Goal: Task Accomplishment & Management: Use online tool/utility

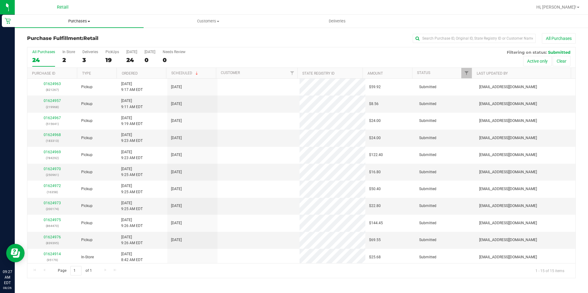
click at [79, 20] on span "Purchases" at bounding box center [79, 21] width 129 height 6
click at [58, 54] on li "All purchases" at bounding box center [79, 51] width 129 height 7
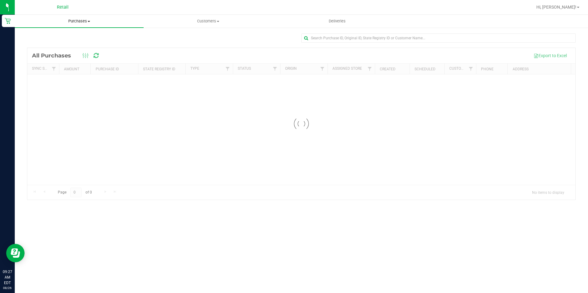
click at [84, 21] on span "Purchases" at bounding box center [79, 21] width 129 height 6
click at [39, 42] on span "Fulfillment" at bounding box center [34, 44] width 38 height 5
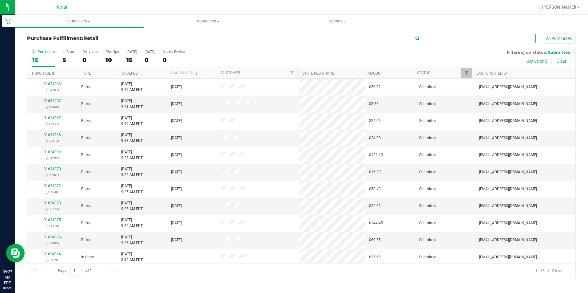
click at [435, 39] on input "text" at bounding box center [474, 38] width 123 height 9
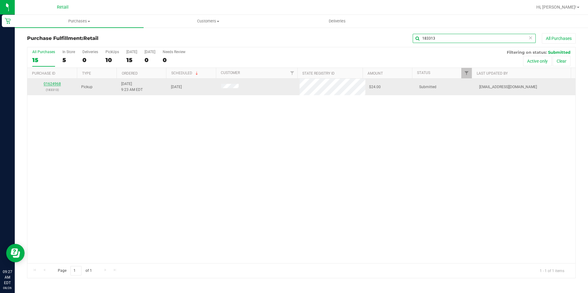
type input "183313"
click at [49, 83] on link "01624968" at bounding box center [52, 84] width 17 height 4
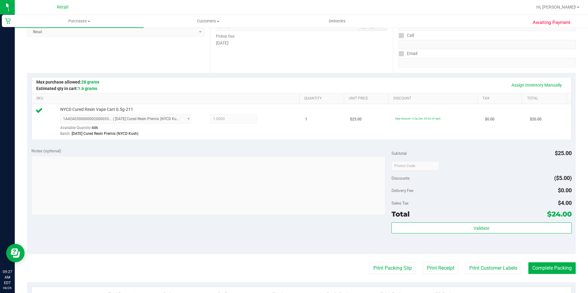
scroll to position [185, 0]
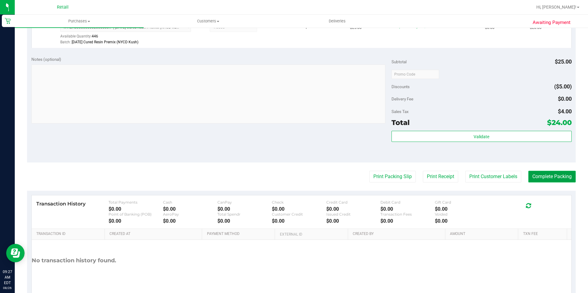
click at [541, 181] on button "Complete Packing" at bounding box center [551, 177] width 47 height 12
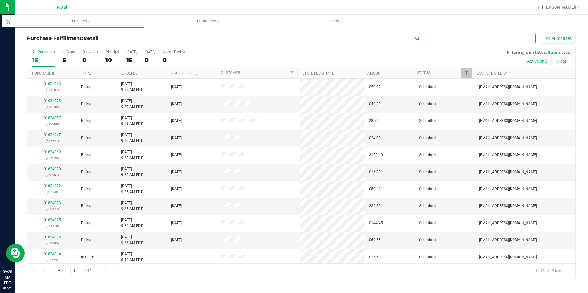
click at [451, 41] on input "text" at bounding box center [474, 38] width 123 height 9
type input "515641"
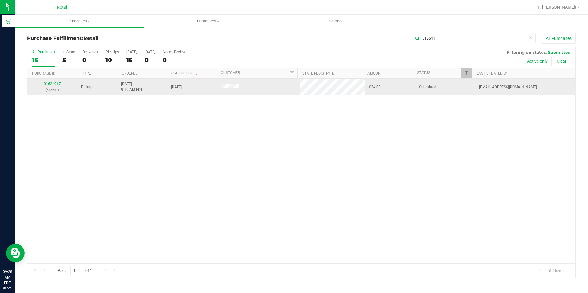
click at [54, 84] on link "01624967" at bounding box center [52, 84] width 17 height 4
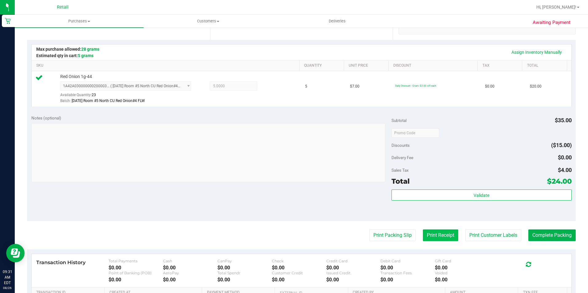
scroll to position [154, 0]
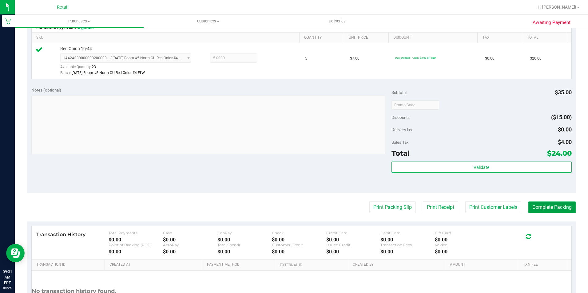
click at [546, 211] on button "Complete Packing" at bounding box center [551, 208] width 47 height 12
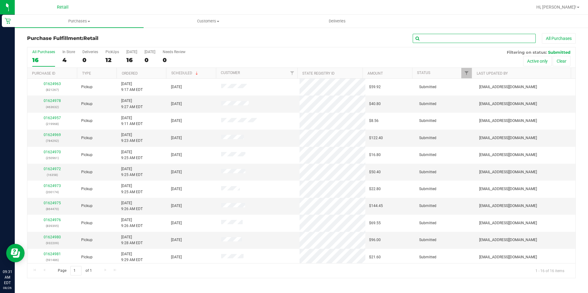
click at [456, 35] on input "text" at bounding box center [474, 38] width 123 height 9
type input "784292"
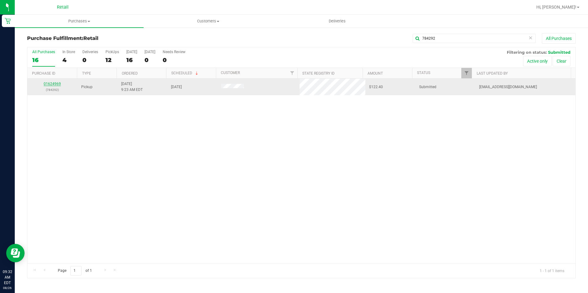
click at [53, 83] on link "01624969" at bounding box center [52, 84] width 17 height 4
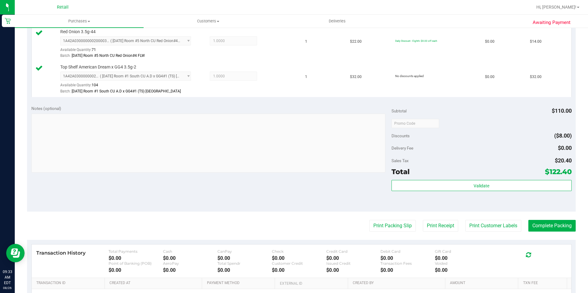
scroll to position [316, 0]
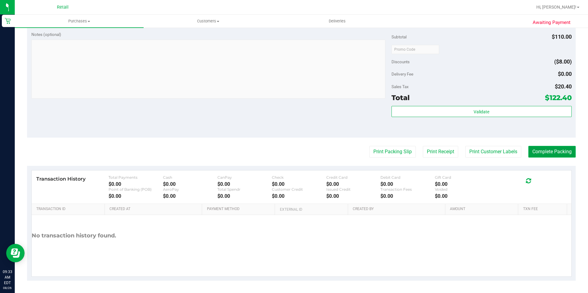
click at [537, 156] on button "Complete Packing" at bounding box center [551, 152] width 47 height 12
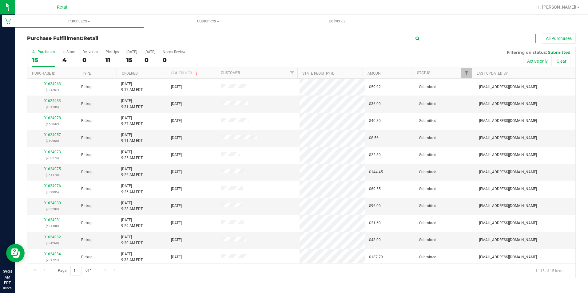
click at [439, 39] on input "text" at bounding box center [474, 38] width 123 height 9
type input "4014802581"
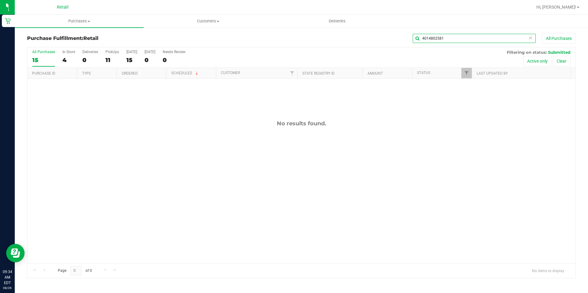
drag, startPoint x: 451, startPoint y: 41, endPoint x: 391, endPoint y: 41, distance: 60.3
click at [391, 41] on div "4014802581 All Purchases" at bounding box center [393, 38] width 366 height 10
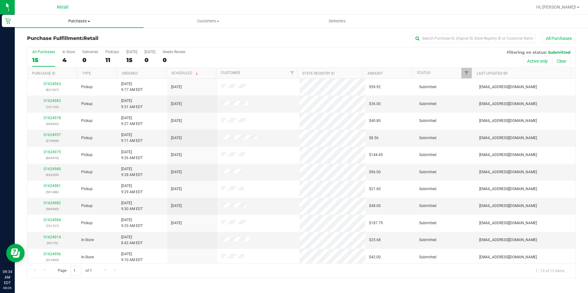
click at [89, 24] on uib-tab-heading "Purchases Summary of purchases Fulfillment All purchases" at bounding box center [79, 21] width 129 height 13
click at [42, 49] on li "All purchases" at bounding box center [79, 51] width 129 height 7
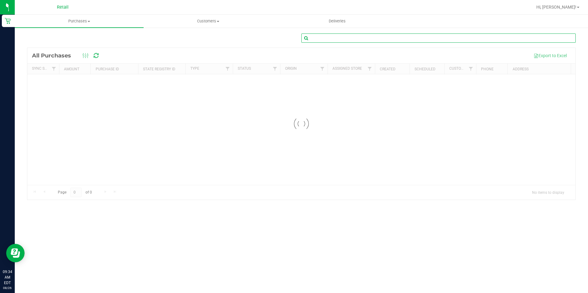
click at [381, 40] on input "text" at bounding box center [438, 38] width 274 height 9
click at [207, 21] on span "Customers" at bounding box center [208, 21] width 128 height 6
click at [182, 37] on span "All customers" at bounding box center [166, 36] width 44 height 5
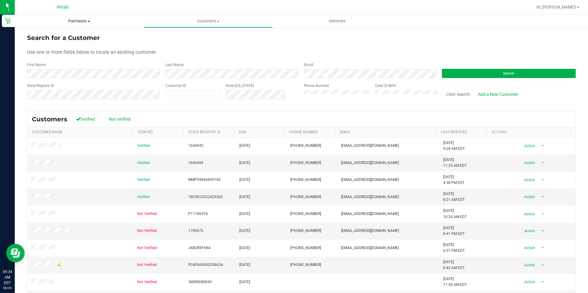
click at [84, 25] on uib-tab-heading "Purchases Summary of purchases Fulfillment All purchases" at bounding box center [79, 21] width 129 height 13
click at [51, 50] on span "All purchases" at bounding box center [37, 51] width 44 height 5
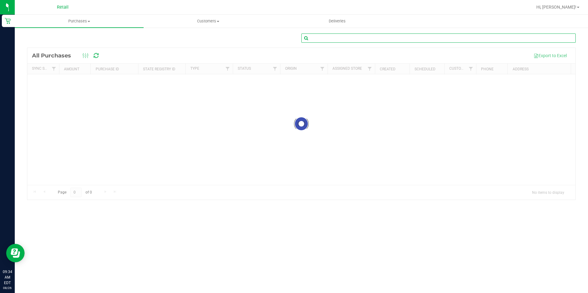
drag, startPoint x: 339, startPoint y: 40, endPoint x: 356, endPoint y: 34, distance: 18.3
click at [340, 40] on input "text" at bounding box center [438, 38] width 274 height 9
type input "5"
type input "864470"
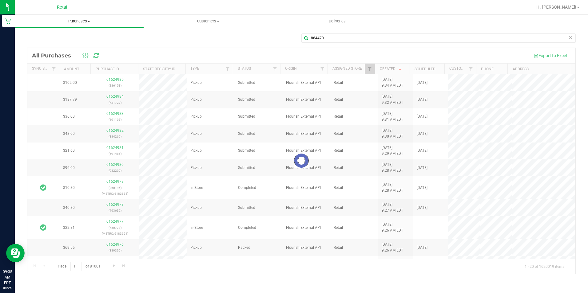
click at [74, 24] on uib-tab-heading "Purchases Summary of purchases Fulfillment All purchases" at bounding box center [79, 21] width 129 height 13
click at [47, 42] on span "Fulfillment" at bounding box center [34, 44] width 38 height 5
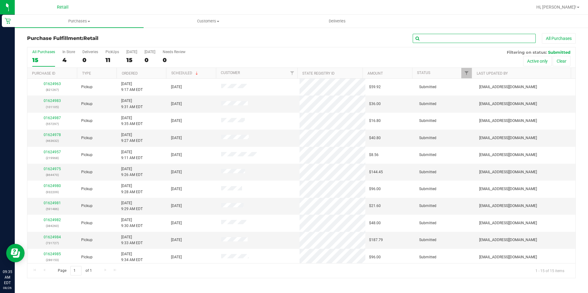
click at [443, 39] on input "text" at bounding box center [474, 38] width 123 height 9
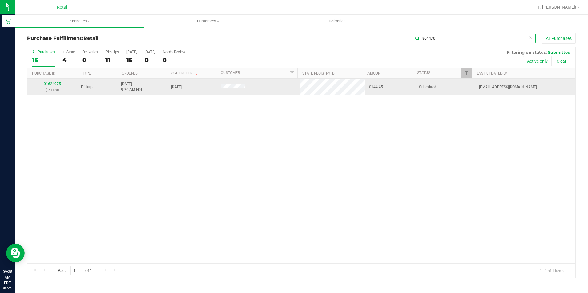
type input "864470"
click at [56, 85] on link "01624975" at bounding box center [52, 84] width 17 height 4
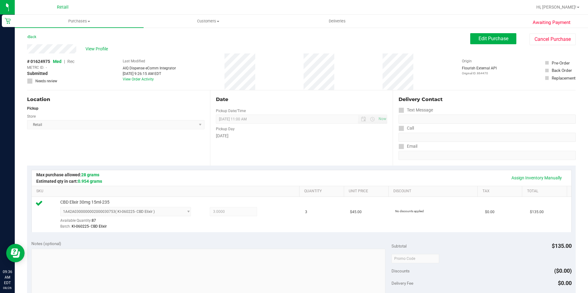
scroll to position [185, 0]
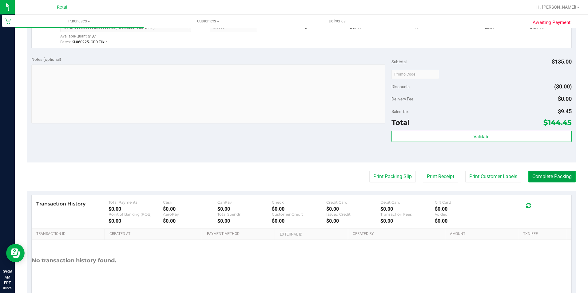
click at [534, 181] on button "Complete Packing" at bounding box center [551, 177] width 47 height 12
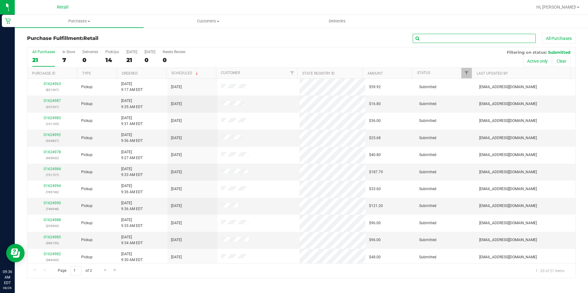
click at [436, 42] on input "text" at bounding box center [474, 38] width 123 height 9
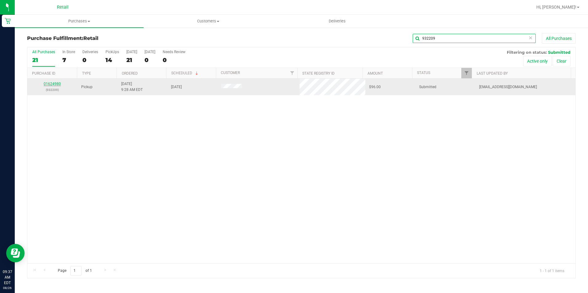
type input "932209"
click at [53, 83] on link "01624980" at bounding box center [52, 84] width 17 height 4
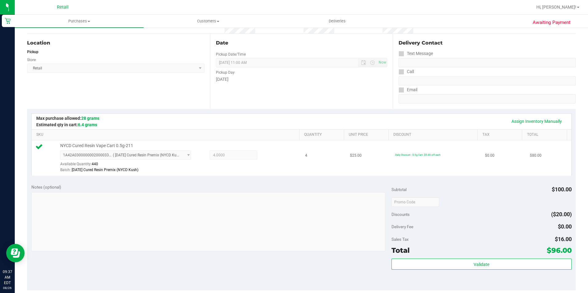
scroll to position [92, 0]
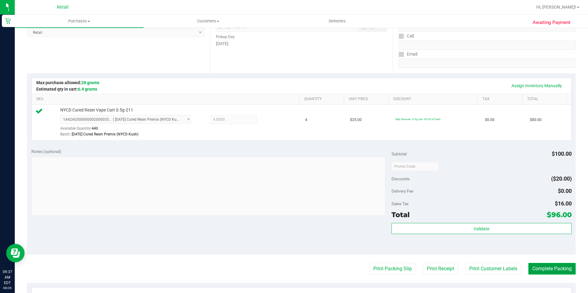
click at [534, 268] on button "Complete Packing" at bounding box center [551, 269] width 47 height 12
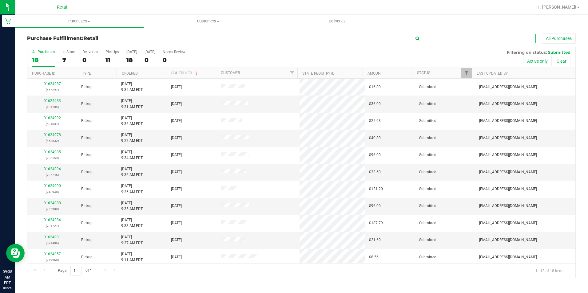
click at [432, 38] on input "text" at bounding box center [474, 38] width 123 height 9
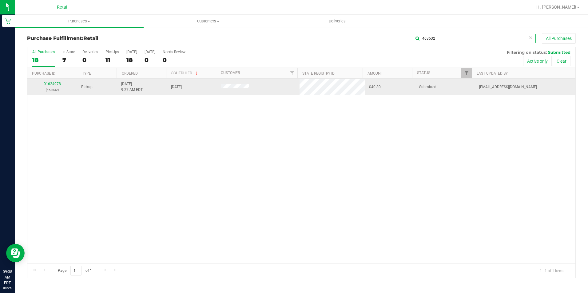
type input "463632"
click at [51, 84] on link "01624978" at bounding box center [52, 84] width 17 height 4
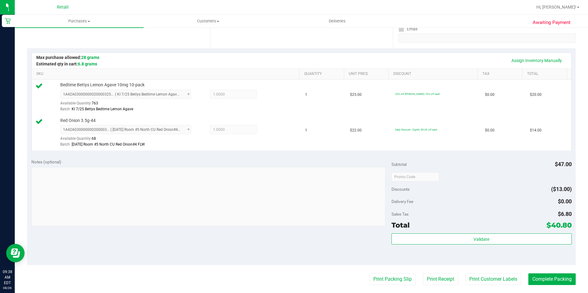
scroll to position [185, 0]
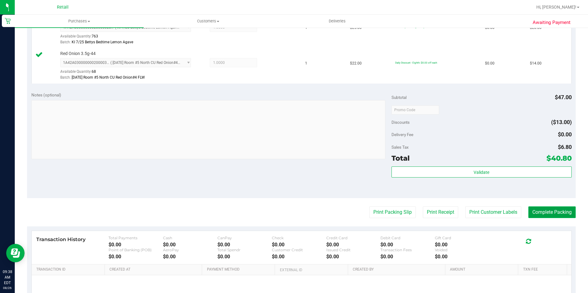
click at [556, 213] on button "Complete Packing" at bounding box center [551, 213] width 47 height 12
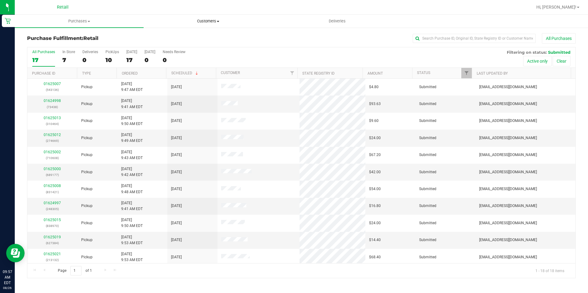
click at [214, 20] on span "Customers" at bounding box center [208, 21] width 128 height 6
click at [166, 36] on span "All customers" at bounding box center [166, 36] width 44 height 5
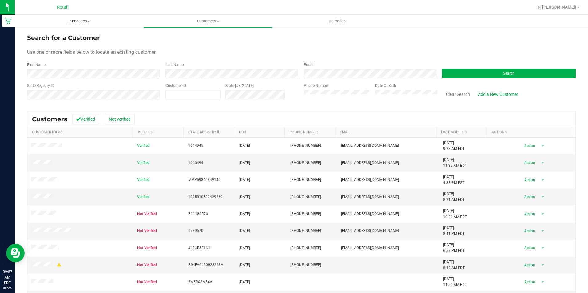
click at [65, 23] on span "Purchases" at bounding box center [79, 21] width 129 height 6
click at [54, 47] on li "Fulfillment" at bounding box center [79, 44] width 129 height 7
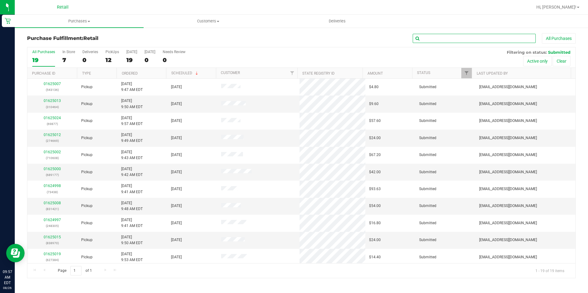
click at [471, 39] on input "text" at bounding box center [474, 38] width 123 height 9
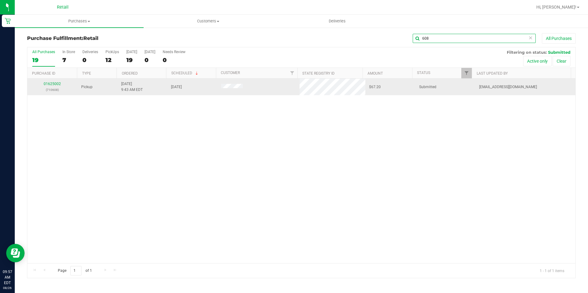
type input "608"
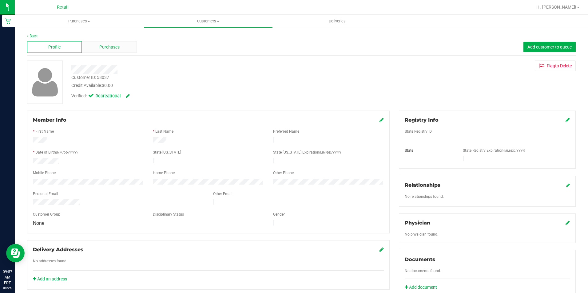
click at [113, 46] on span "Purchases" at bounding box center [109, 47] width 20 height 6
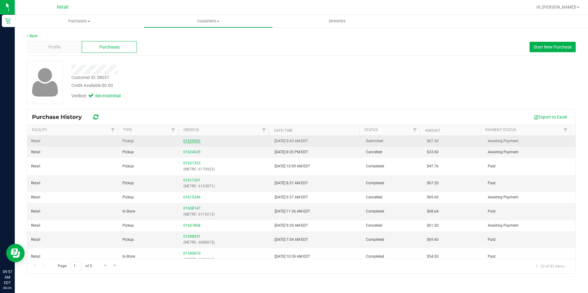
click at [190, 142] on link "01625002" at bounding box center [191, 141] width 17 height 4
click at [186, 141] on link "01625002" at bounding box center [191, 141] width 17 height 4
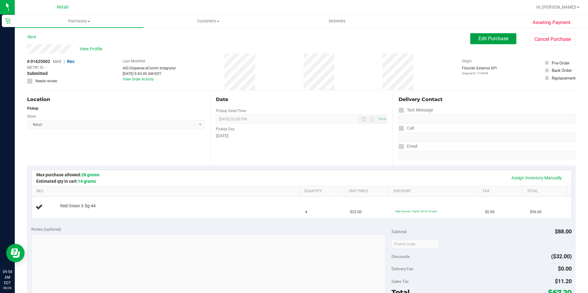
click at [479, 40] on span "Edit Purchase" at bounding box center [494, 39] width 30 height 6
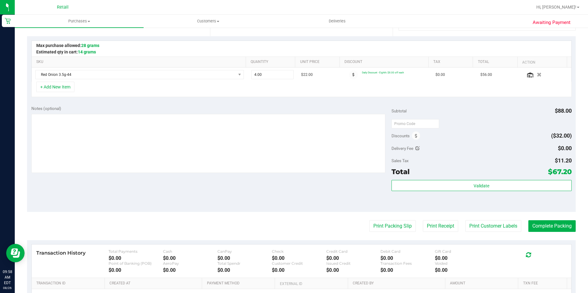
scroll to position [154, 0]
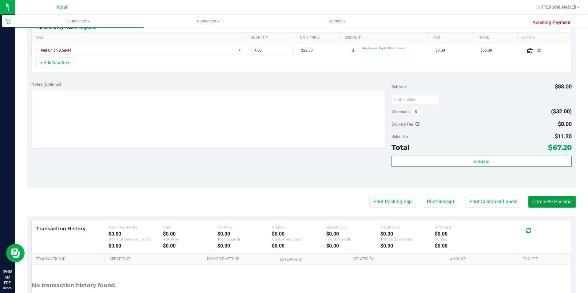
click at [554, 204] on button "Complete Packing" at bounding box center [551, 202] width 47 height 12
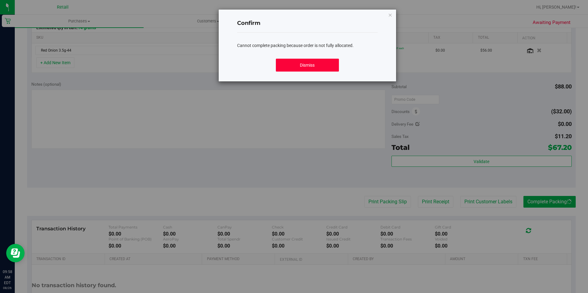
click at [301, 67] on button "Dismiss" at bounding box center [307, 65] width 63 height 13
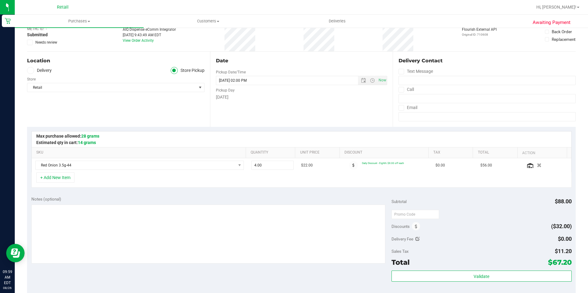
scroll to position [0, 0]
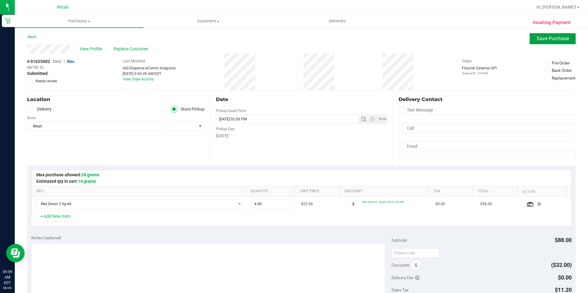
click at [547, 40] on span "Save Purchase" at bounding box center [553, 39] width 32 height 6
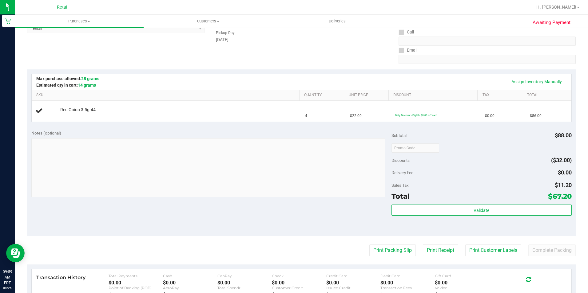
scroll to position [123, 0]
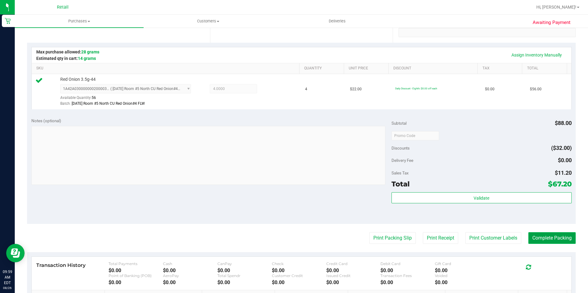
click at [538, 242] on button "Complete Packing" at bounding box center [551, 238] width 47 height 12
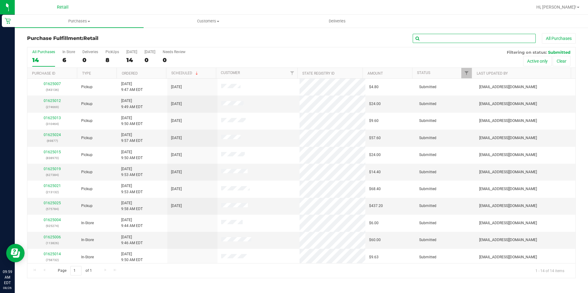
click at [485, 39] on input "text" at bounding box center [474, 38] width 123 height 9
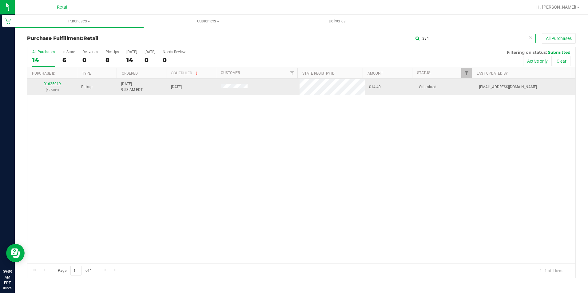
type input "384"
click at [46, 85] on link "01625019" at bounding box center [52, 84] width 17 height 4
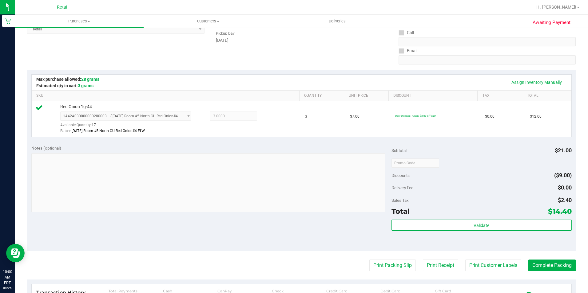
scroll to position [154, 0]
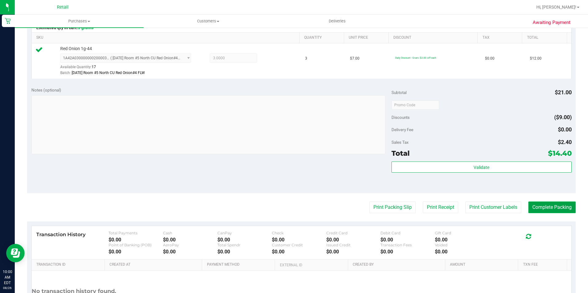
click at [547, 206] on button "Complete Packing" at bounding box center [551, 208] width 47 height 12
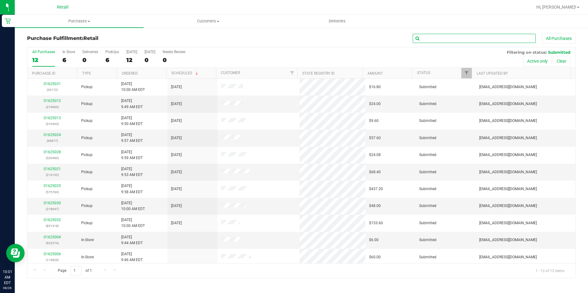
click at [435, 42] on input "text" at bounding box center [474, 38] width 123 height 9
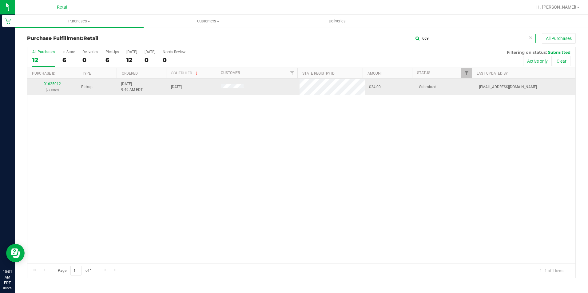
type input "669"
click at [55, 84] on link "01625012" at bounding box center [52, 84] width 17 height 4
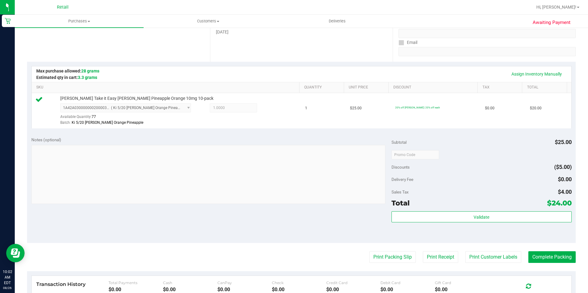
scroll to position [123, 0]
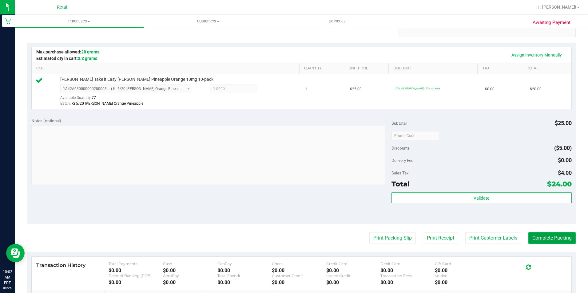
click at [550, 240] on button "Complete Packing" at bounding box center [551, 238] width 47 height 12
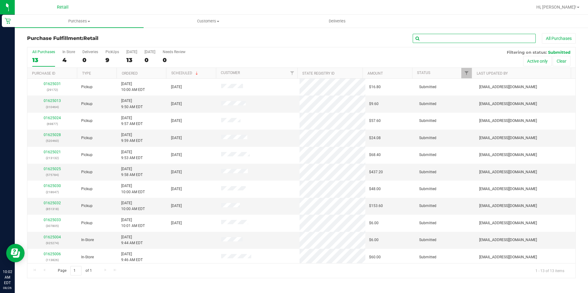
click at [497, 38] on input "text" at bounding box center [474, 38] width 123 height 9
type input "464"
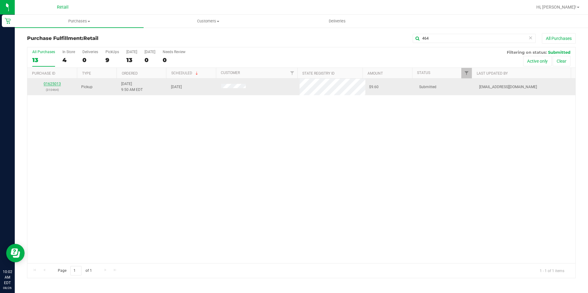
click at [55, 83] on link "01625013" at bounding box center [52, 84] width 17 height 4
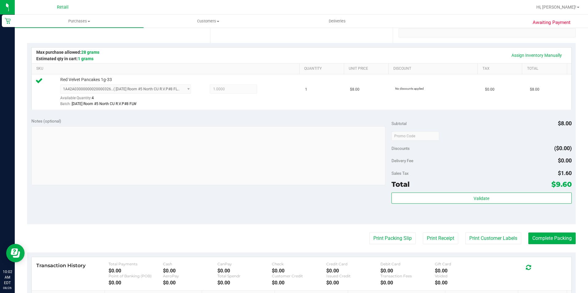
scroll to position [123, 0]
click at [534, 245] on purchase-details "Back Edit Purchase Cancel Purchase View Profile # 01625013 Med | Rec METRC ID: …" at bounding box center [301, 138] width 549 height 457
click at [538, 238] on button "Complete Packing" at bounding box center [551, 238] width 47 height 12
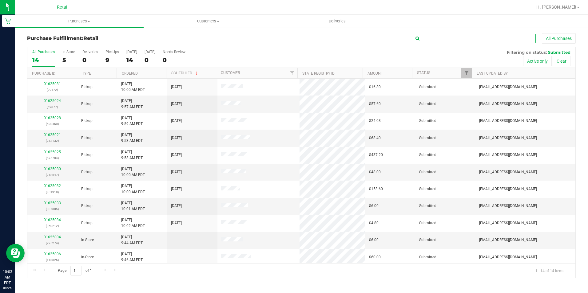
click at [475, 39] on input "text" at bounding box center [474, 38] width 123 height 9
type input "647"
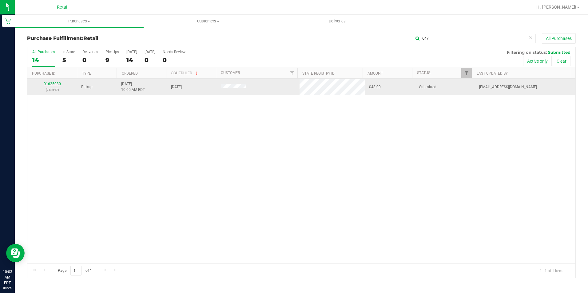
click at [56, 84] on link "01625030" at bounding box center [52, 84] width 17 height 4
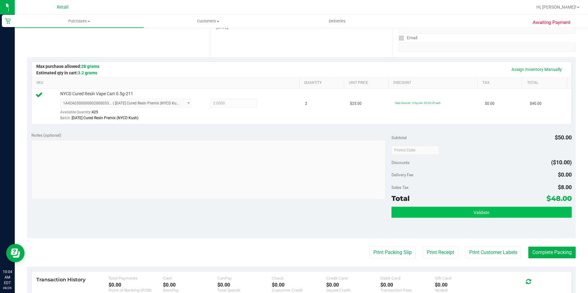
scroll to position [123, 0]
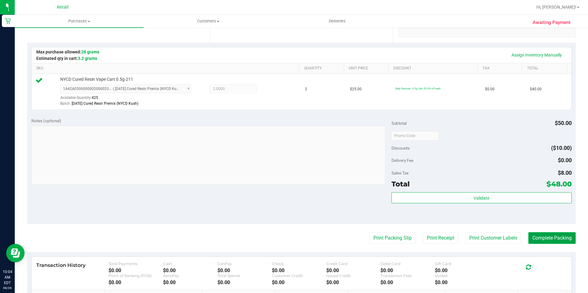
click at [557, 234] on button "Complete Packing" at bounding box center [551, 238] width 47 height 12
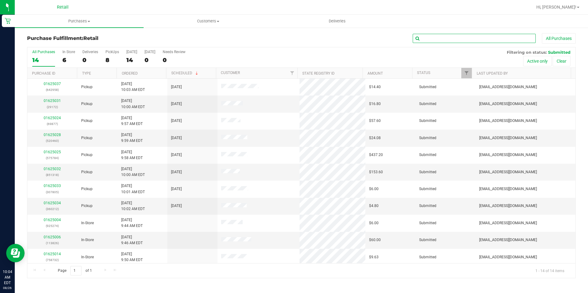
click at [461, 38] on input "text" at bounding box center [474, 38] width 123 height 9
type input "318"
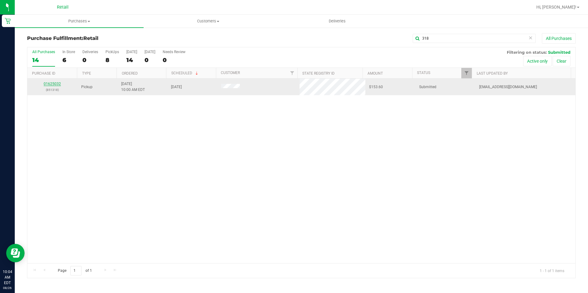
click at [51, 82] on link "01625032" at bounding box center [52, 84] width 17 height 4
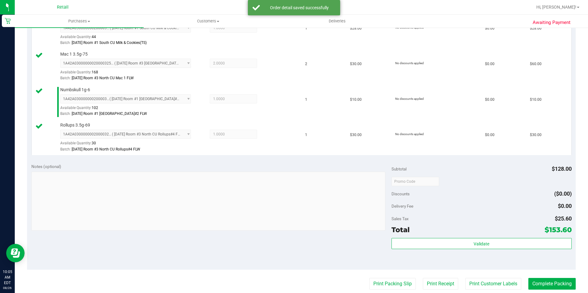
scroll to position [185, 0]
click at [545, 285] on button "Complete Packing" at bounding box center [551, 284] width 47 height 12
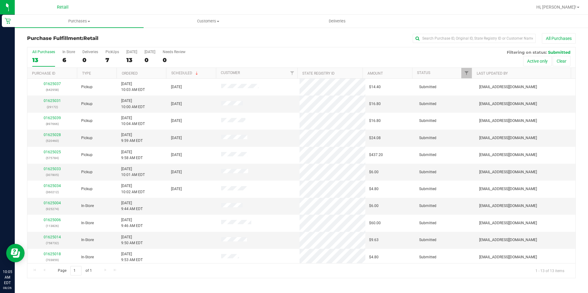
click at [361, 44] on div "Purchase Fulfillment: Retail All Purchases" at bounding box center [301, 40] width 549 height 14
click at [468, 38] on input "text" at bounding box center [474, 38] width 123 height 9
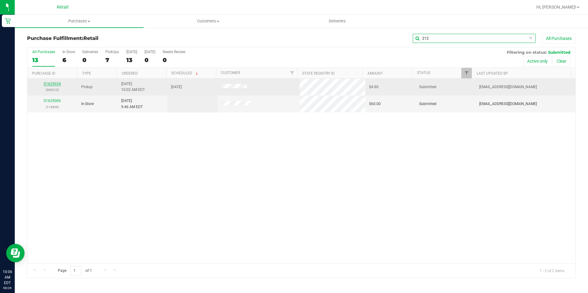
type input "212"
click at [60, 82] on link "01625034" at bounding box center [52, 84] width 17 height 4
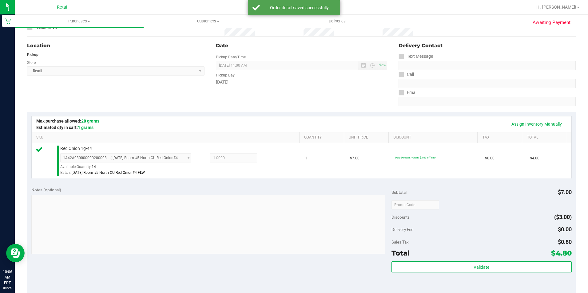
scroll to position [92, 0]
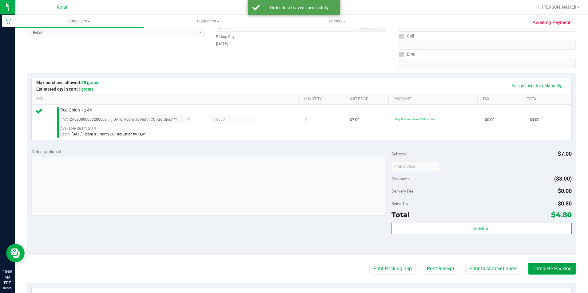
click at [556, 270] on button "Complete Packing" at bounding box center [551, 269] width 47 height 12
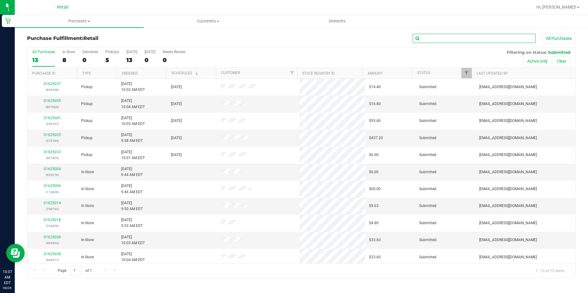
click at [473, 38] on input "text" at bounding box center [474, 38] width 123 height 9
type input "805"
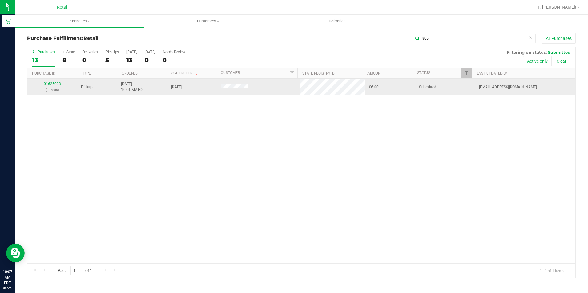
drag, startPoint x: 44, startPoint y: 81, endPoint x: 47, endPoint y: 83, distance: 4.1
click at [47, 83] on link "01625033" at bounding box center [52, 84] width 17 height 4
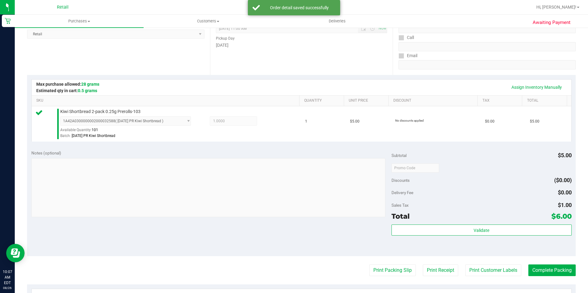
scroll to position [105, 0]
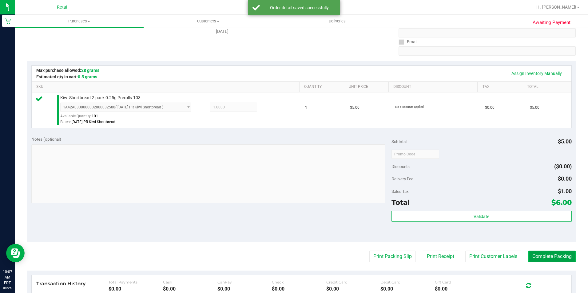
click at [542, 252] on button "Complete Packing" at bounding box center [551, 257] width 47 height 12
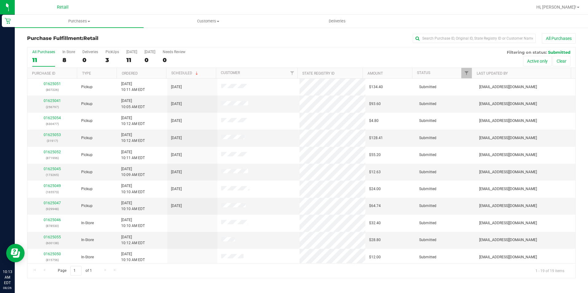
click at [312, 37] on div "All Purchases" at bounding box center [393, 38] width 366 height 10
drag, startPoint x: 467, startPoint y: 40, endPoint x: 467, endPoint y: 37, distance: 3.4
click at [467, 40] on input "text" at bounding box center [474, 38] width 123 height 9
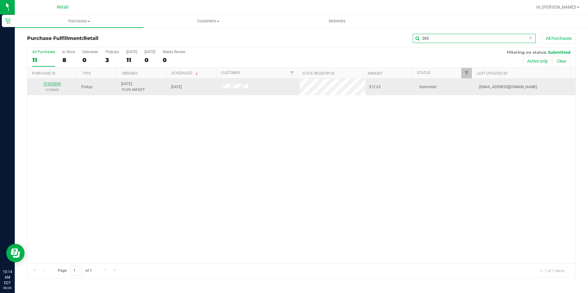
type input "265"
click at [46, 82] on link "01625045" at bounding box center [52, 84] width 17 height 4
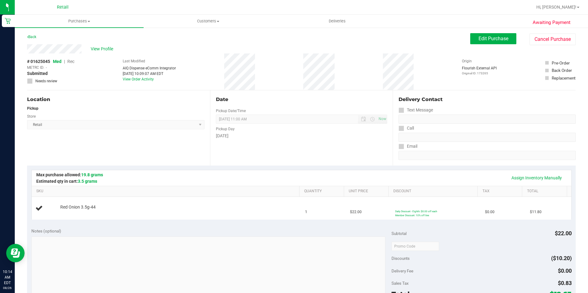
scroll to position [123, 0]
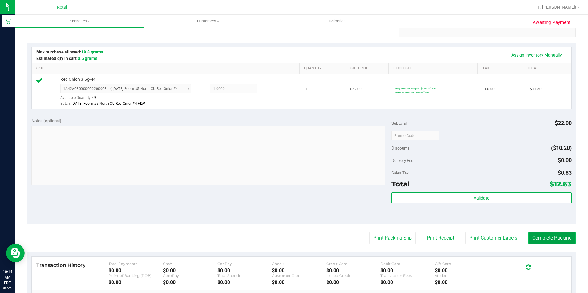
click at [551, 236] on button "Complete Packing" at bounding box center [551, 238] width 47 height 12
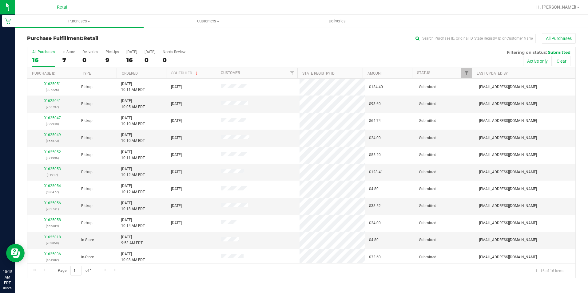
click at [264, 42] on div "All Purchases" at bounding box center [393, 38] width 366 height 10
click at [452, 40] on input "text" at bounding box center [474, 38] width 123 height 9
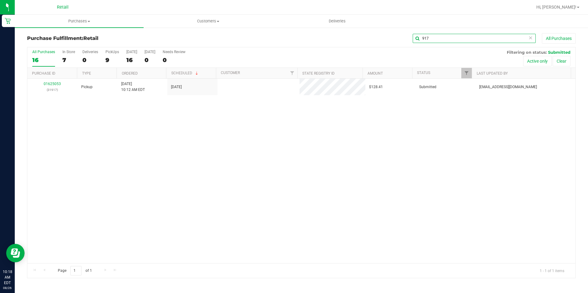
type input "917"
click at [52, 81] on div "01625053 (31917)" at bounding box center [52, 87] width 43 height 12
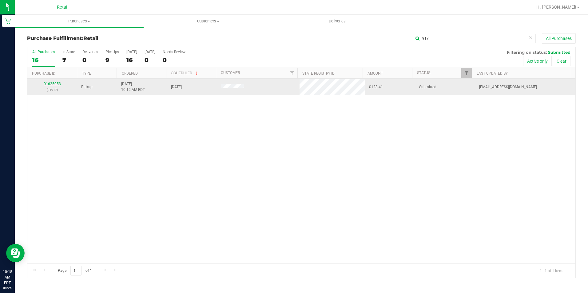
click at [54, 83] on link "01625053" at bounding box center [52, 84] width 17 height 4
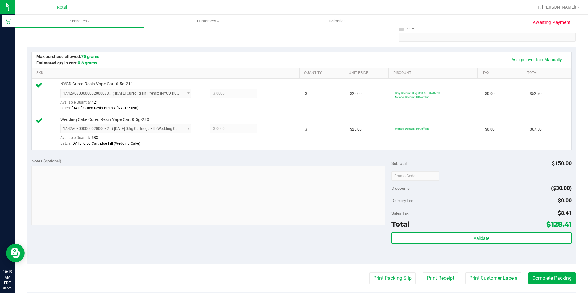
scroll to position [154, 0]
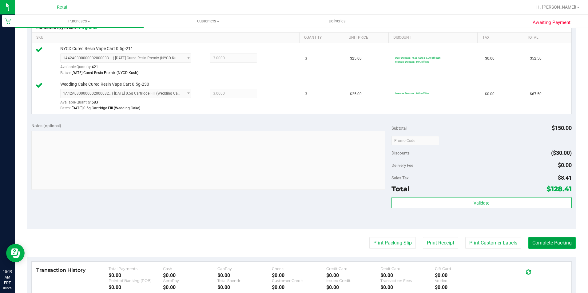
click at [556, 246] on button "Complete Packing" at bounding box center [551, 243] width 47 height 12
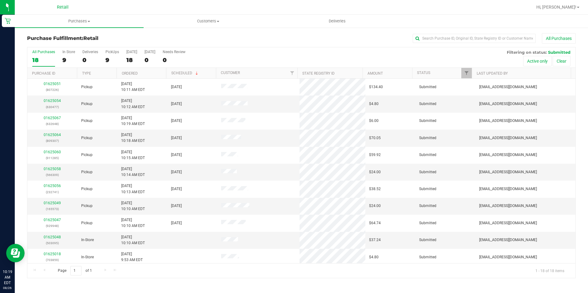
click at [296, 42] on div "All Purchases" at bounding box center [393, 38] width 366 height 10
click at [443, 38] on input "text" at bounding box center [474, 38] width 123 height 9
type input "309"
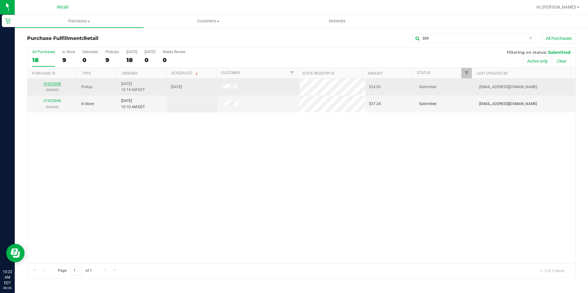
click at [58, 83] on link "01625058" at bounding box center [52, 84] width 17 height 4
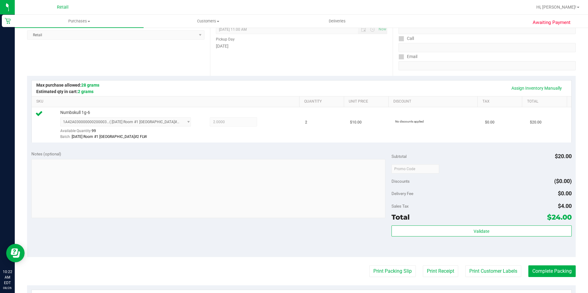
scroll to position [92, 0]
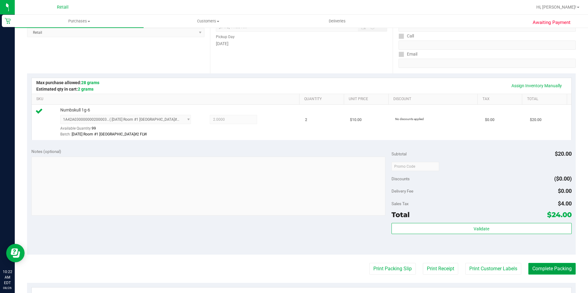
click at [552, 272] on button "Complete Packing" at bounding box center [551, 269] width 47 height 12
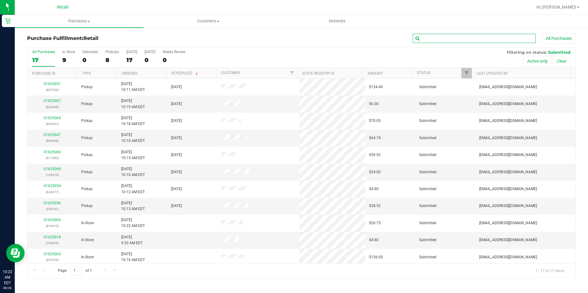
click at [452, 37] on input "text" at bounding box center [474, 38] width 123 height 9
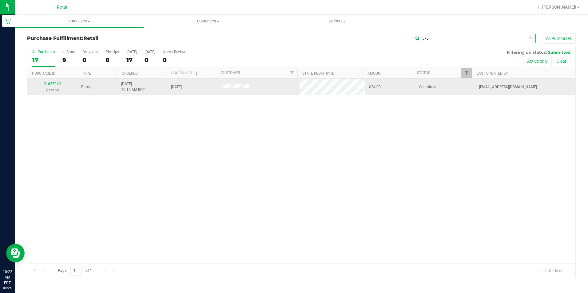
type input "573"
click at [44, 83] on link "01625049" at bounding box center [52, 84] width 17 height 4
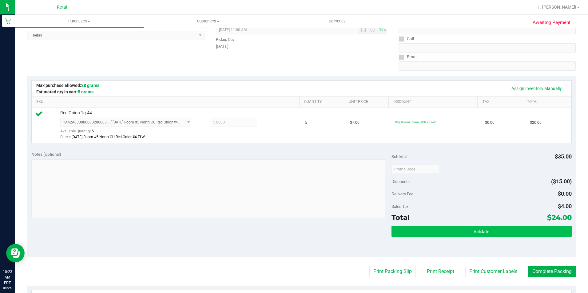
scroll to position [123, 0]
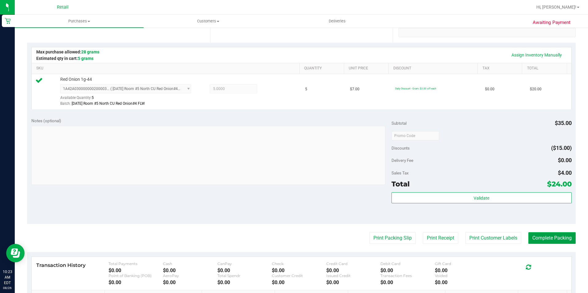
click at [547, 234] on button "Complete Packing" at bounding box center [551, 238] width 47 height 12
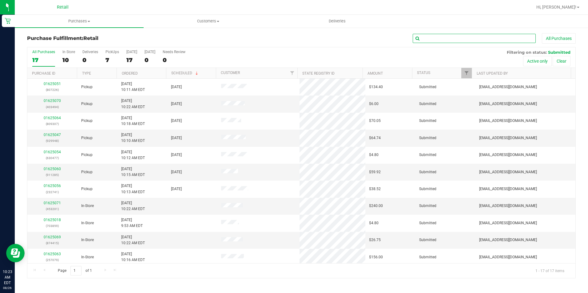
click at [479, 39] on input "text" at bounding box center [474, 38] width 123 height 9
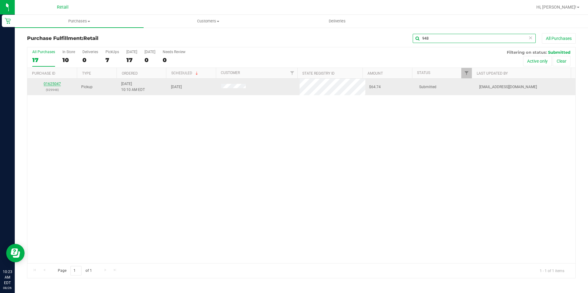
type input "948"
click at [47, 84] on link "01625047" at bounding box center [52, 84] width 17 height 4
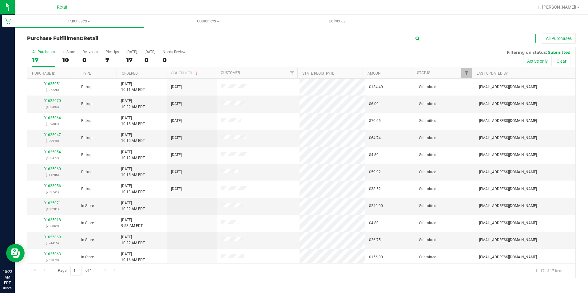
click at [489, 35] on input "text" at bounding box center [474, 38] width 123 height 9
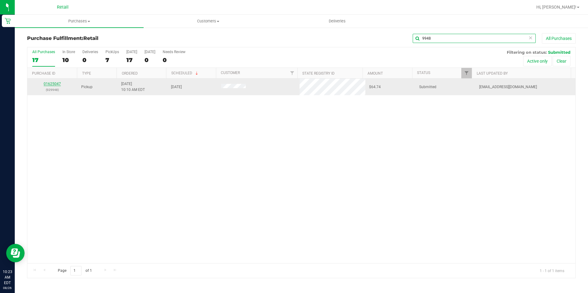
type input "9948"
click at [57, 82] on link "01625047" at bounding box center [52, 84] width 17 height 4
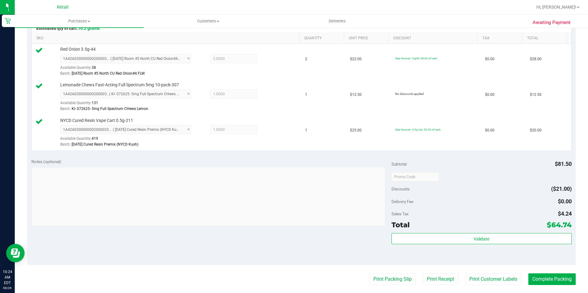
scroll to position [154, 0]
click at [543, 282] on button "Complete Packing" at bounding box center [551, 279] width 47 height 12
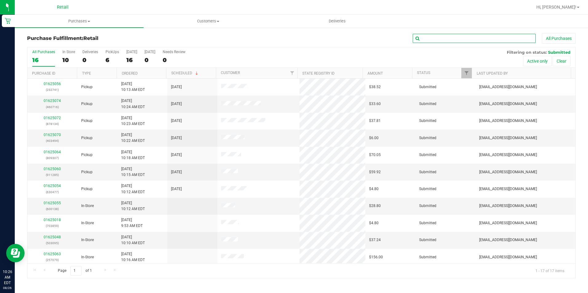
click at [428, 41] on input "text" at bounding box center [474, 38] width 123 height 9
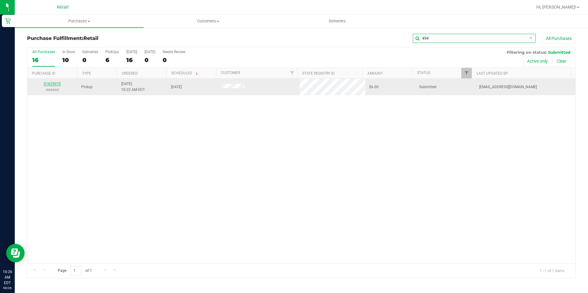
type input "494"
click at [58, 84] on link "01625070" at bounding box center [52, 84] width 17 height 4
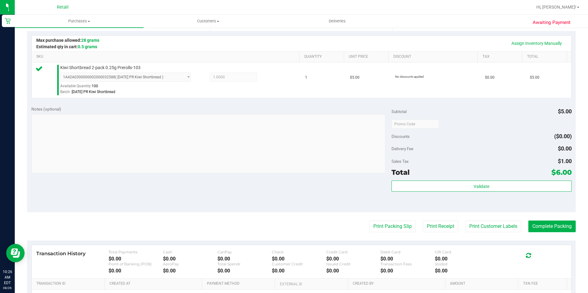
scroll to position [135, 0]
click at [558, 224] on button "Complete Packing" at bounding box center [551, 226] width 47 height 12
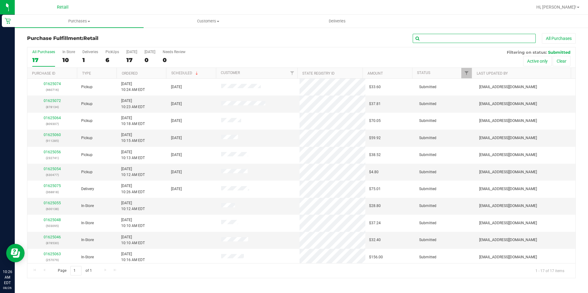
click at [437, 36] on input "text" at bounding box center [474, 38] width 123 height 9
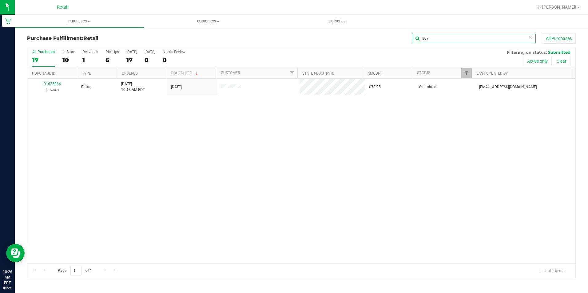
type input "307"
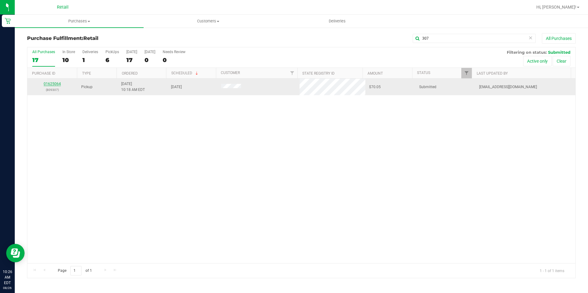
click at [57, 84] on link "01625064" at bounding box center [52, 84] width 17 height 4
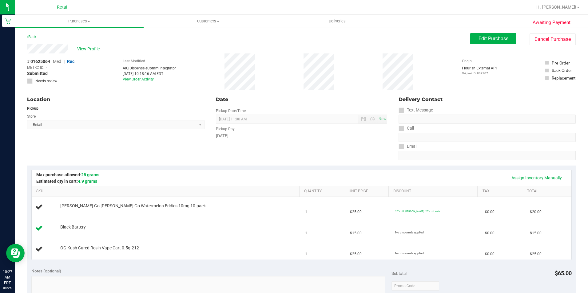
drag, startPoint x: 57, startPoint y: 84, endPoint x: 53, endPoint y: 88, distance: 5.7
drag, startPoint x: 206, startPoint y: 221, endPoint x: 173, endPoint y: 137, distance: 90.0
click at [173, 137] on div "Location Pickup Store Retail Select Store Retail" at bounding box center [118, 127] width 183 height 75
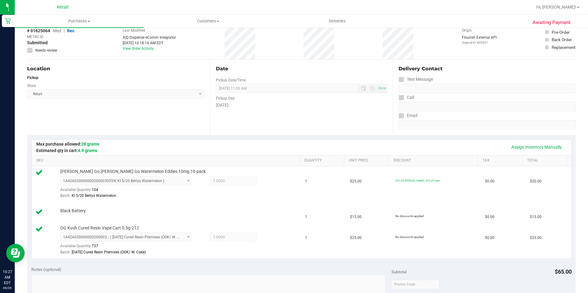
scroll to position [154, 0]
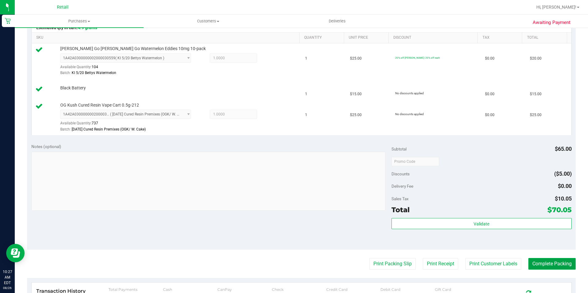
click at [537, 264] on button "Complete Packing" at bounding box center [551, 264] width 47 height 12
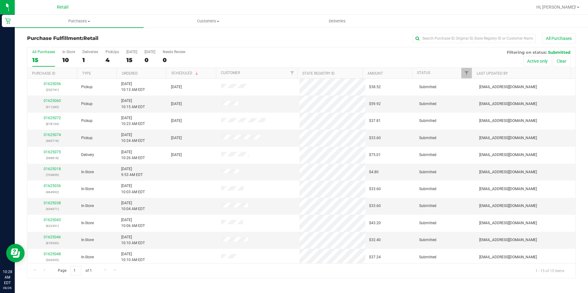
click at [299, 56] on div "All Purchases 15 In Store 10 Deliveries 1 PickUps 4 [DATE] 15 [DATE] 0 Needs Re…" at bounding box center [301, 57] width 548 height 21
click at [157, 11] on div at bounding box center [321, 7] width 422 height 12
click at [181, 31] on div "Purchase Fulfillment: Retail All Purchases All Purchases 15 In Store 10 Deliver…" at bounding box center [301, 156] width 573 height 258
click at [449, 33] on div "All Purchases" at bounding box center [393, 38] width 366 height 10
click at [449, 40] on input "text" at bounding box center [474, 38] width 123 height 9
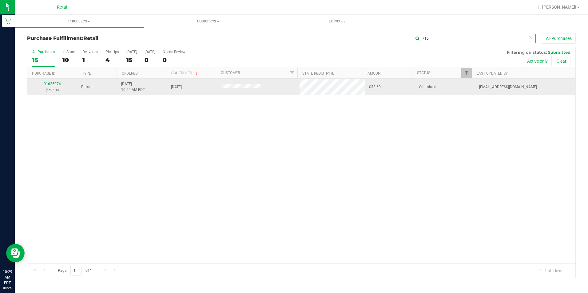
type input "716"
click at [57, 85] on link "01625074" at bounding box center [52, 84] width 17 height 4
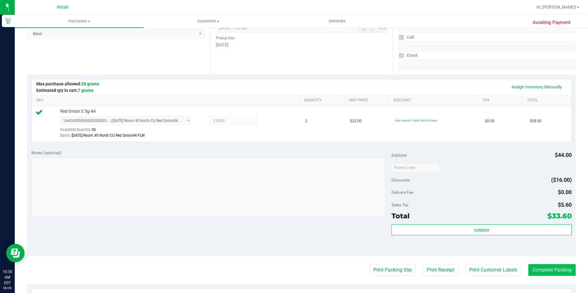
scroll to position [123, 0]
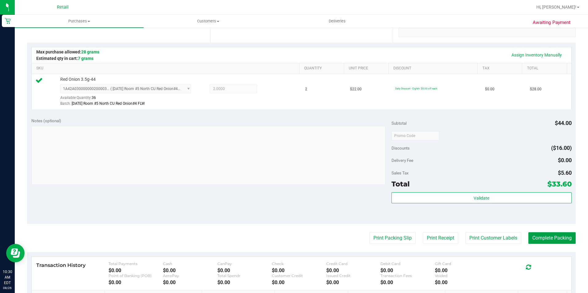
click at [541, 238] on button "Complete Packing" at bounding box center [551, 238] width 47 height 12
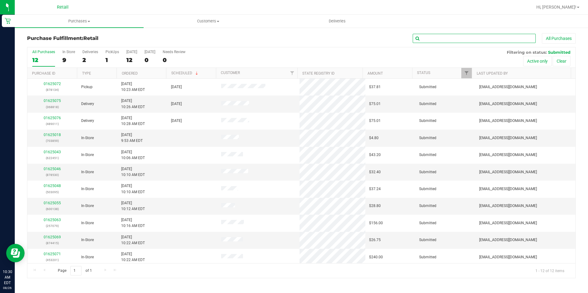
click at [465, 41] on input "text" at bounding box center [474, 38] width 123 height 9
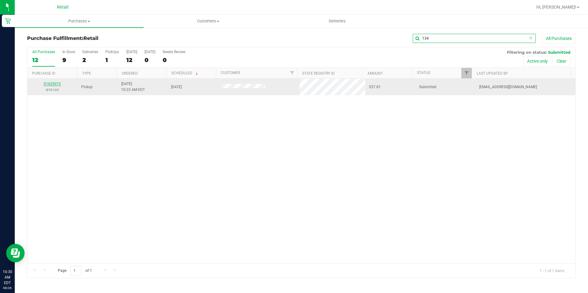
type input "134"
click at [54, 84] on link "01625072" at bounding box center [52, 84] width 17 height 4
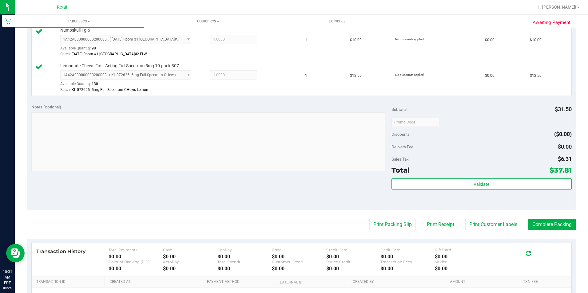
scroll to position [215, 0]
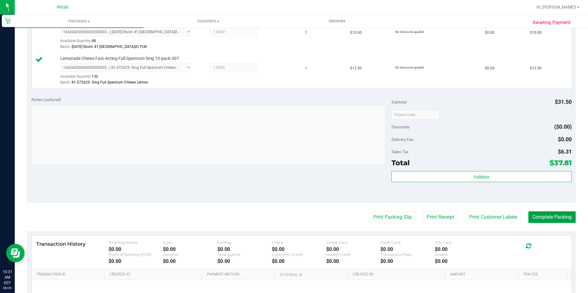
click at [541, 220] on button "Complete Packing" at bounding box center [551, 218] width 47 height 12
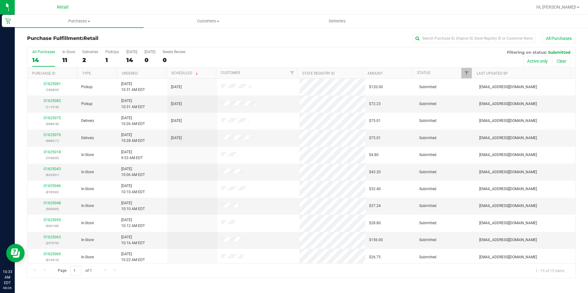
click at [293, 42] on div "All Purchases" at bounding box center [393, 38] width 366 height 10
click at [284, 10] on div at bounding box center [321, 7] width 422 height 12
click at [20, 133] on div "Purchase Fulfillment: Retail All Purchases All Purchases 14 In Store 11 Deliver…" at bounding box center [301, 156] width 573 height 258
click at [227, 10] on div at bounding box center [321, 7] width 422 height 12
click at [226, 37] on div "All Purchases" at bounding box center [393, 38] width 366 height 10
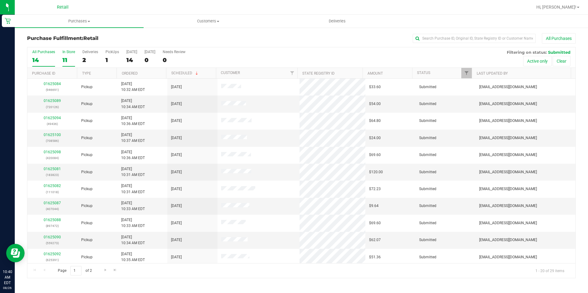
click at [70, 54] on label "In Store 11" at bounding box center [68, 58] width 13 height 17
click at [0, 0] on input "In Store 11" at bounding box center [0, 0] width 0 height 0
click at [44, 57] on div "31" at bounding box center [43, 60] width 23 height 7
click at [0, 0] on input "All Purchases 31" at bounding box center [0, 0] width 0 height 0
click at [244, 43] on div "All Purchases" at bounding box center [393, 38] width 366 height 10
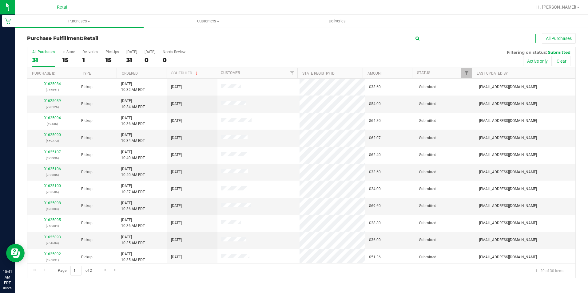
click at [428, 43] on input "text" at bounding box center [474, 38] width 123 height 9
type input "604"
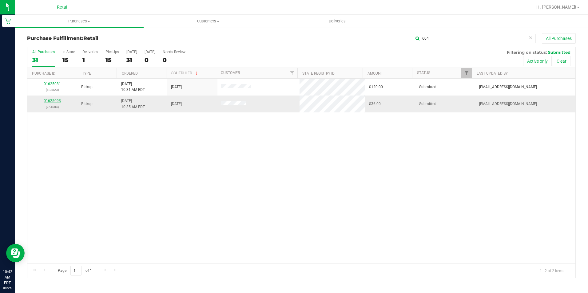
click at [50, 99] on link "01625093" at bounding box center [52, 101] width 17 height 4
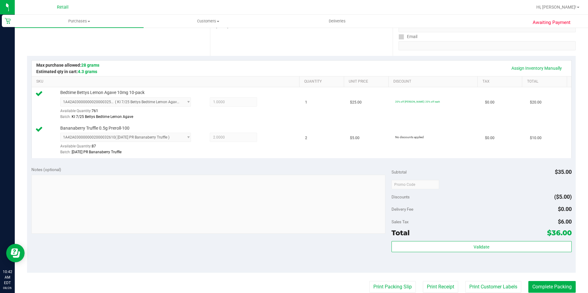
scroll to position [154, 0]
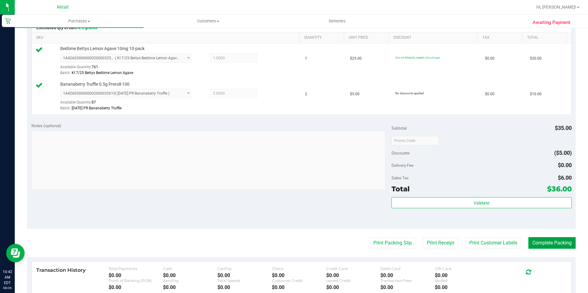
click at [542, 243] on button "Complete Packing" at bounding box center [551, 243] width 47 height 12
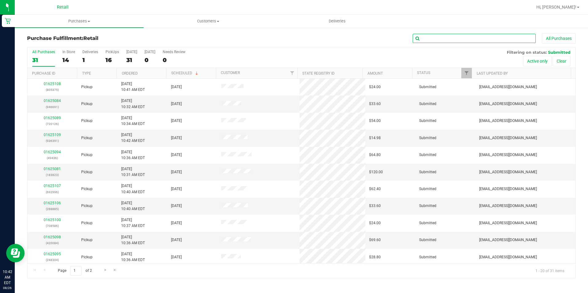
click at [478, 37] on input "text" at bounding box center [474, 38] width 123 height 9
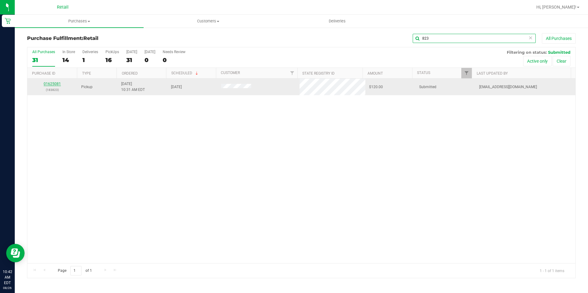
type input "823"
click at [55, 83] on link "01625081" at bounding box center [52, 84] width 17 height 4
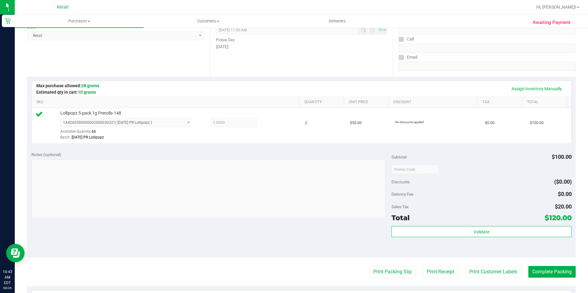
scroll to position [92, 0]
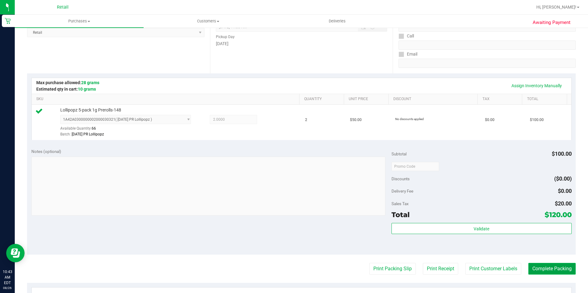
click at [540, 266] on button "Complete Packing" at bounding box center [551, 269] width 47 height 12
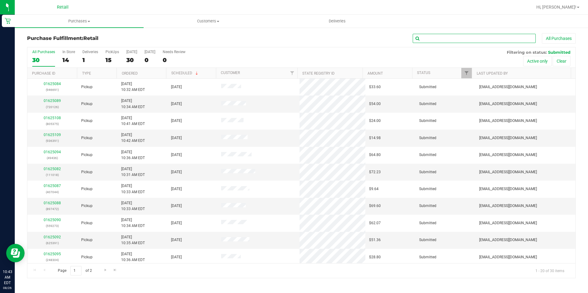
click at [468, 41] on input "text" at bounding box center [474, 38] width 123 height 9
type input "126"
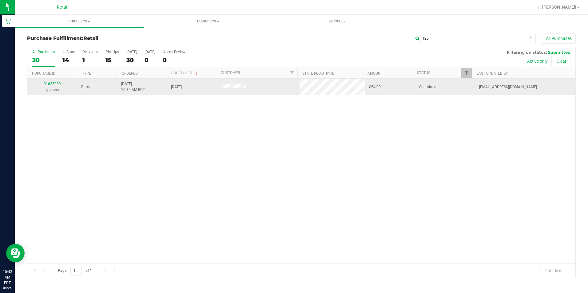
click at [55, 84] on link "01625089" at bounding box center [52, 84] width 17 height 4
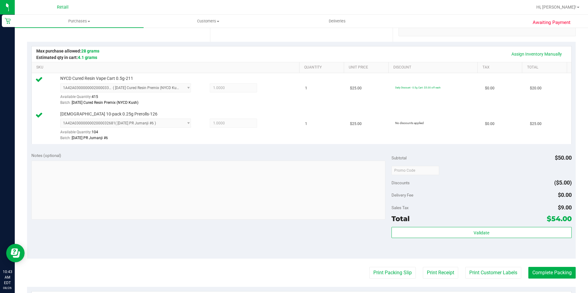
scroll to position [154, 0]
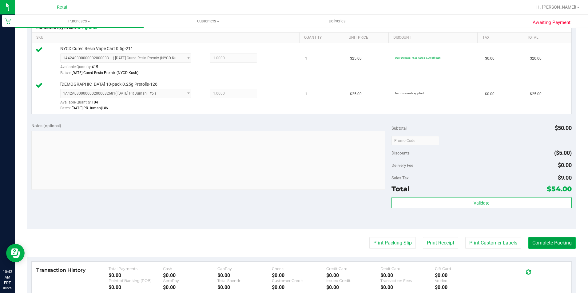
click at [554, 246] on button "Complete Packing" at bounding box center [551, 243] width 47 height 12
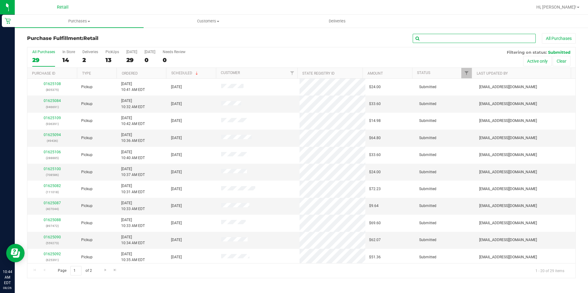
click at [427, 42] on input "text" at bounding box center [474, 38] width 123 height 9
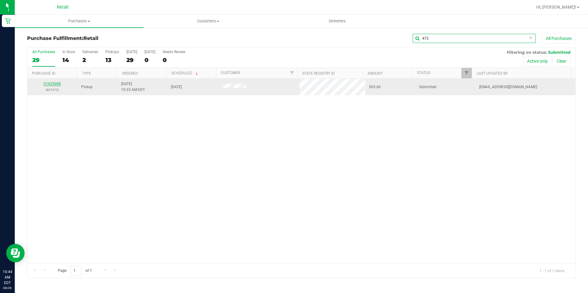
type input "472"
click at [58, 84] on link "01625088" at bounding box center [52, 84] width 17 height 4
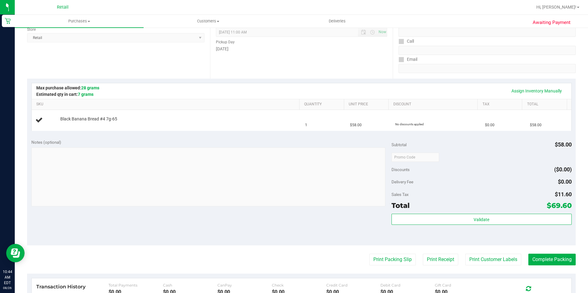
scroll to position [92, 0]
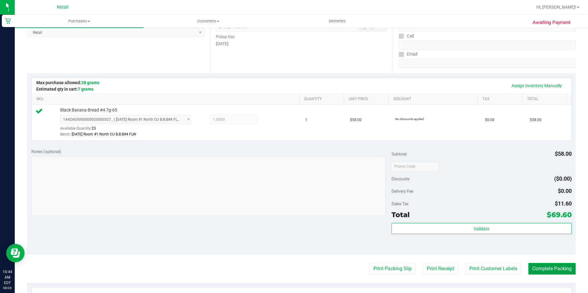
click at [557, 265] on button "Complete Packing" at bounding box center [551, 269] width 47 height 12
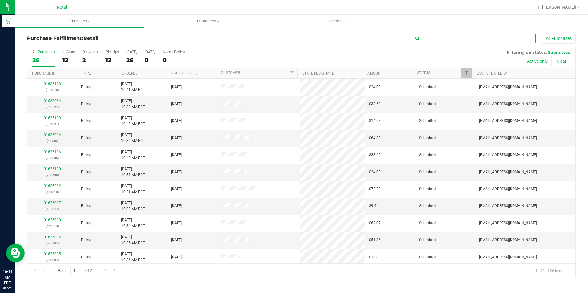
click at [472, 38] on input "text" at bounding box center [474, 38] width 123 height 9
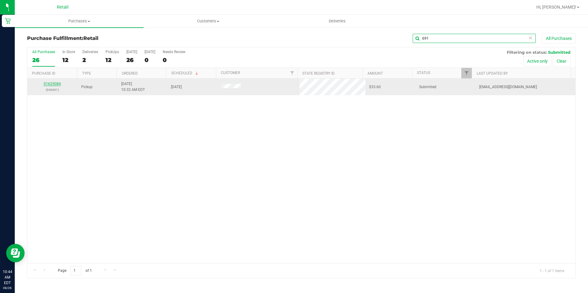
type input "691"
click at [49, 84] on link "01625084" at bounding box center [52, 84] width 17 height 4
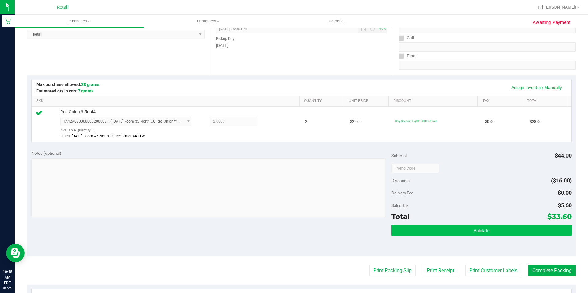
scroll to position [92, 0]
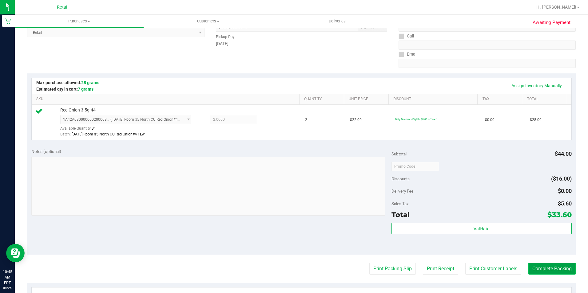
click at [537, 265] on button "Complete Packing" at bounding box center [551, 269] width 47 height 12
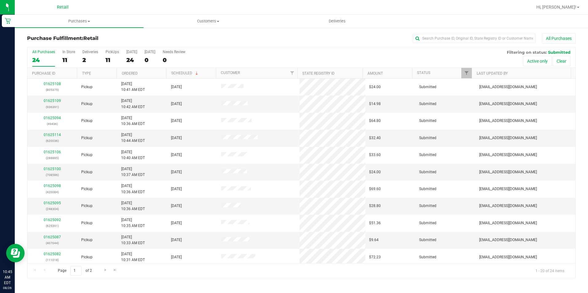
click at [338, 42] on div "All Purchases" at bounding box center [393, 38] width 366 height 10
click at [69, 54] on label "In Store 11" at bounding box center [68, 58] width 13 height 17
click at [0, 0] on input "In Store 11" at bounding box center [0, 0] width 0 height 0
click at [40, 57] on div "25" at bounding box center [43, 60] width 23 height 7
click at [0, 0] on input "All Purchases 25" at bounding box center [0, 0] width 0 height 0
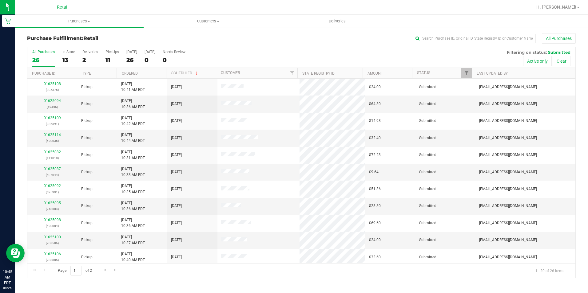
click at [276, 40] on div "All Purchases" at bounding box center [393, 38] width 366 height 10
click at [169, 63] on div "0" at bounding box center [174, 60] width 23 height 7
click at [0, 0] on input "Needs Review 0" at bounding box center [0, 0] width 0 height 0
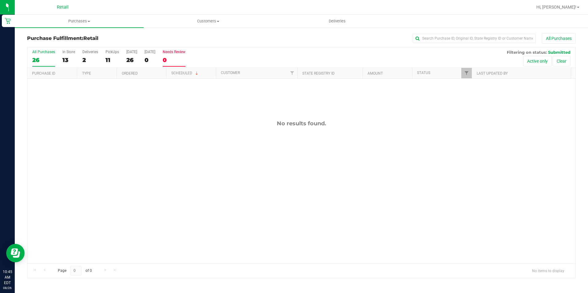
click at [42, 60] on div "26" at bounding box center [43, 60] width 23 height 7
click at [0, 0] on input "All Purchases 26" at bounding box center [0, 0] width 0 height 0
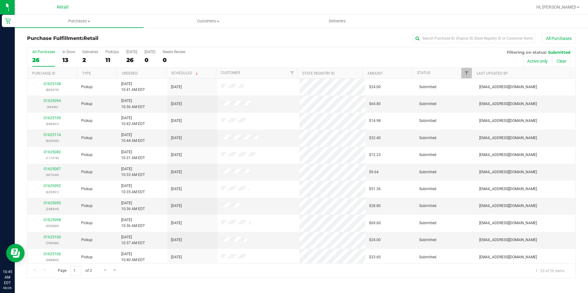
click at [215, 32] on div "Purchase Fulfillment: Retail All Purchases All Purchases 26 In Store 13 Deliver…" at bounding box center [301, 156] width 573 height 258
click at [130, 63] on div "26" at bounding box center [131, 60] width 11 height 7
click at [0, 0] on input "[DATE] 26" at bounding box center [0, 0] width 0 height 0
click at [33, 58] on div "25" at bounding box center [43, 60] width 23 height 7
click at [0, 0] on input "All Purchases 25" at bounding box center [0, 0] width 0 height 0
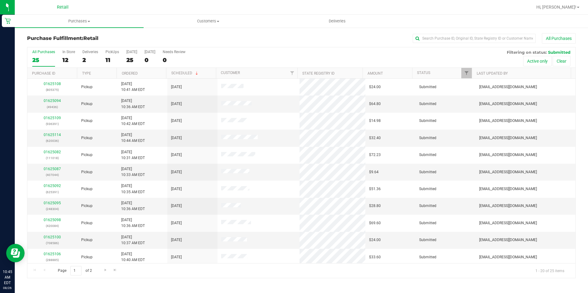
click at [248, 38] on div "All Purchases" at bounding box center [393, 38] width 366 height 10
click at [232, 48] on div "All Purchases 25 In Store 12 Deliveries 2 PickUps 11 [DATE] 25 [DATE] 0 Needs R…" at bounding box center [301, 49] width 548 height 5
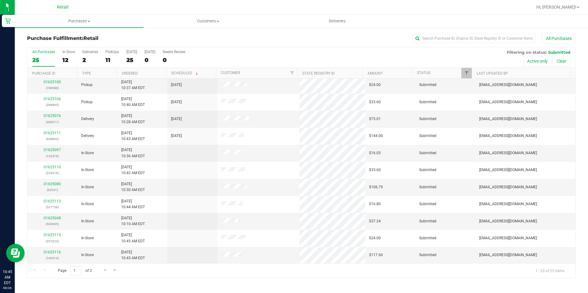
scroll to position [156, 0]
click at [253, 39] on div "All Purchases" at bounding box center [393, 38] width 366 height 10
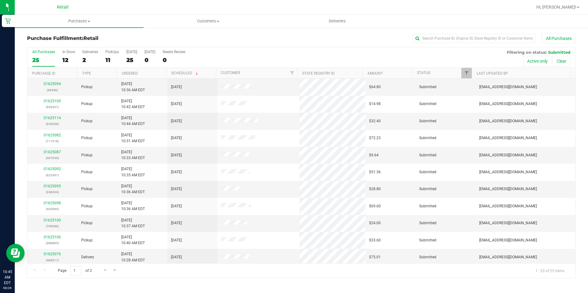
scroll to position [0, 0]
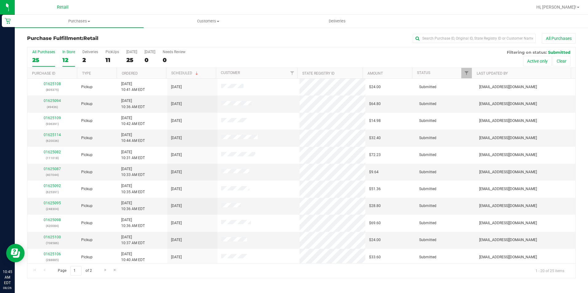
click at [66, 62] on div "12" at bounding box center [68, 60] width 13 height 7
click at [0, 0] on input "In Store 12" at bounding box center [0, 0] width 0 height 0
click at [39, 55] on label "All Purchases 24" at bounding box center [43, 58] width 23 height 17
click at [0, 0] on input "All Purchases 24" at bounding box center [0, 0] width 0 height 0
click at [323, 36] on div "All Purchases" at bounding box center [393, 38] width 366 height 10
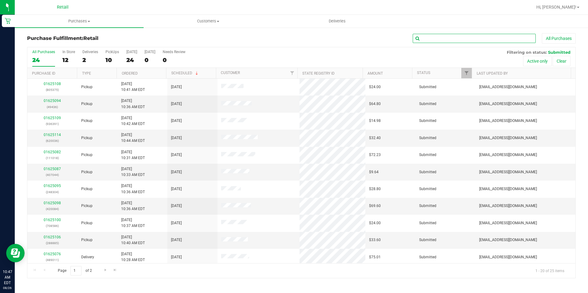
click at [489, 35] on input "text" at bounding box center [474, 38] width 123 height 9
type input "084"
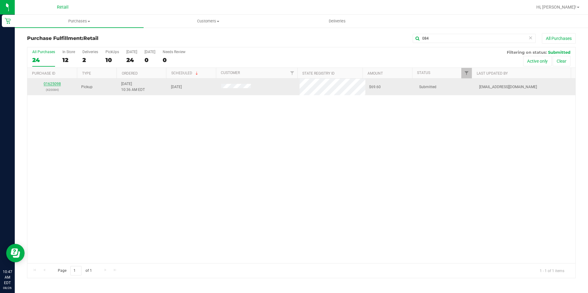
click at [60, 83] on link "01625098" at bounding box center [52, 84] width 17 height 4
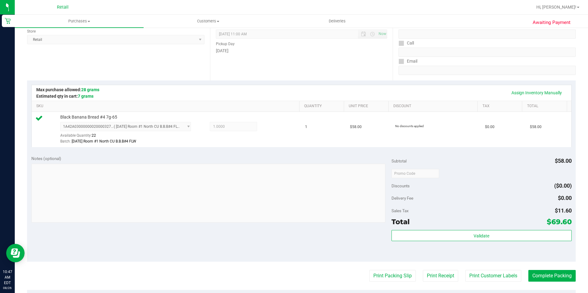
scroll to position [92, 0]
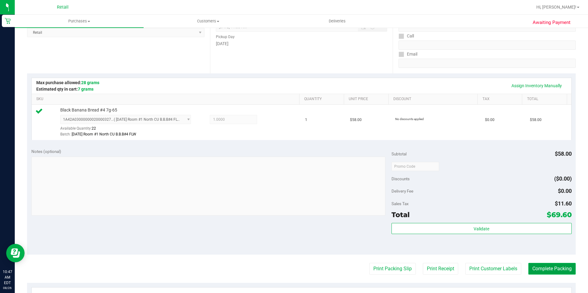
click at [535, 267] on button "Complete Packing" at bounding box center [551, 269] width 47 height 12
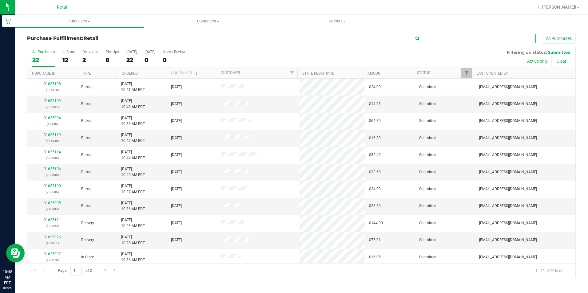
click at [420, 36] on input "text" at bounding box center [474, 38] width 123 height 9
type input "304"
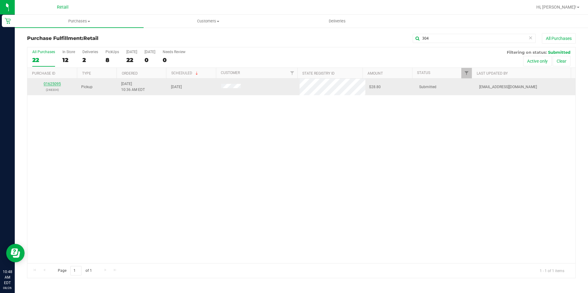
click at [58, 85] on link "01625095" at bounding box center [52, 84] width 17 height 4
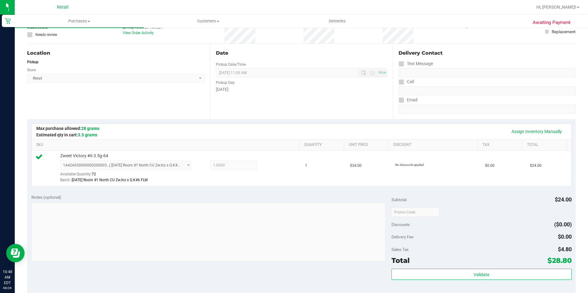
scroll to position [123, 0]
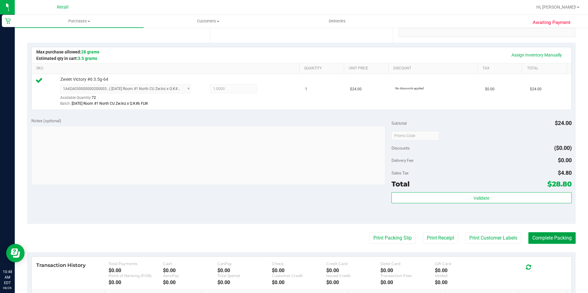
click at [540, 238] on button "Complete Packing" at bounding box center [551, 238] width 47 height 12
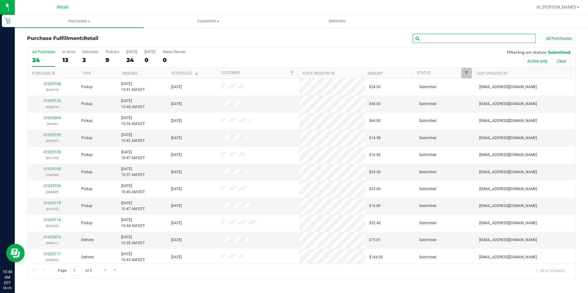
click at [501, 38] on input "text" at bounding box center [474, 38] width 123 height 9
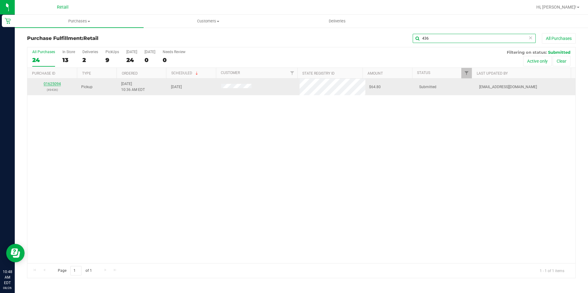
type input "436"
click at [53, 84] on link "01625094" at bounding box center [52, 84] width 17 height 4
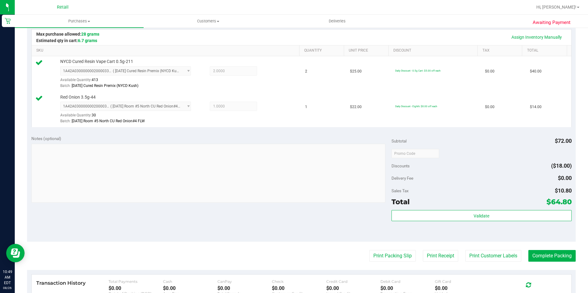
scroll to position [154, 0]
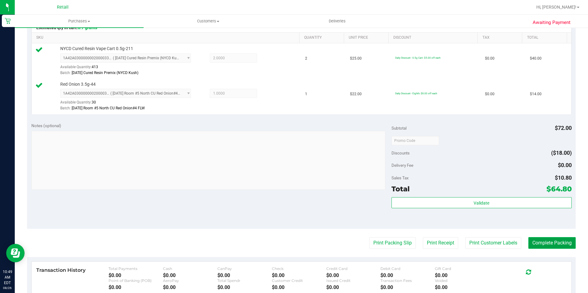
click at [541, 241] on button "Complete Packing" at bounding box center [551, 243] width 47 height 12
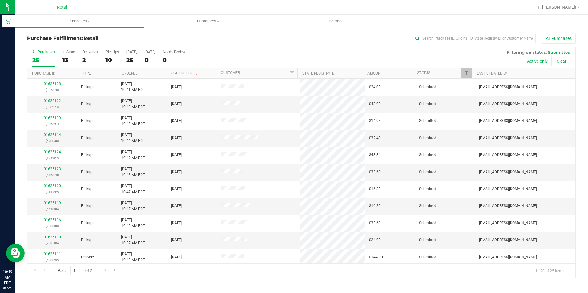
click at [320, 38] on div "All Purchases" at bounding box center [393, 38] width 366 height 10
click at [265, 22] on span "Customers" at bounding box center [208, 21] width 128 height 6
click at [109, 19] on span "Purchases" at bounding box center [79, 21] width 128 height 6
click at [234, 11] on div at bounding box center [321, 7] width 422 height 12
click at [421, 6] on div at bounding box center [321, 7] width 422 height 12
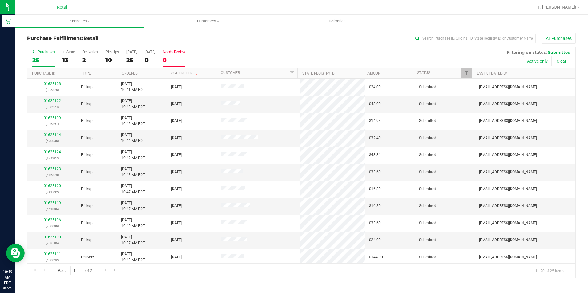
click at [168, 60] on div "0" at bounding box center [174, 60] width 23 height 7
click at [0, 0] on input "Needs Review 0" at bounding box center [0, 0] width 0 height 0
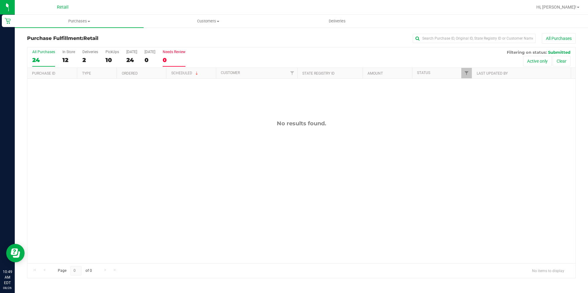
click at [36, 61] on div "24" at bounding box center [43, 60] width 23 height 7
click at [0, 0] on input "All Purchases 24" at bounding box center [0, 0] width 0 height 0
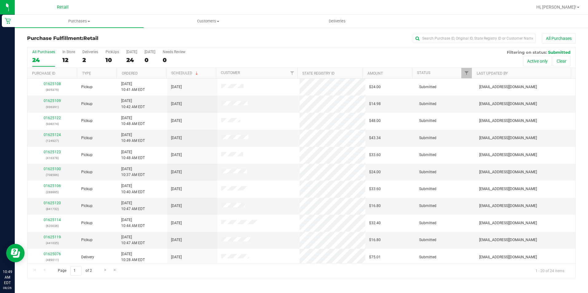
click at [279, 39] on div "All Purchases" at bounding box center [393, 38] width 366 height 10
click at [244, 41] on div "All Purchases" at bounding box center [393, 38] width 366 height 10
click at [447, 40] on input "text" at bounding box center [474, 38] width 123 height 9
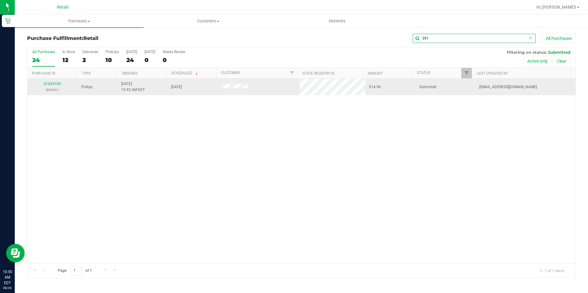
type input "391"
click at [52, 81] on div "01625109 (936391)" at bounding box center [52, 87] width 43 height 12
click at [54, 83] on link "01625109" at bounding box center [52, 84] width 17 height 4
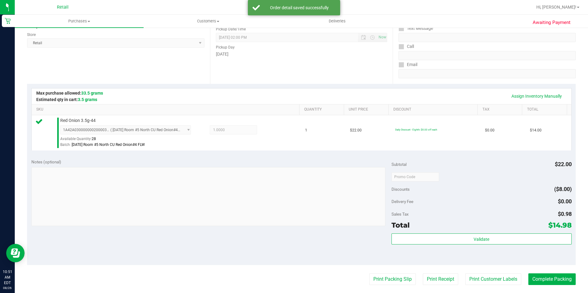
scroll to position [92, 0]
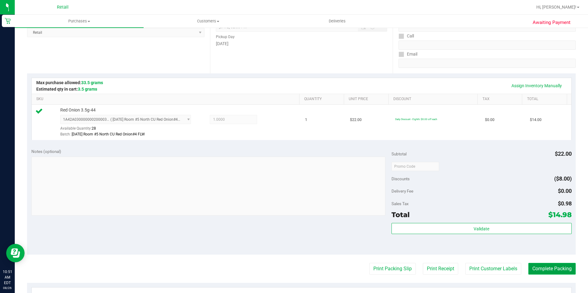
click at [545, 273] on button "Complete Packing" at bounding box center [551, 269] width 47 height 12
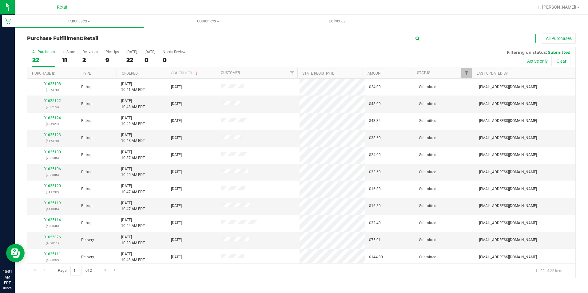
click at [497, 41] on input "text" at bounding box center [474, 38] width 123 height 9
type input "885"
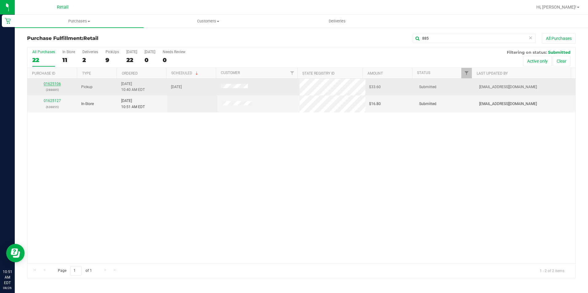
click at [49, 85] on link "01625106" at bounding box center [52, 84] width 17 height 4
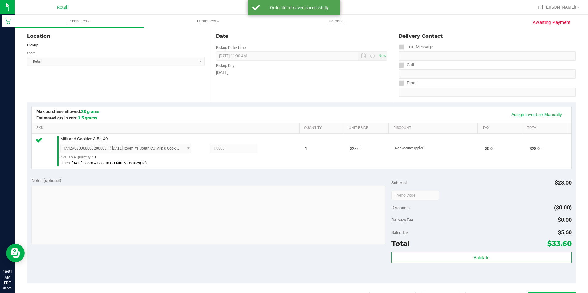
scroll to position [123, 0]
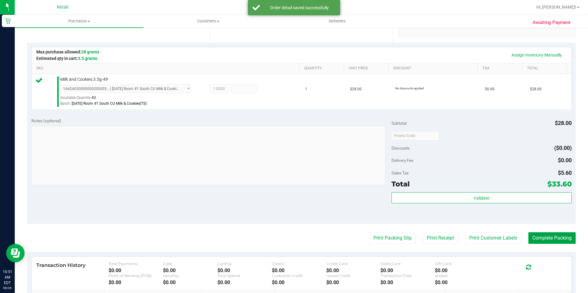
click at [555, 239] on button "Complete Packing" at bounding box center [551, 238] width 47 height 12
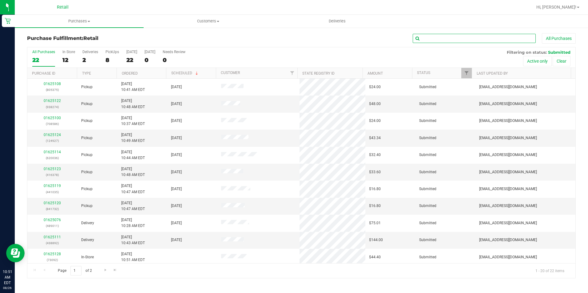
click at [441, 41] on input "text" at bounding box center [474, 38] width 123 height 9
type input "586"
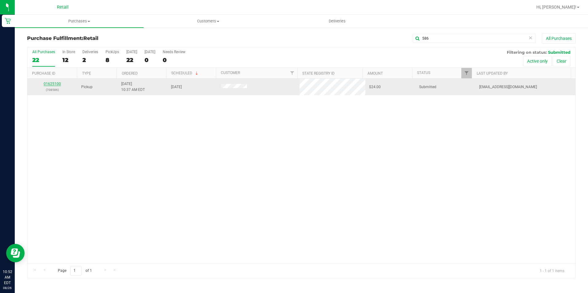
click at [47, 85] on link "01625100" at bounding box center [52, 84] width 17 height 4
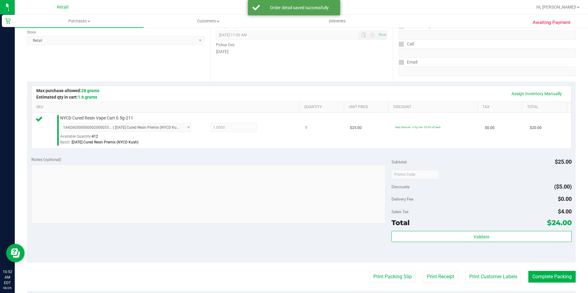
scroll to position [92, 0]
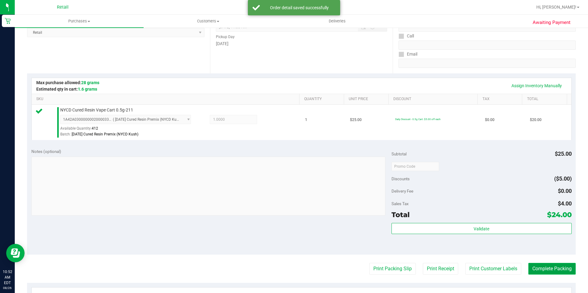
click at [557, 264] on button "Complete Packing" at bounding box center [551, 269] width 47 height 12
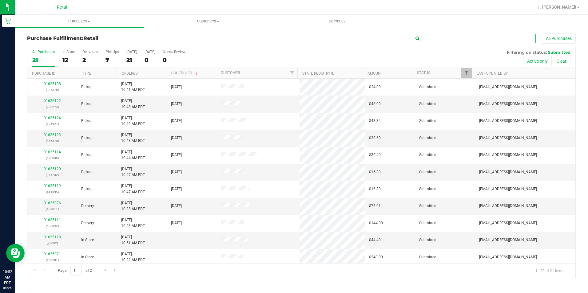
click at [489, 36] on input "text" at bounding box center [474, 38] width 123 height 9
type input "375"
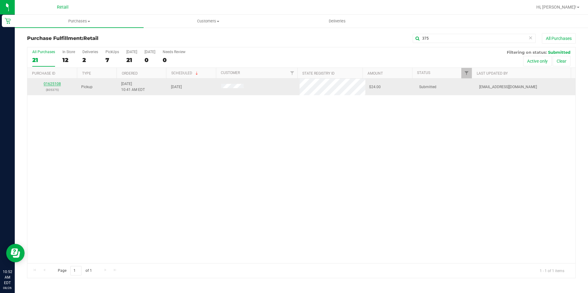
click at [46, 85] on link "01625108" at bounding box center [52, 84] width 17 height 4
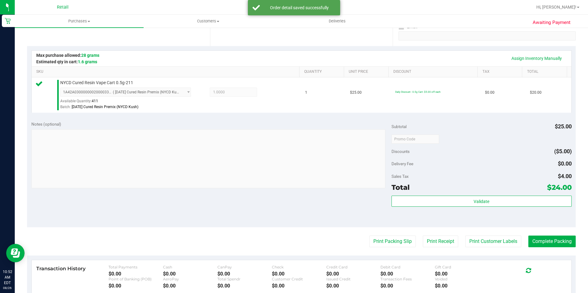
scroll to position [123, 0]
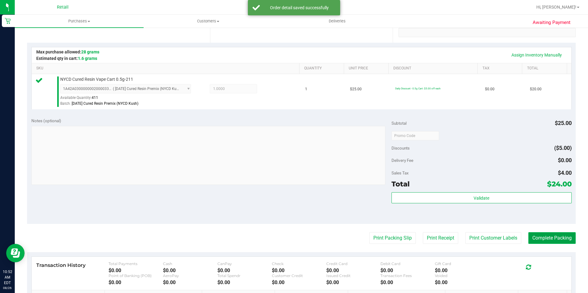
click at [547, 239] on button "Complete Packing" at bounding box center [551, 238] width 47 height 12
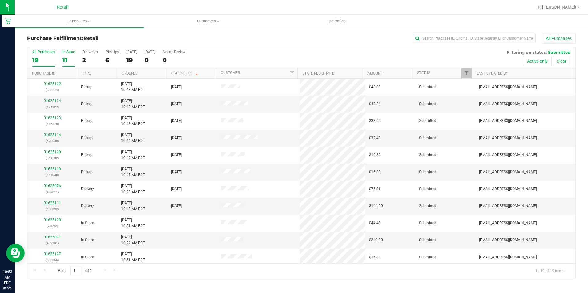
click at [66, 61] on div "11" at bounding box center [68, 60] width 13 height 7
click at [0, 0] on input "In Store 11" at bounding box center [0, 0] width 0 height 0
click at [36, 58] on div "19" at bounding box center [43, 60] width 23 height 7
click at [0, 0] on input "All Purchases 19" at bounding box center [0, 0] width 0 height 0
click at [276, 38] on div "All Purchases" at bounding box center [393, 38] width 366 height 10
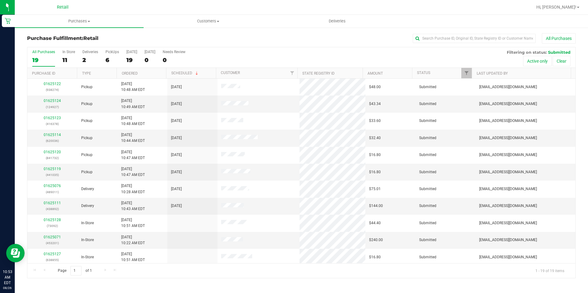
click at [278, 36] on div "All Purchases" at bounding box center [393, 38] width 366 height 10
click at [131, 63] on div "19" at bounding box center [131, 60] width 11 height 7
click at [0, 0] on input "[DATE] 19" at bounding box center [0, 0] width 0 height 0
click at [33, 57] on div "20" at bounding box center [43, 60] width 23 height 7
click at [0, 0] on input "All Purchases 20" at bounding box center [0, 0] width 0 height 0
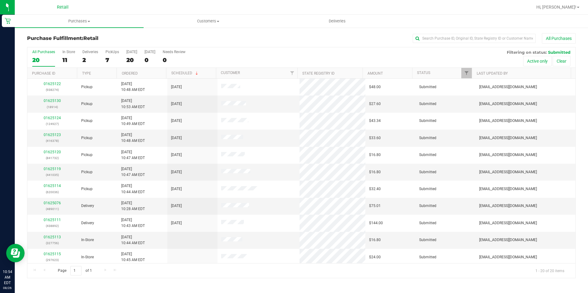
click at [257, 37] on div "All Purchases" at bounding box center [393, 38] width 366 height 10
click at [495, 42] on input "text" at bounding box center [474, 38] width 123 height 9
type input "0036"
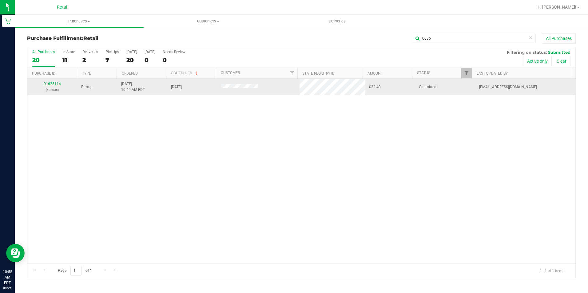
click at [54, 84] on link "01625114" at bounding box center [52, 84] width 17 height 4
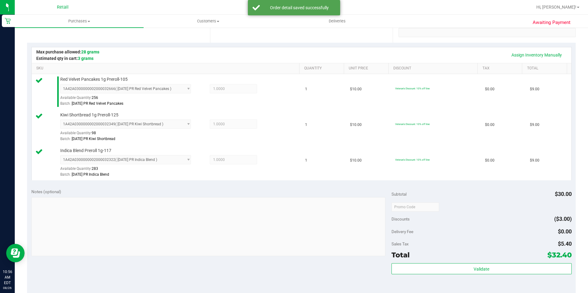
scroll to position [154, 0]
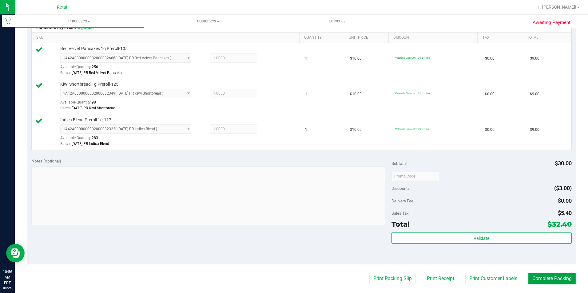
click at [553, 278] on button "Complete Packing" at bounding box center [551, 279] width 47 height 12
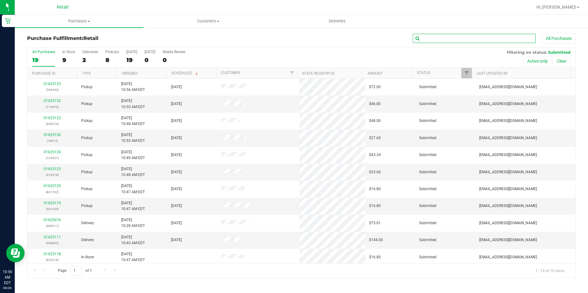
click at [429, 38] on input "text" at bounding box center [474, 38] width 123 height 9
type input "1035"
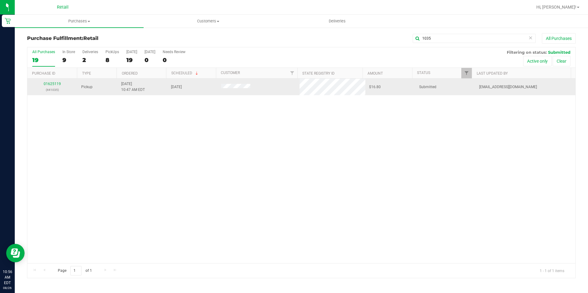
click at [54, 81] on div "01625119 (441035)" at bounding box center [52, 87] width 43 height 12
click at [55, 82] on link "01625119" at bounding box center [52, 84] width 17 height 4
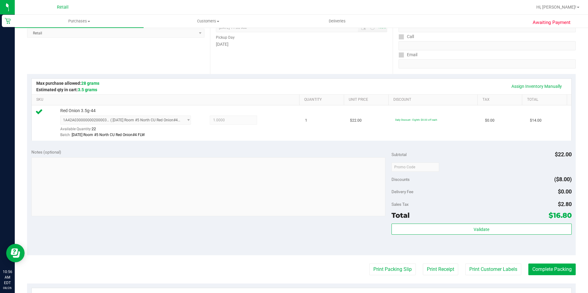
scroll to position [92, 0]
click at [555, 272] on button "Complete Packing" at bounding box center [551, 269] width 47 height 12
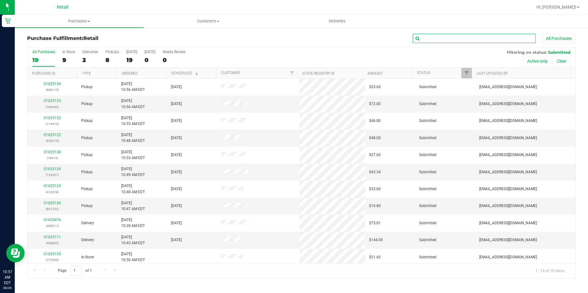
click at [451, 36] on input "text" at bounding box center [474, 38] width 123 height 9
type input "378"
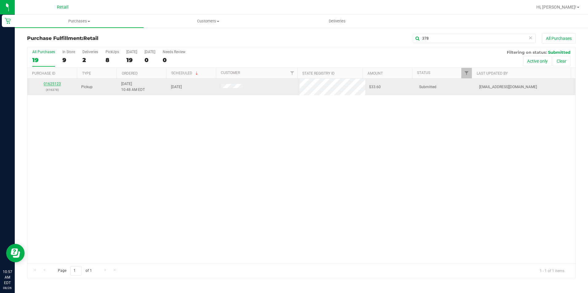
click at [59, 84] on link "01625123" at bounding box center [52, 84] width 17 height 4
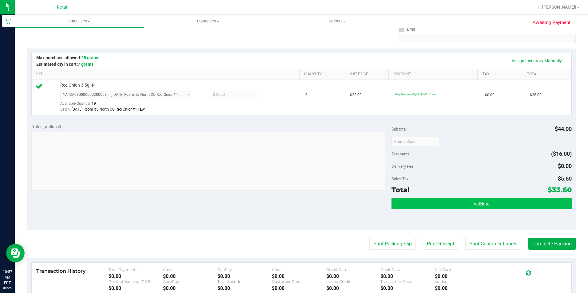
scroll to position [123, 0]
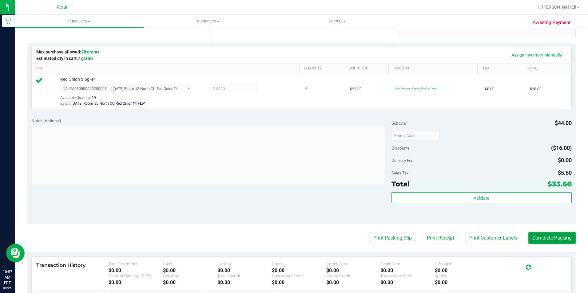
click at [542, 236] on button "Complete Packing" at bounding box center [551, 238] width 47 height 12
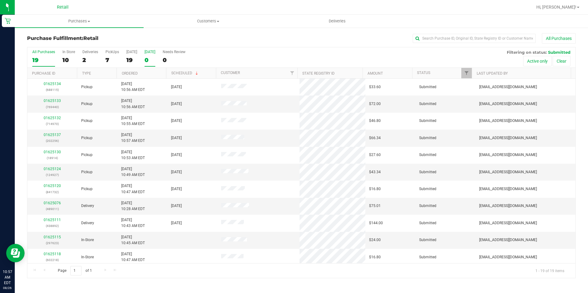
click at [145, 58] on div "0" at bounding box center [150, 60] width 11 height 7
click at [0, 0] on input "[DATE] 0" at bounding box center [0, 0] width 0 height 0
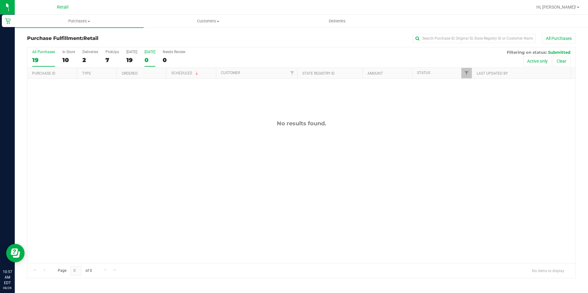
click at [36, 58] on div "19" at bounding box center [43, 60] width 23 height 7
click at [0, 0] on input "All Purchases 19" at bounding box center [0, 0] width 0 height 0
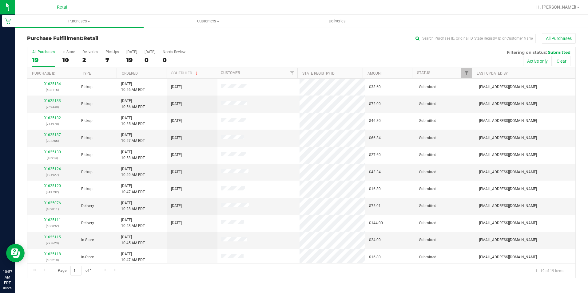
click at [289, 43] on div "All Purchases" at bounding box center [393, 38] width 366 height 10
click at [131, 60] on div "19" at bounding box center [131, 60] width 11 height 7
click at [0, 0] on input "[DATE] 19" at bounding box center [0, 0] width 0 height 0
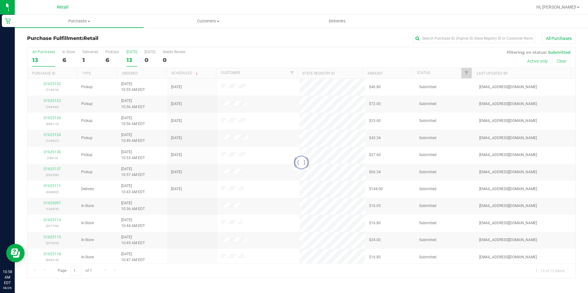
click at [38, 60] on div at bounding box center [301, 162] width 548 height 231
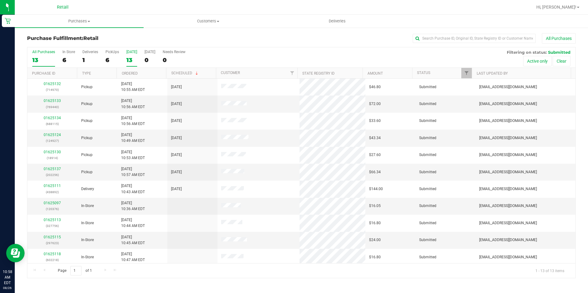
click at [40, 61] on div "13" at bounding box center [43, 60] width 23 height 7
click at [0, 0] on input "All Purchases 13" at bounding box center [0, 0] width 0 height 0
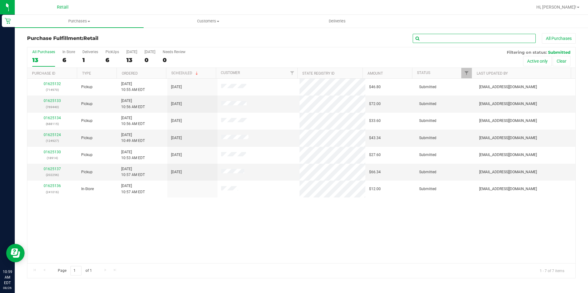
drag, startPoint x: 471, startPoint y: 38, endPoint x: 436, endPoint y: 42, distance: 35.5
click at [471, 38] on input "text" at bounding box center [474, 38] width 123 height 9
type input "970"
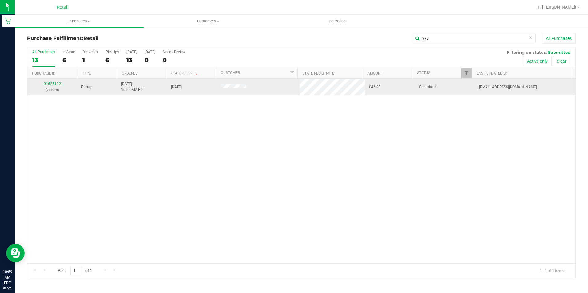
click at [54, 79] on td "01625132 (714970)" at bounding box center [52, 87] width 50 height 17
click at [56, 86] on div "01625132 (714970)" at bounding box center [52, 87] width 43 height 12
click at [53, 84] on link "01625132" at bounding box center [52, 84] width 17 height 4
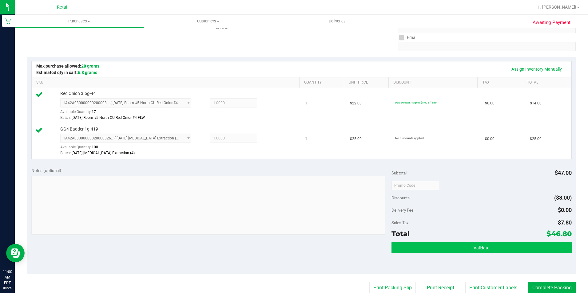
scroll to position [154, 0]
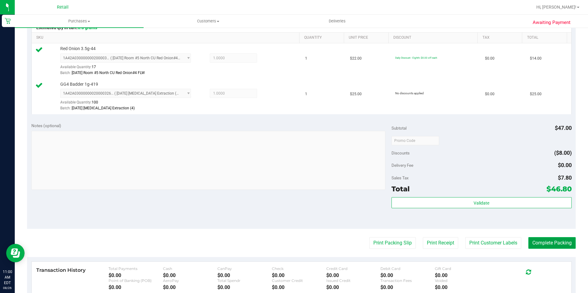
click at [545, 245] on button "Complete Packing" at bounding box center [551, 243] width 47 height 12
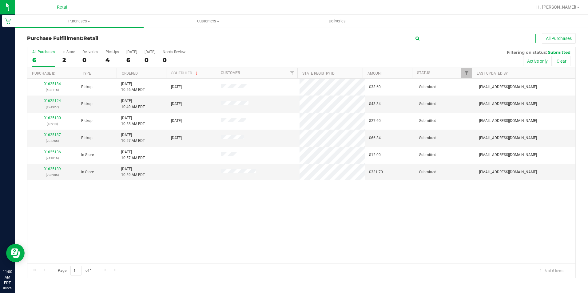
click at [487, 38] on input "text" at bounding box center [474, 38] width 123 height 9
type input "115"
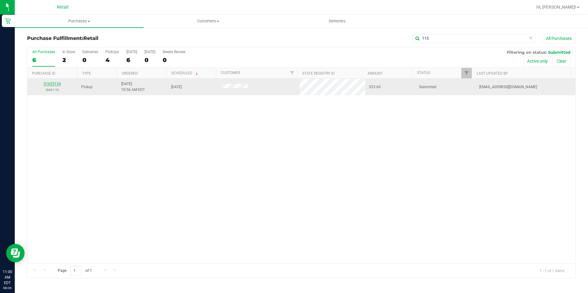
click at [48, 84] on link "01625134" at bounding box center [52, 84] width 17 height 4
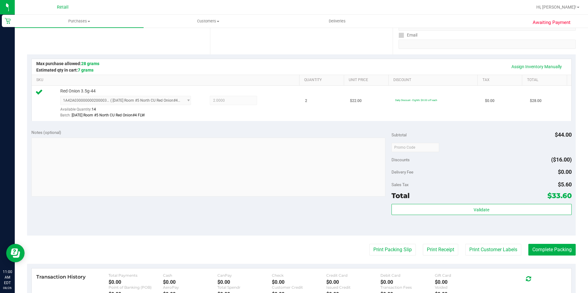
scroll to position [123, 0]
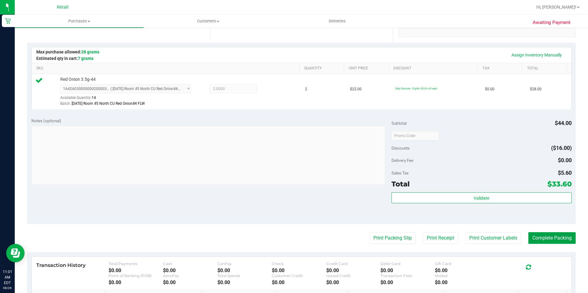
drag, startPoint x: 555, startPoint y: 239, endPoint x: 514, endPoint y: 243, distance: 41.7
click at [555, 239] on button "Complete Packing" at bounding box center [551, 238] width 47 height 12
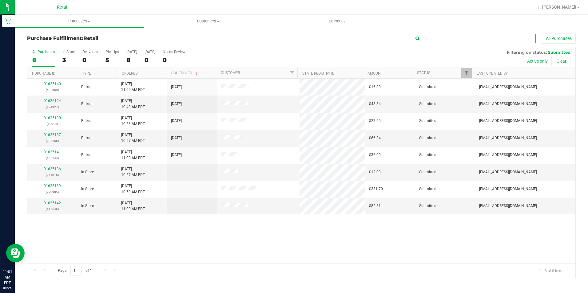
click at [464, 37] on input "text" at bounding box center [474, 38] width 123 height 9
type input "914"
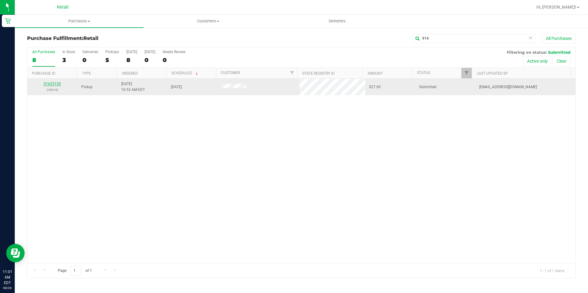
click at [58, 83] on link "01625130" at bounding box center [52, 84] width 17 height 4
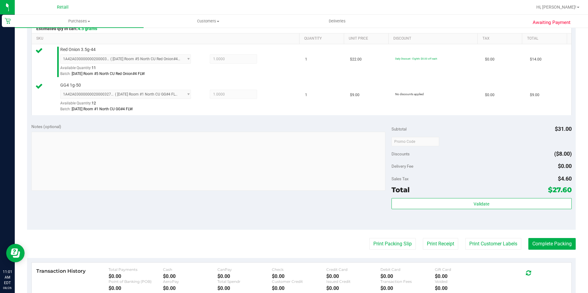
scroll to position [154, 0]
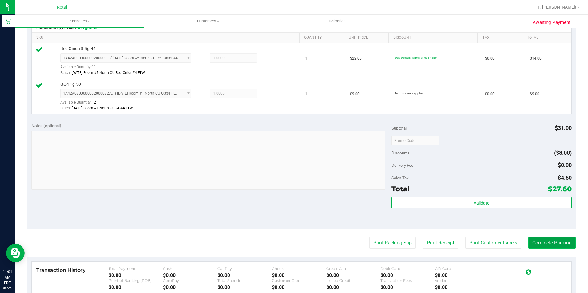
click at [547, 244] on button "Complete Packing" at bounding box center [551, 243] width 47 height 12
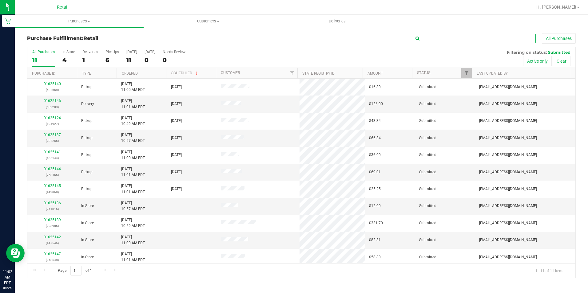
click at [451, 38] on input "text" at bounding box center [474, 38] width 123 height 9
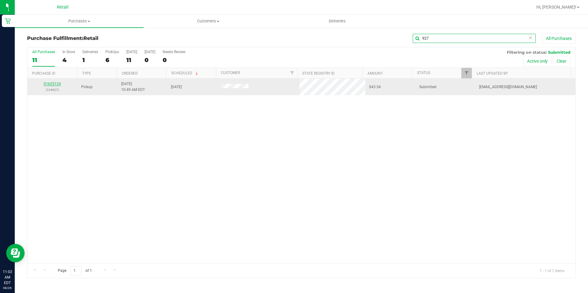
type input "927"
click at [58, 85] on link "01625124" at bounding box center [52, 84] width 17 height 4
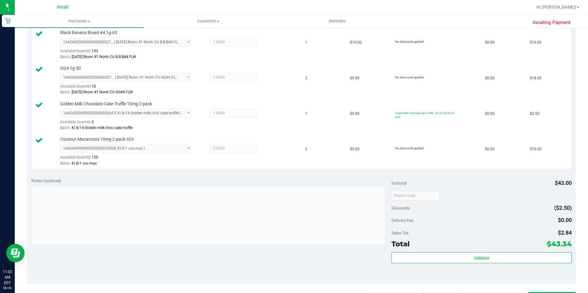
scroll to position [185, 0]
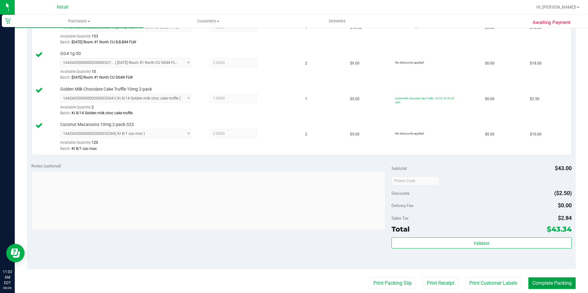
click at [562, 286] on button "Complete Packing" at bounding box center [551, 284] width 47 height 12
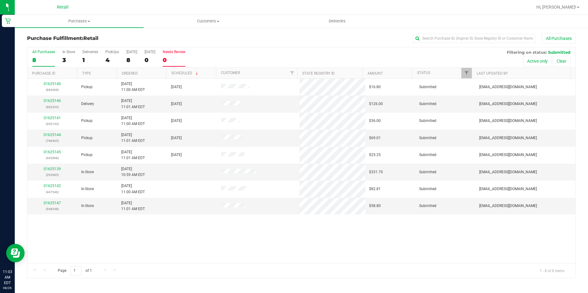
click at [171, 57] on div "0" at bounding box center [174, 60] width 23 height 7
click at [0, 0] on input "Needs Review 0" at bounding box center [0, 0] width 0 height 0
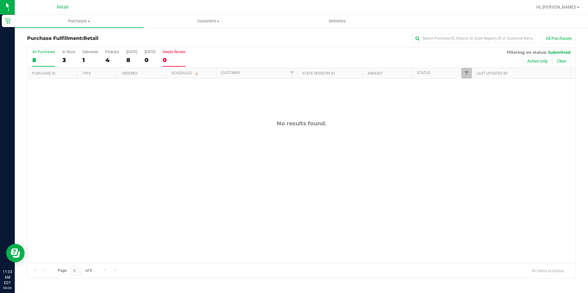
click at [46, 62] on div "8" at bounding box center [43, 60] width 23 height 7
click at [0, 0] on input "All Purchases 8" at bounding box center [0, 0] width 0 height 0
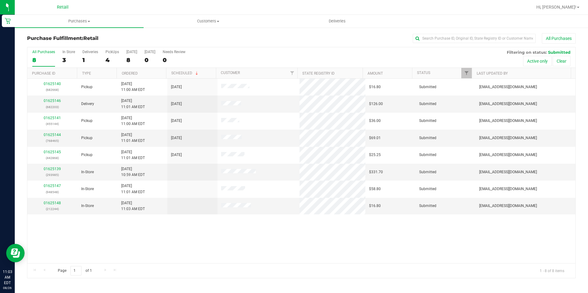
click at [221, 39] on div "All Purchases" at bounding box center [393, 38] width 366 height 10
click at [115, 36] on h3 "Purchase Fulfillment: Retail" at bounding box center [118, 39] width 183 height 6
drag, startPoint x: 475, startPoint y: 44, endPoint x: 475, endPoint y: 38, distance: 5.8
click at [475, 44] on div "Purchase Fulfillment: Retail All Purchases" at bounding box center [301, 40] width 549 height 14
click at [475, 38] on input "text" at bounding box center [474, 38] width 123 height 9
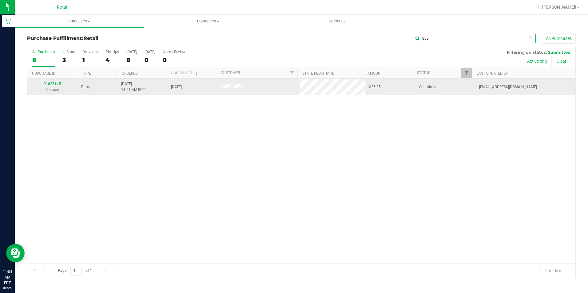
type input "868"
click at [58, 83] on link "01625145" at bounding box center [52, 84] width 17 height 4
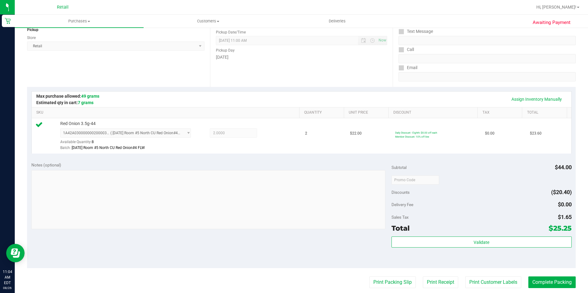
scroll to position [92, 0]
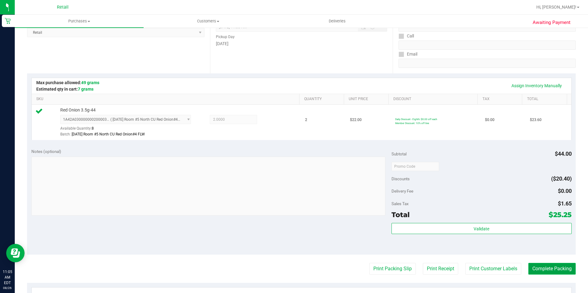
click at [533, 267] on button "Complete Packing" at bounding box center [551, 269] width 47 height 12
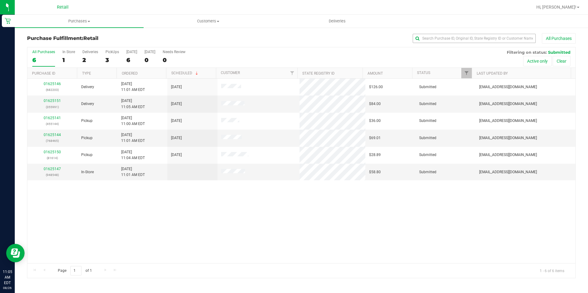
drag, startPoint x: 435, startPoint y: 48, endPoint x: 431, endPoint y: 42, distance: 6.9
click at [431, 43] on div "Purchase Fulfillment: Retail All Purchases All Purchases 6 In Store 1 Deliverie…" at bounding box center [301, 155] width 549 height 245
click at [431, 39] on input "text" at bounding box center [474, 38] width 123 height 9
type input "144"
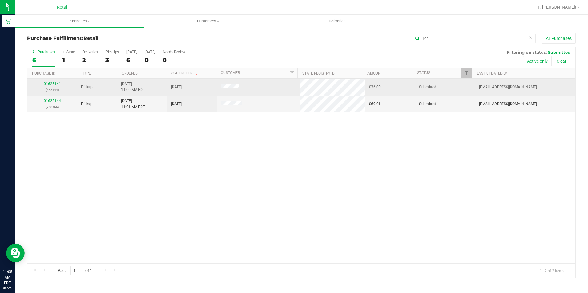
click at [58, 84] on link "01625141" at bounding box center [52, 84] width 17 height 4
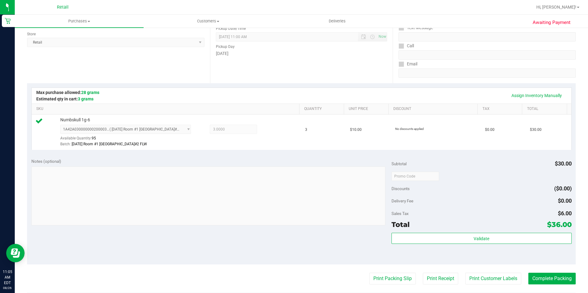
scroll to position [92, 0]
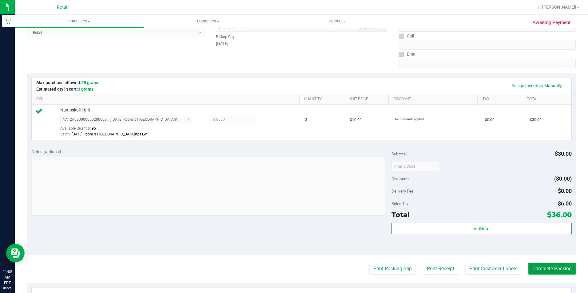
click at [532, 270] on button "Complete Packing" at bounding box center [551, 269] width 47 height 12
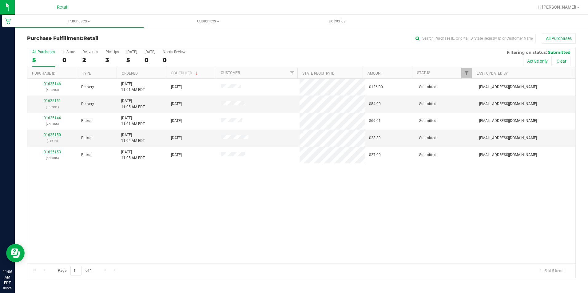
click at [81, 63] on div "All Purchases 5 In Store 0 Deliveries 2 PickUps 3 [DATE] 5 [DATE] 0 Needs Revie…" at bounding box center [301, 57] width 548 height 21
click at [84, 62] on div "2" at bounding box center [90, 60] width 16 height 7
click at [0, 0] on input "Deliveries 2" at bounding box center [0, 0] width 0 height 0
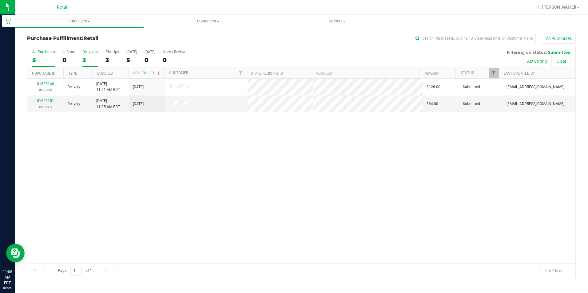
click at [36, 58] on div "5" at bounding box center [43, 60] width 23 height 7
click at [0, 0] on input "All Purchases 5" at bounding box center [0, 0] width 0 height 0
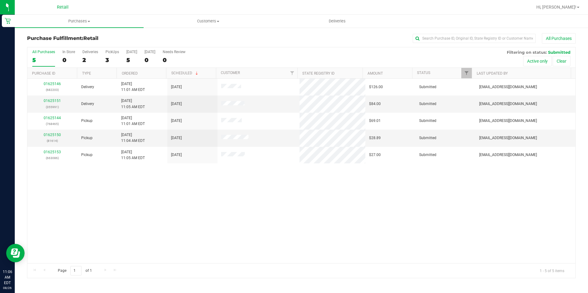
click at [211, 39] on div "All Purchases" at bounding box center [393, 38] width 366 height 10
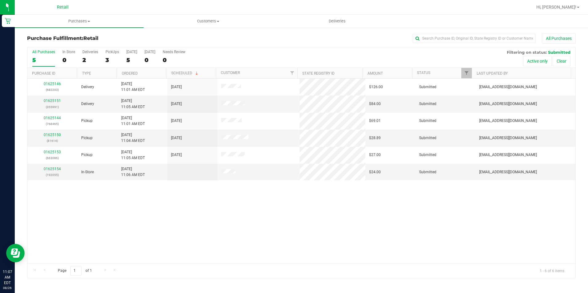
click at [216, 40] on div "All Purchases" at bounding box center [393, 38] width 366 height 10
click at [482, 42] on input "text" at bounding box center [474, 38] width 123 height 9
type input "614"
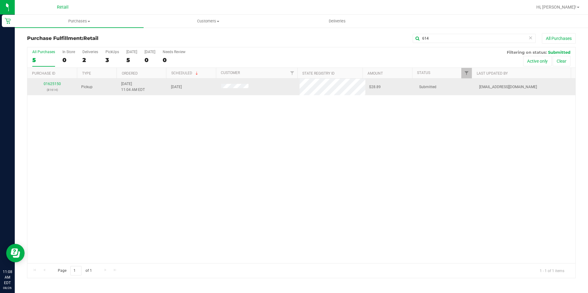
click at [56, 81] on div "01625150 (81614)" at bounding box center [52, 87] width 43 height 12
click at [56, 83] on link "01625150" at bounding box center [52, 84] width 17 height 4
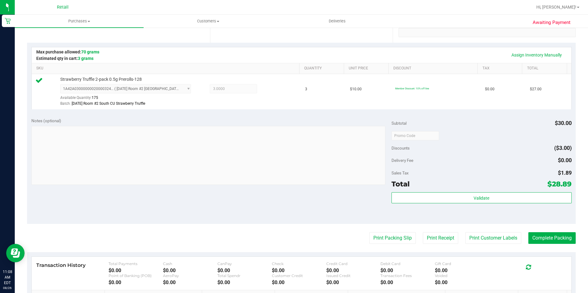
scroll to position [154, 0]
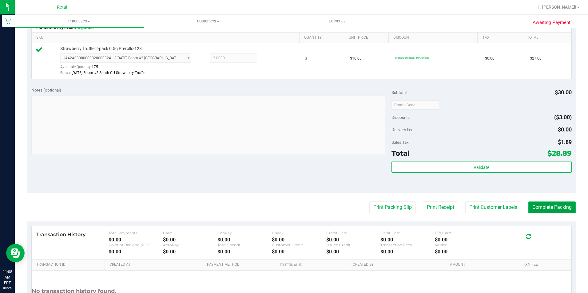
click at [566, 208] on button "Complete Packing" at bounding box center [551, 208] width 47 height 12
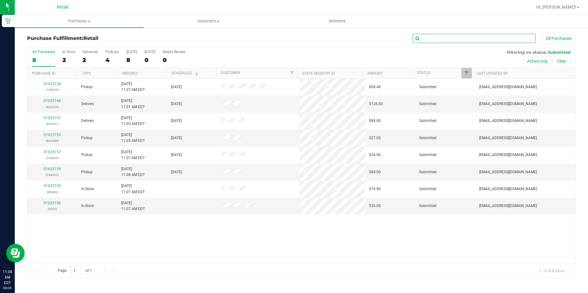
click at [456, 40] on input "text" at bounding box center [474, 38] width 123 height 9
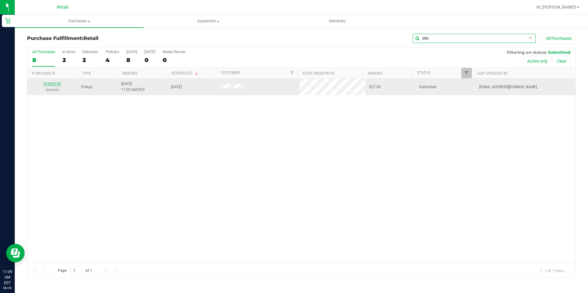
type input "086"
click at [53, 82] on link "01625153" at bounding box center [52, 84] width 17 height 4
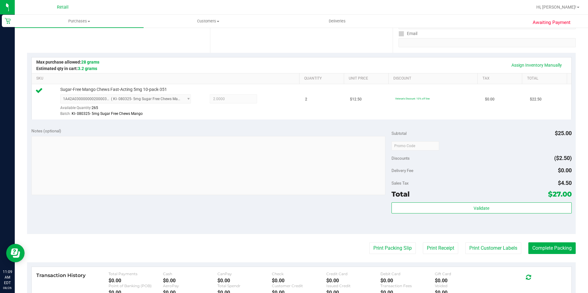
scroll to position [123, 0]
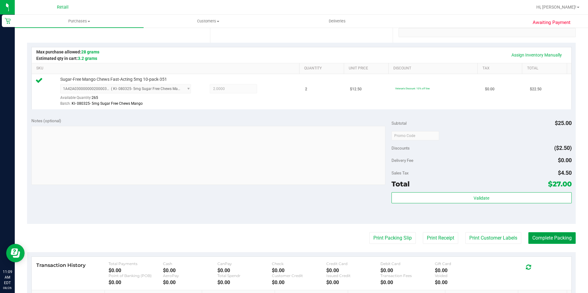
drag, startPoint x: 550, startPoint y: 241, endPoint x: 550, endPoint y: 237, distance: 4.0
click at [550, 240] on button "Complete Packing" at bounding box center [551, 238] width 47 height 12
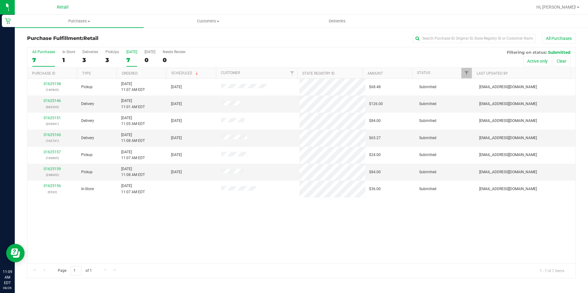
click at [129, 61] on div "7" at bounding box center [131, 60] width 11 height 7
click at [0, 0] on input "[DATE] 7" at bounding box center [0, 0] width 0 height 0
click at [37, 58] on div "7" at bounding box center [43, 60] width 23 height 7
click at [0, 0] on input "All Purchases 7" at bounding box center [0, 0] width 0 height 0
click at [152, 5] on div at bounding box center [321, 7] width 422 height 12
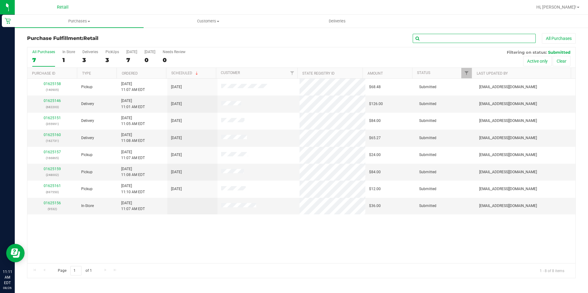
click at [494, 40] on input "text" at bounding box center [474, 38] width 123 height 9
type input "905"
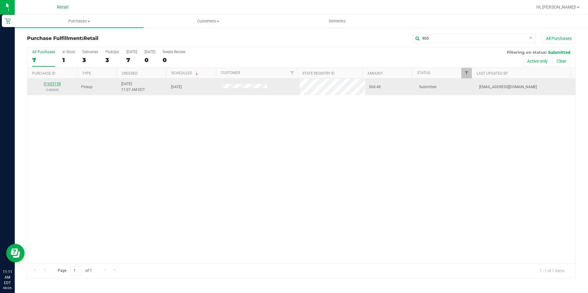
click at [51, 82] on link "01625158" at bounding box center [52, 84] width 17 height 4
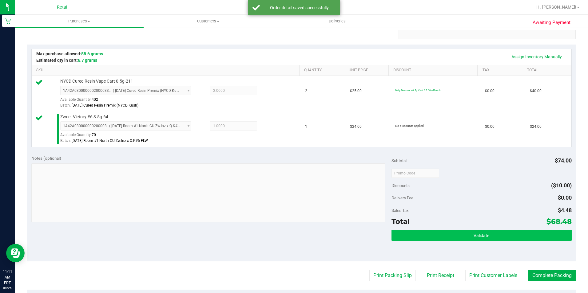
scroll to position [123, 0]
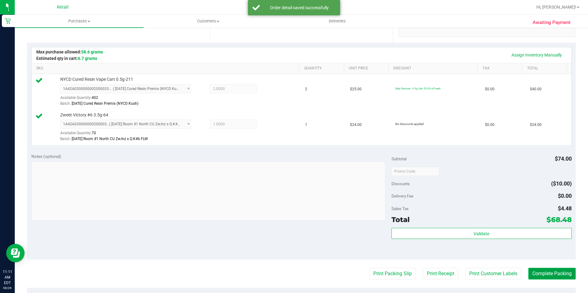
click at [563, 273] on button "Complete Packing" at bounding box center [551, 274] width 47 height 12
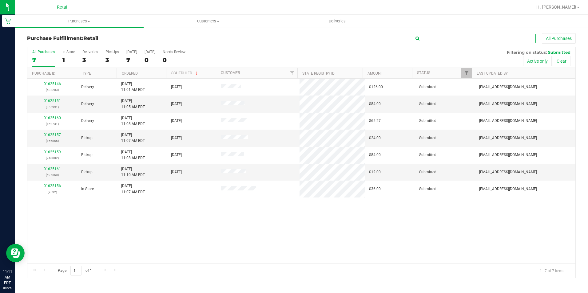
click at [491, 37] on input "text" at bounding box center [474, 38] width 123 height 9
type input "865"
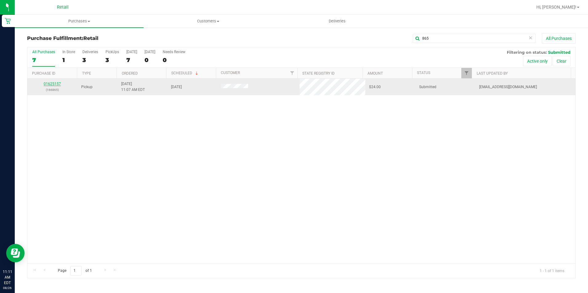
click at [55, 84] on link "01625157" at bounding box center [52, 84] width 17 height 4
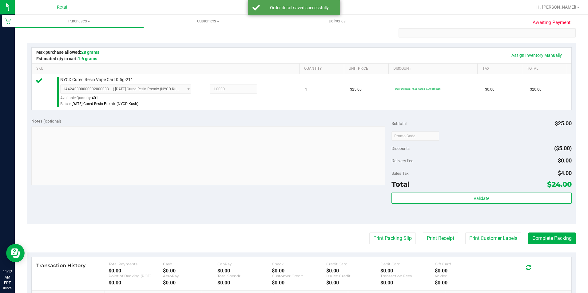
scroll to position [123, 0]
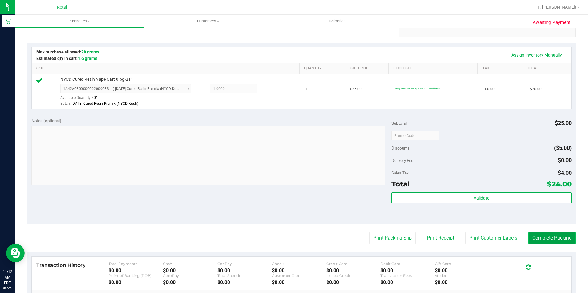
click at [543, 238] on button "Complete Packing" at bounding box center [551, 238] width 47 height 12
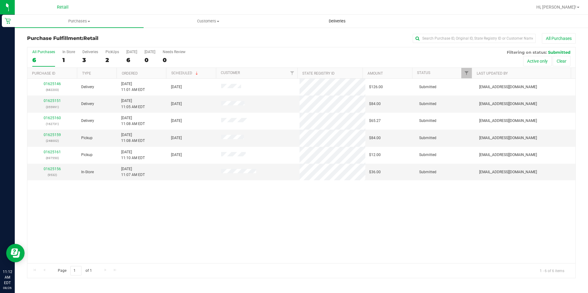
drag, startPoint x: 334, startPoint y: 21, endPoint x: 325, endPoint y: 22, distance: 8.7
click at [334, 21] on span "Deliveries" at bounding box center [337, 21] width 34 height 6
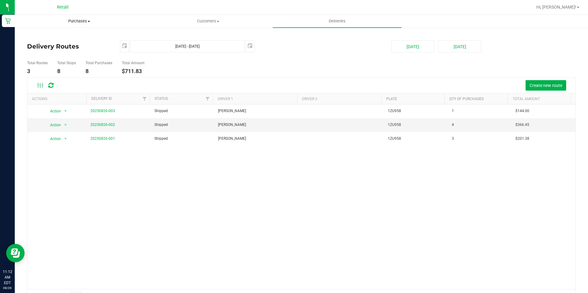
click at [80, 20] on span "Purchases" at bounding box center [79, 21] width 128 height 6
click at [78, 18] on uib-tab-heading "Purchases Summary of purchases Fulfillment All purchases" at bounding box center [79, 21] width 129 height 13
click at [78, 19] on span "Purchases" at bounding box center [79, 21] width 129 height 6
click at [78, 21] on span "Purchases" at bounding box center [79, 21] width 129 height 6
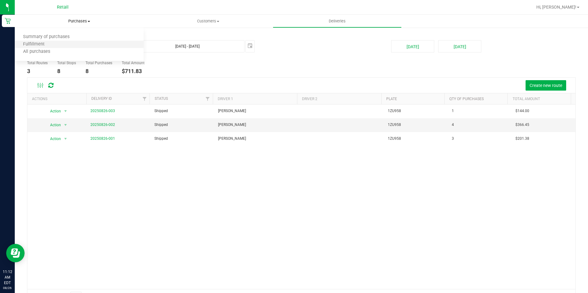
click at [57, 46] on li "Fulfillment" at bounding box center [79, 44] width 129 height 7
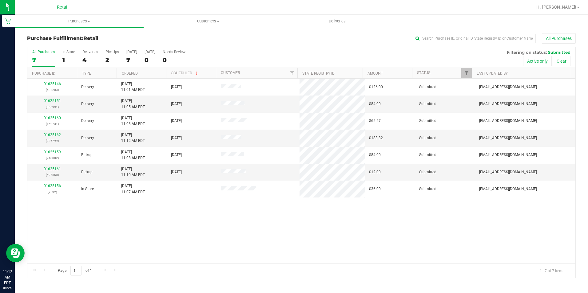
click at [239, 38] on div "All Purchases" at bounding box center [393, 38] width 366 height 10
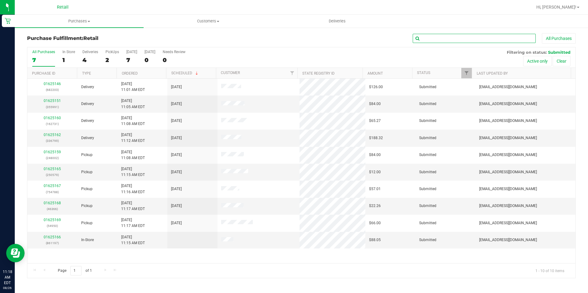
click at [463, 41] on input "text" at bounding box center [474, 38] width 123 height 9
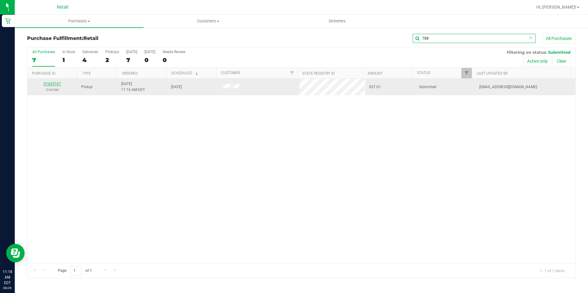
type input "788"
click at [53, 84] on link "01625167" at bounding box center [52, 84] width 17 height 4
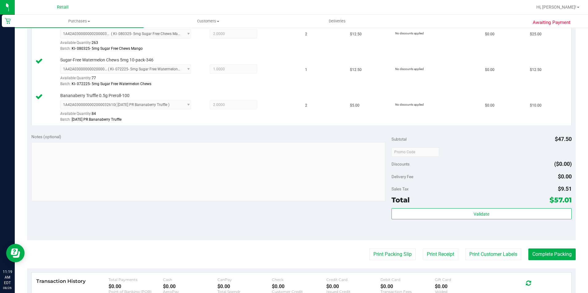
scroll to position [185, 0]
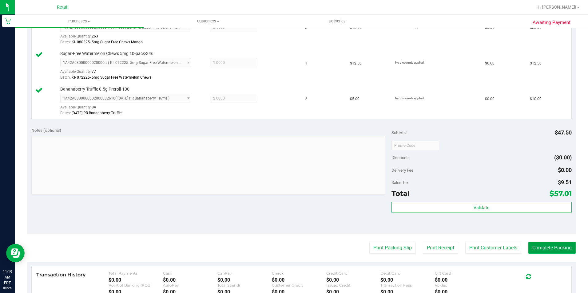
click at [538, 251] on button "Complete Packing" at bounding box center [551, 248] width 47 height 12
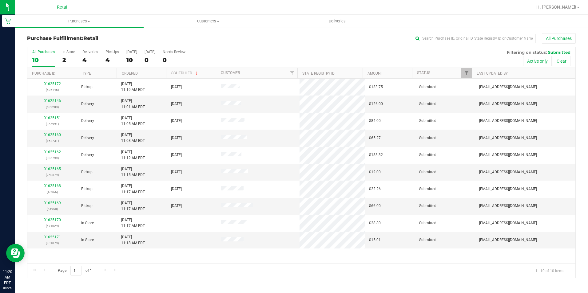
click at [302, 42] on div "All Purchases" at bounding box center [393, 38] width 366 height 10
click at [221, 37] on div "All Purchases" at bounding box center [393, 38] width 366 height 10
click at [133, 56] on label "[DATE] 10" at bounding box center [131, 58] width 11 height 17
click at [0, 0] on input "[DATE] 10" at bounding box center [0, 0] width 0 height 0
click at [33, 53] on div "All Purchases" at bounding box center [43, 52] width 23 height 4
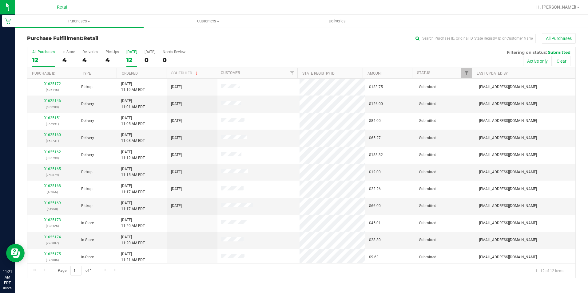
click at [0, 0] on input "All Purchases 12" at bounding box center [0, 0] width 0 height 0
click at [256, 38] on div "All Purchases" at bounding box center [393, 38] width 366 height 10
click at [481, 36] on input "text" at bounding box center [474, 38] width 123 height 9
type input "146"
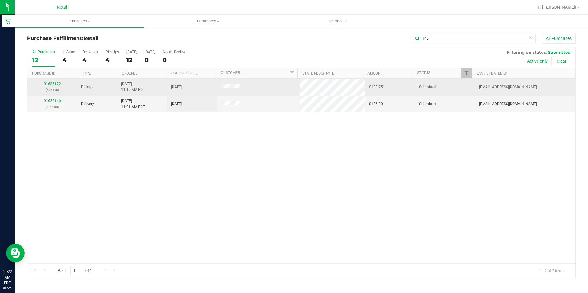
click at [56, 83] on link "01625172" at bounding box center [52, 84] width 17 height 4
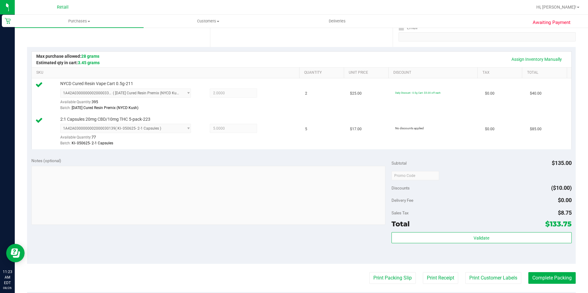
scroll to position [123, 0]
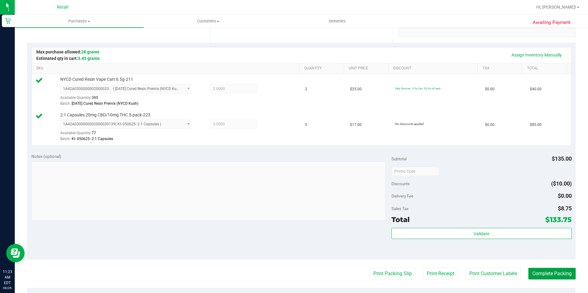
click at [539, 278] on button "Complete Packing" at bounding box center [551, 274] width 47 height 12
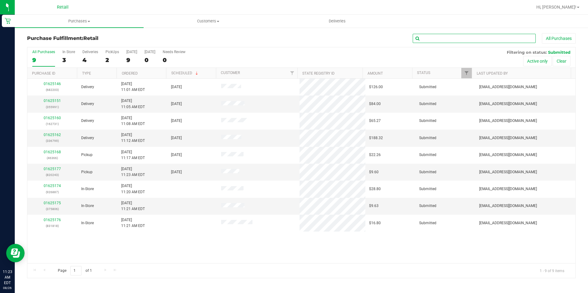
click at [490, 40] on input "text" at bounding box center [474, 38] width 123 height 9
type input "366"
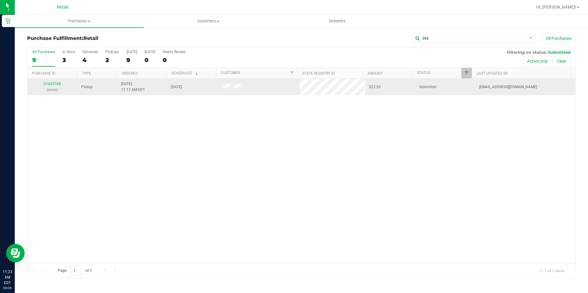
click at [48, 81] on td "01625168 (46366)" at bounding box center [52, 87] width 50 height 17
click at [49, 84] on link "01625168" at bounding box center [52, 84] width 17 height 4
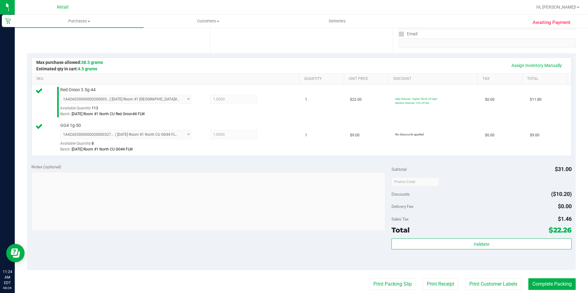
scroll to position [123, 0]
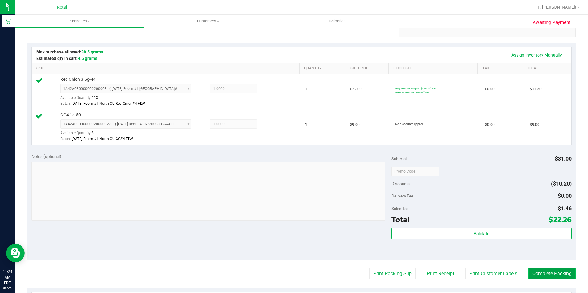
click at [545, 275] on button "Complete Packing" at bounding box center [551, 274] width 47 height 12
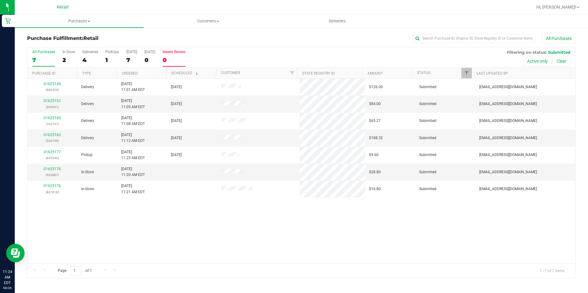
click at [179, 64] on label "Needs Review 0" at bounding box center [174, 58] width 23 height 17
click at [0, 0] on input "Needs Review 0" at bounding box center [0, 0] width 0 height 0
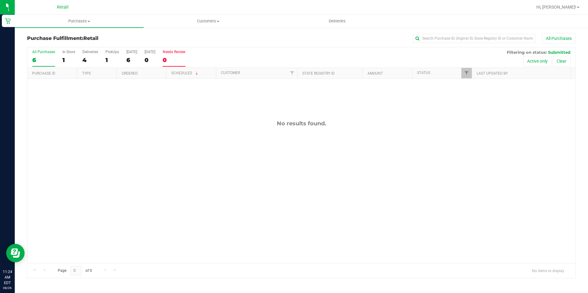
click at [45, 60] on div "6" at bounding box center [43, 60] width 23 height 7
click at [0, 0] on input "All Purchases 6" at bounding box center [0, 0] width 0 height 0
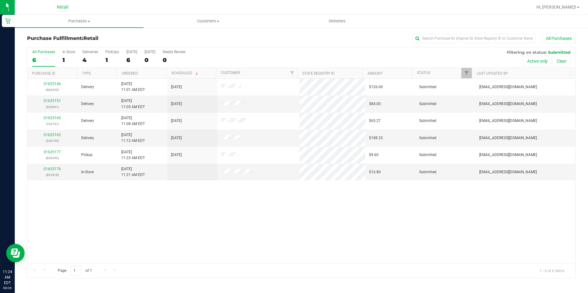
click at [194, 33] on div "Purchase Fulfillment: Retail All Purchases" at bounding box center [301, 40] width 549 height 14
click at [462, 38] on input "text" at bounding box center [474, 38] width 123 height 9
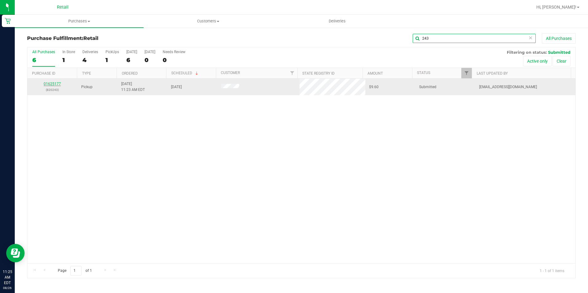
type input "243"
click at [55, 82] on link "01625177" at bounding box center [52, 84] width 17 height 4
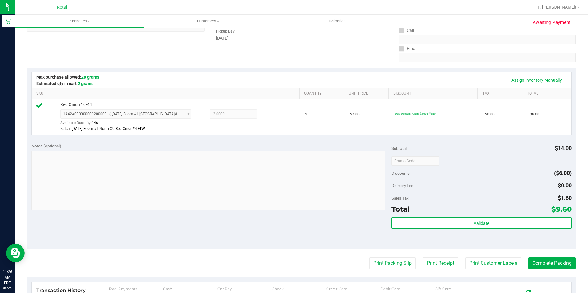
scroll to position [123, 0]
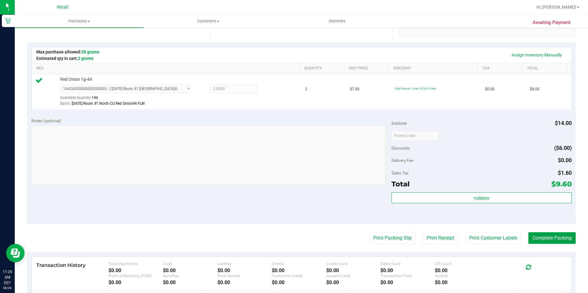
click at [557, 237] on button "Complete Packing" at bounding box center [551, 238] width 47 height 12
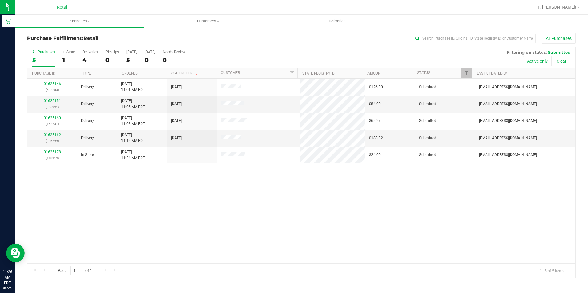
click at [278, 46] on div "Purchase Fulfillment: Retail All Purchases" at bounding box center [301, 40] width 549 height 14
click at [471, 41] on input "text" at bounding box center [474, 38] width 123 height 9
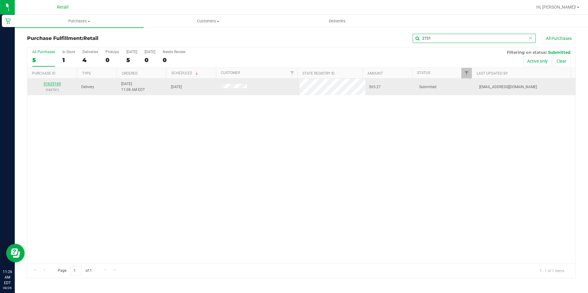
type input "2731"
click at [55, 83] on link "01625160" at bounding box center [52, 84] width 17 height 4
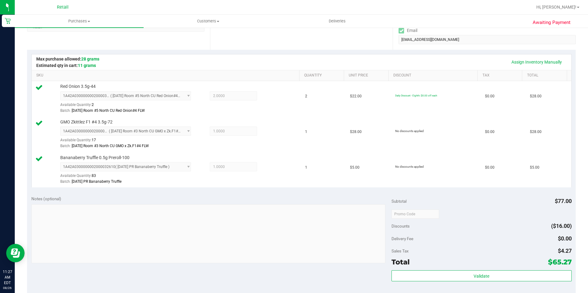
scroll to position [154, 0]
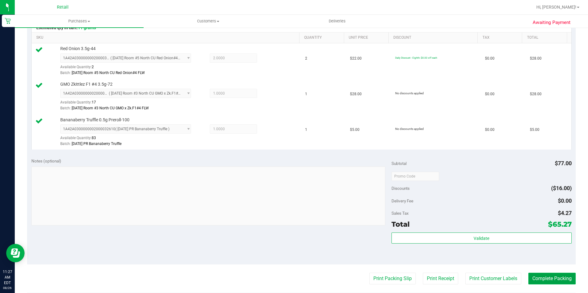
click at [564, 278] on button "Complete Packing" at bounding box center [551, 279] width 47 height 12
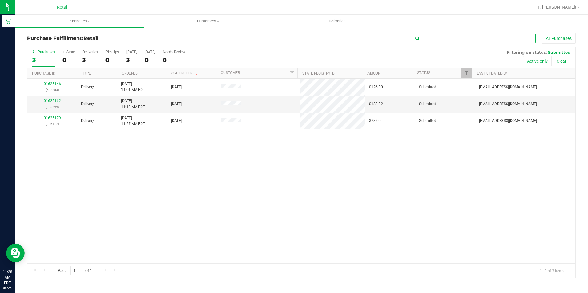
click at [432, 38] on input "text" at bounding box center [474, 38] width 123 height 9
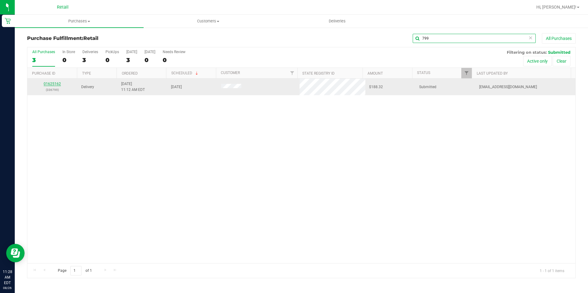
type input "799"
click at [48, 83] on link "01625162" at bounding box center [52, 84] width 17 height 4
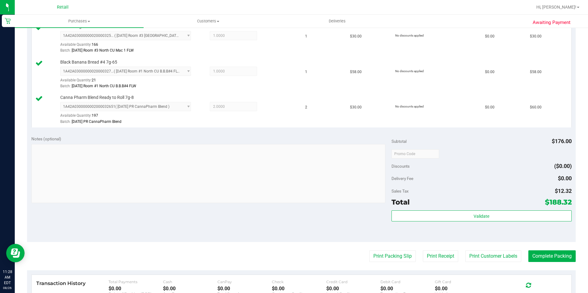
scroll to position [215, 0]
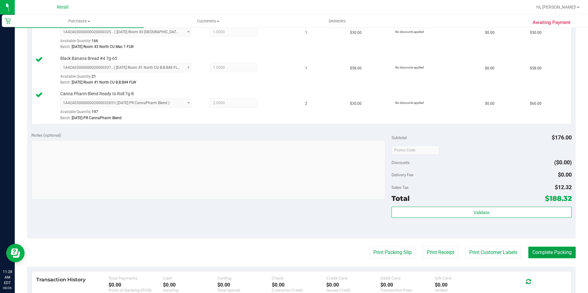
click at [553, 254] on button "Complete Packing" at bounding box center [551, 253] width 47 height 12
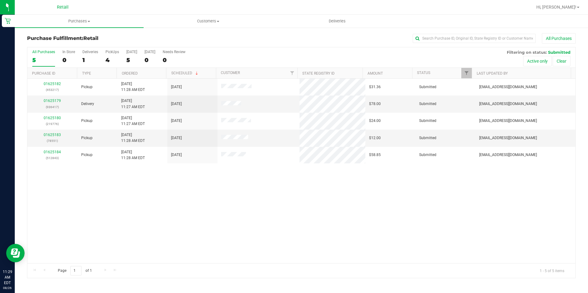
click at [237, 42] on div "All Purchases" at bounding box center [393, 38] width 366 height 10
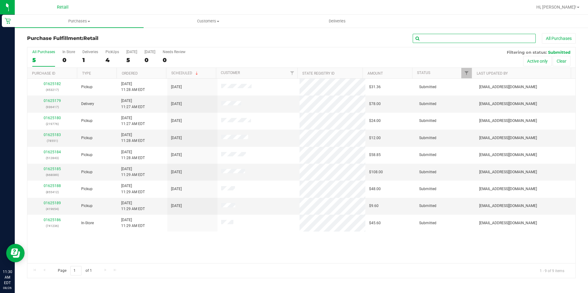
click at [448, 36] on input "text" at bounding box center [474, 38] width 123 height 9
type input "217"
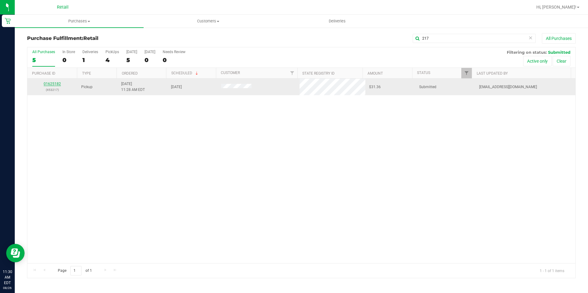
click at [58, 83] on link "01625182" at bounding box center [52, 84] width 17 height 4
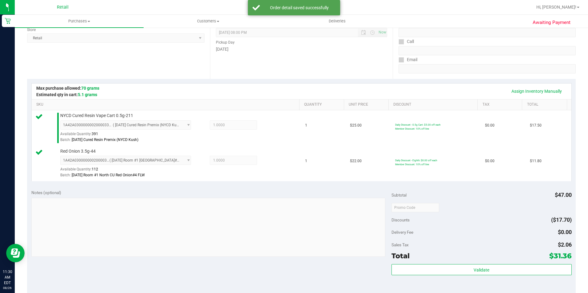
scroll to position [123, 0]
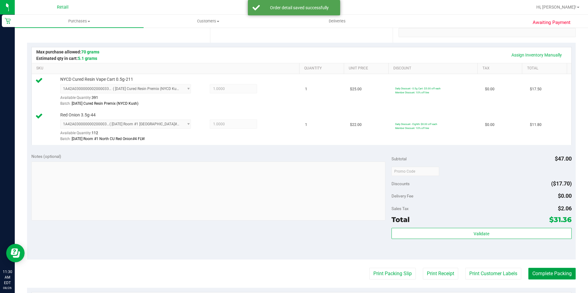
click at [548, 274] on button "Complete Packing" at bounding box center [551, 274] width 47 height 12
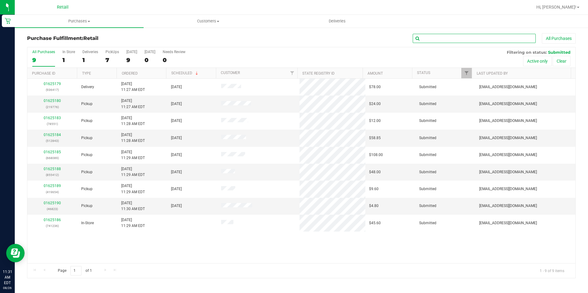
click at [497, 38] on input "text" at bounding box center [474, 38] width 123 height 9
type input "551"
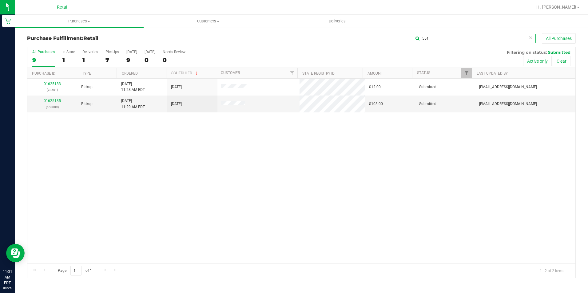
drag, startPoint x: 441, startPoint y: 41, endPoint x: 394, endPoint y: 41, distance: 47.1
click at [394, 41] on div "551 All Purchases" at bounding box center [393, 38] width 366 height 10
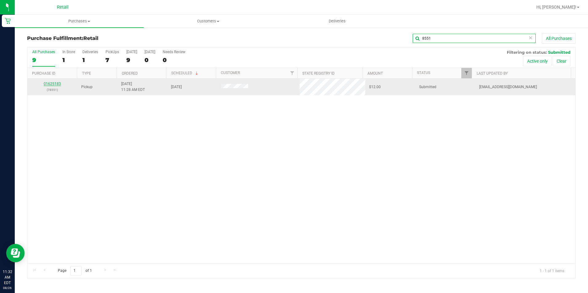
type input "8551"
click at [60, 83] on link "01625183" at bounding box center [52, 84] width 17 height 4
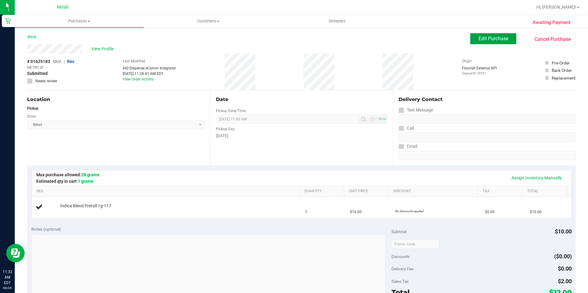
click at [486, 38] on span "Edit Purchase" at bounding box center [494, 39] width 30 height 6
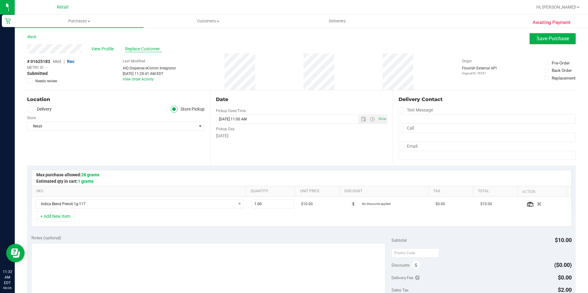
click at [146, 48] on span "Replace Customer" at bounding box center [143, 49] width 37 height 6
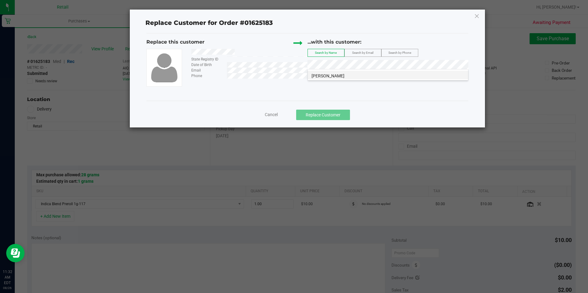
click at [320, 76] on span "[PERSON_NAME]" at bounding box center [328, 76] width 33 height 5
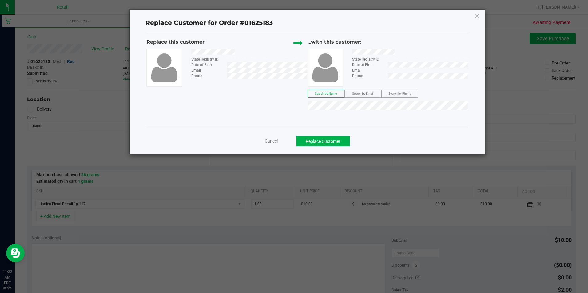
click at [392, 94] on span "Search by Phone" at bounding box center [399, 93] width 23 height 3
click at [252, 107] on div "Replace this customer State Registry ID Date of Birth Email Phone ...with this …" at bounding box center [307, 75] width 322 height 74
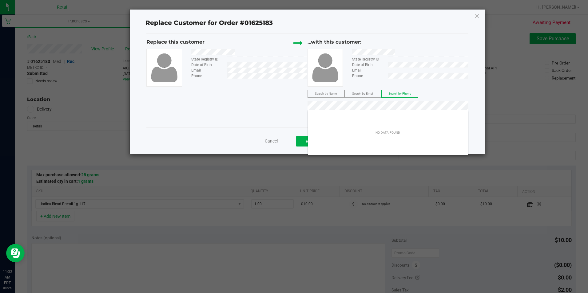
click at [298, 109] on div "Replace this customer State Registry ID Date of Birth Email Phone ...with this …" at bounding box center [307, 75] width 322 height 74
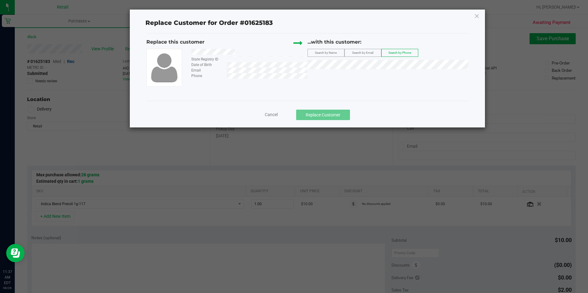
click at [319, 52] on span "Search by Name" at bounding box center [326, 52] width 22 height 3
click at [342, 78] on span "[PERSON_NAME]" at bounding box center [328, 76] width 33 height 5
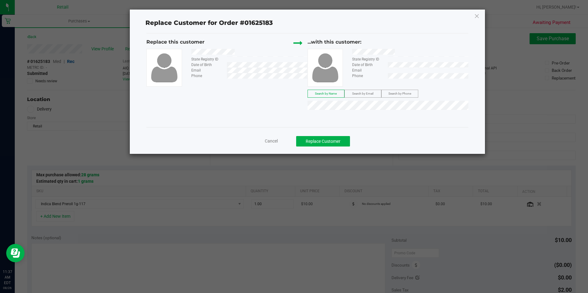
click at [339, 151] on div "Cancel Replace Customer" at bounding box center [307, 139] width 322 height 24
click at [343, 137] on button "Replace Customer" at bounding box center [323, 141] width 54 height 10
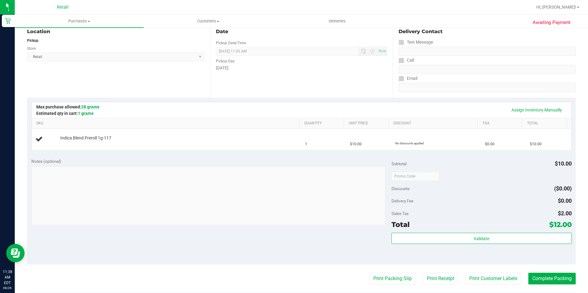
scroll to position [92, 0]
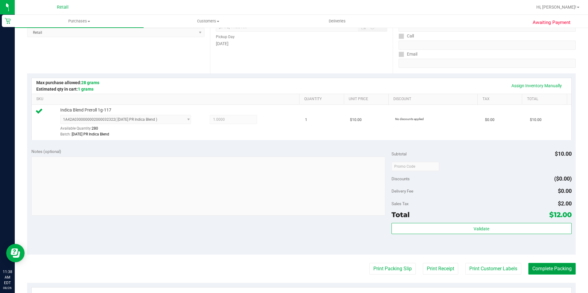
click at [558, 267] on button "Complete Packing" at bounding box center [551, 269] width 47 height 12
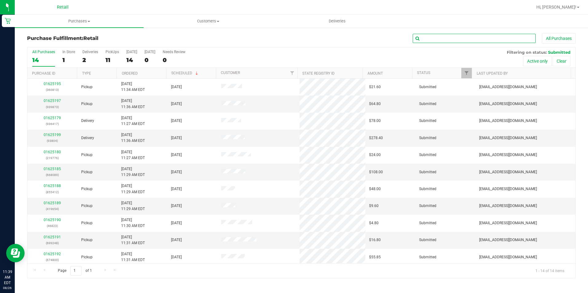
click at [464, 34] on input "text" at bounding box center [474, 38] width 123 height 9
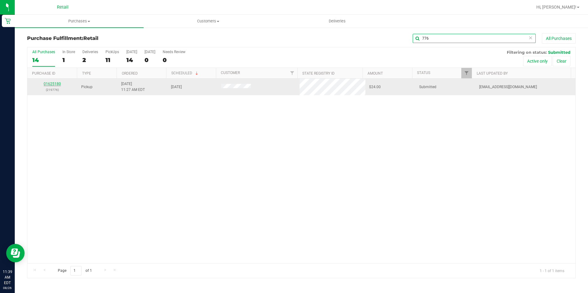
type input "776"
click at [54, 83] on link "01625180" at bounding box center [52, 84] width 17 height 4
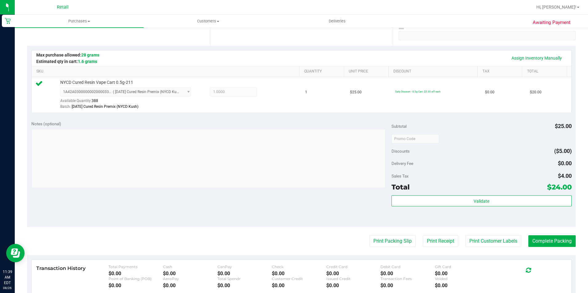
scroll to position [123, 0]
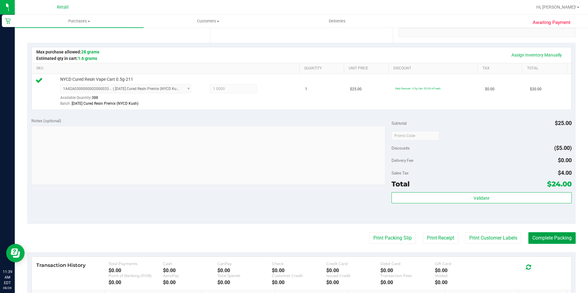
click at [535, 235] on button "Complete Packing" at bounding box center [551, 238] width 47 height 12
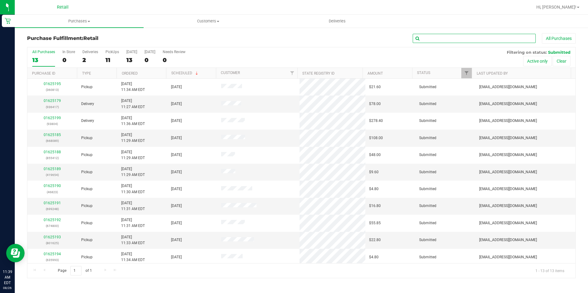
click at [463, 41] on input "text" at bounding box center [474, 38] width 123 height 9
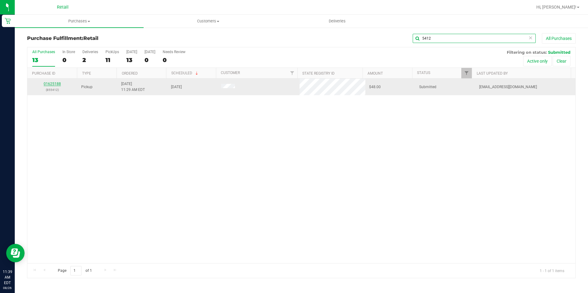
type input "5412"
click at [54, 83] on link "01625188" at bounding box center [52, 84] width 17 height 4
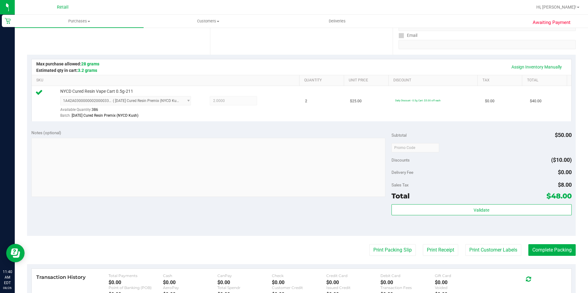
scroll to position [123, 0]
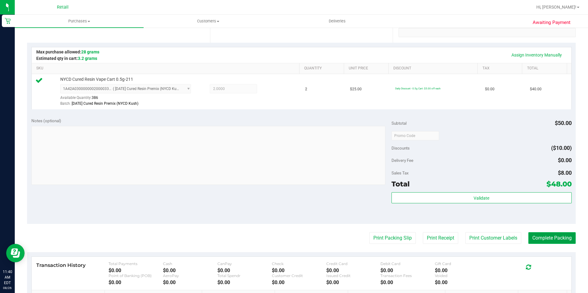
click at [547, 235] on button "Complete Packing" at bounding box center [551, 238] width 47 height 12
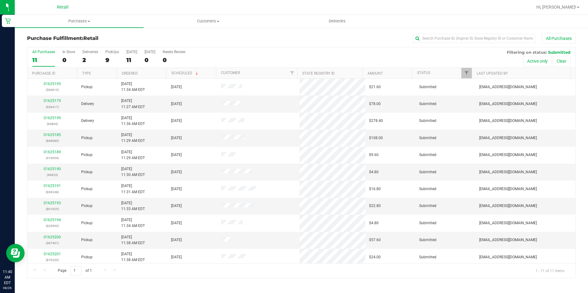
click at [258, 36] on div "All Purchases" at bounding box center [393, 38] width 366 height 10
click at [491, 38] on input "text" at bounding box center [474, 38] width 123 height 9
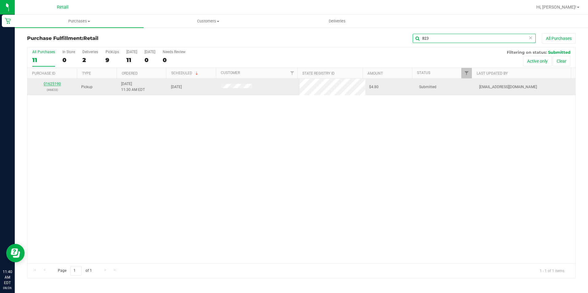
type input "823"
click at [54, 83] on link "01625190" at bounding box center [52, 84] width 17 height 4
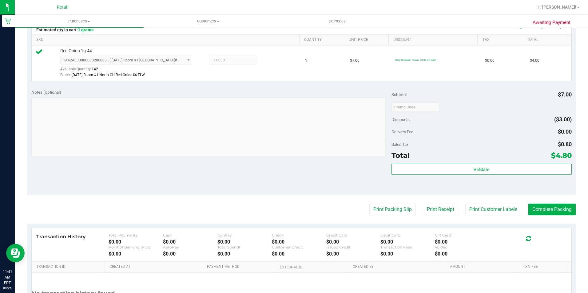
scroll to position [154, 0]
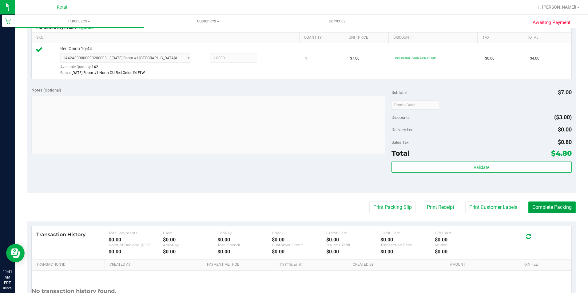
click at [552, 205] on button "Complete Packing" at bounding box center [551, 208] width 47 height 12
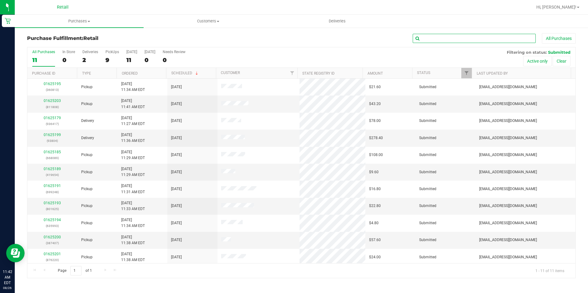
click at [466, 35] on input "text" at bounding box center [474, 38] width 123 height 9
type input "9654"
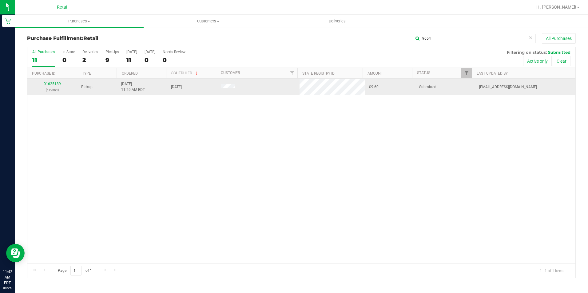
click at [57, 85] on link "01625189" at bounding box center [52, 84] width 17 height 4
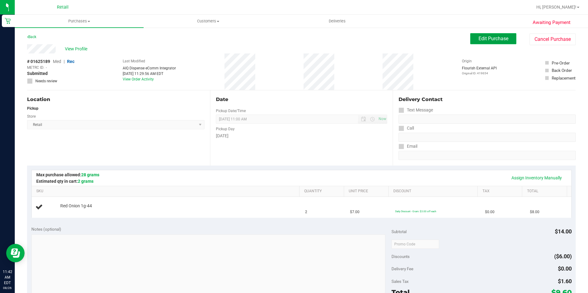
click at [487, 38] on span "Edit Purchase" at bounding box center [494, 39] width 30 height 6
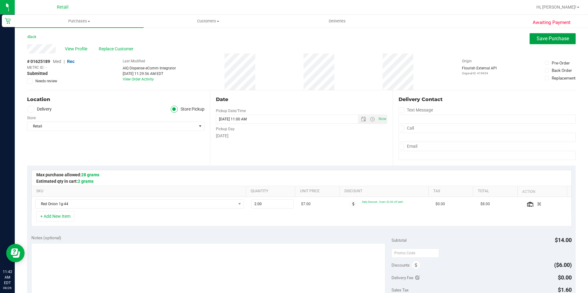
click at [546, 38] on span "Save Purchase" at bounding box center [553, 39] width 32 height 6
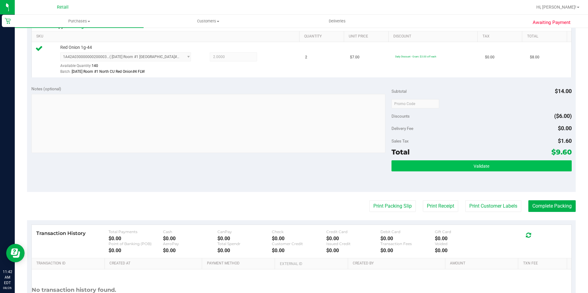
scroll to position [185, 0]
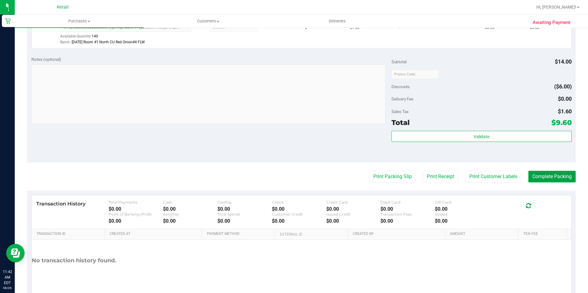
click at [557, 176] on button "Complete Packing" at bounding box center [551, 177] width 47 height 12
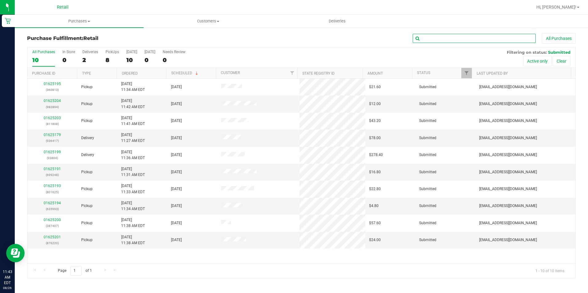
click at [485, 37] on input "text" at bounding box center [474, 38] width 123 height 9
type input "1625"
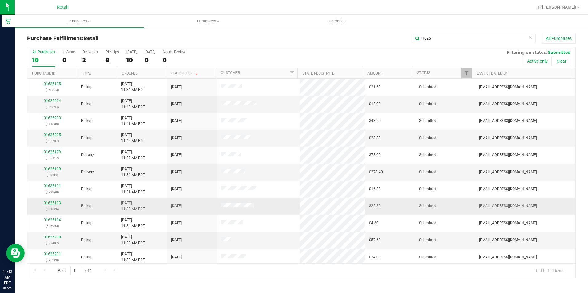
click at [50, 205] on link "01625193" at bounding box center [52, 203] width 17 height 4
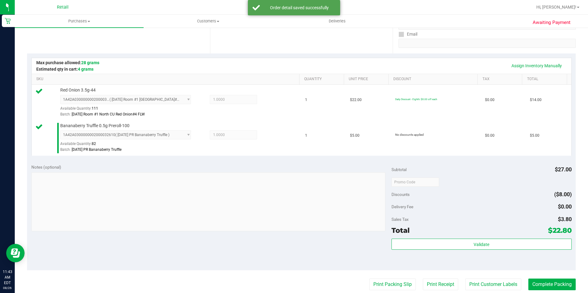
scroll to position [123, 0]
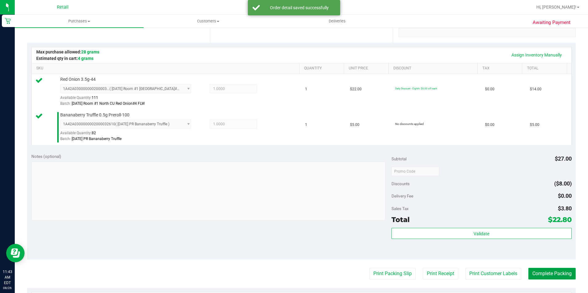
click at [542, 275] on button "Complete Packing" at bounding box center [551, 274] width 47 height 12
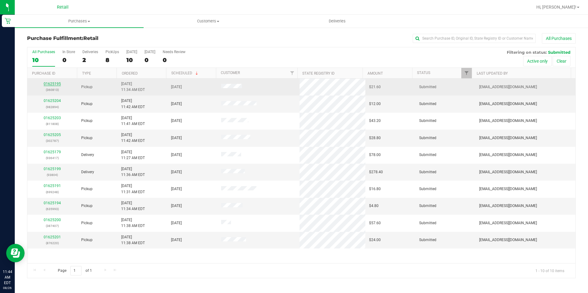
click at [52, 85] on link "01625195" at bounding box center [52, 84] width 17 height 4
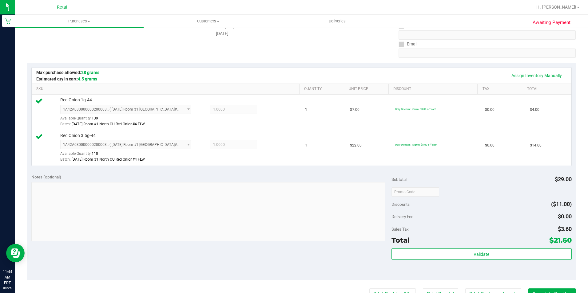
scroll to position [185, 0]
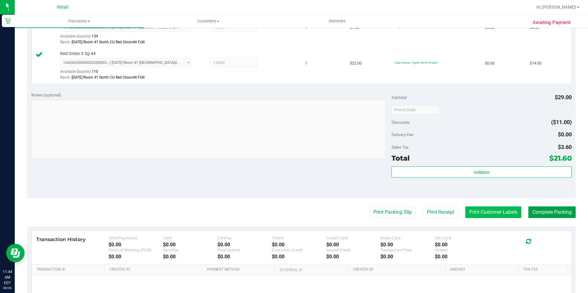
drag, startPoint x: 538, startPoint y: 215, endPoint x: 502, endPoint y: 214, distance: 35.4
click at [538, 214] on button "Complete Packing" at bounding box center [551, 213] width 47 height 12
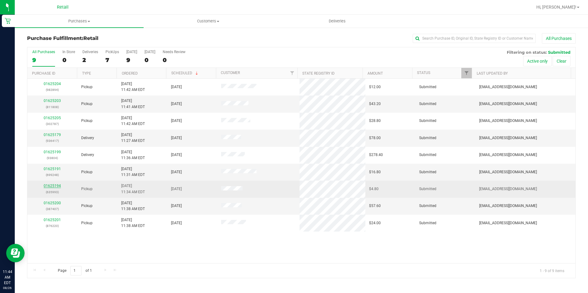
click at [57, 187] on link "01625194" at bounding box center [52, 186] width 17 height 4
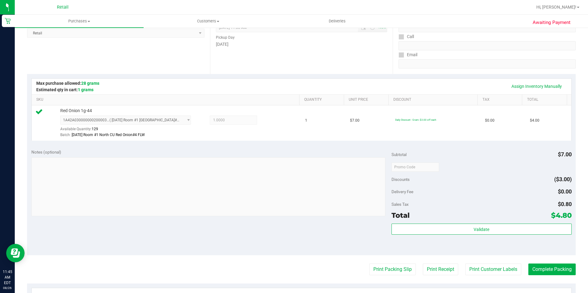
scroll to position [92, 0]
drag, startPoint x: 550, startPoint y: 269, endPoint x: 546, endPoint y: 263, distance: 7.7
click at [550, 269] on button "Complete Packing" at bounding box center [551, 269] width 47 height 12
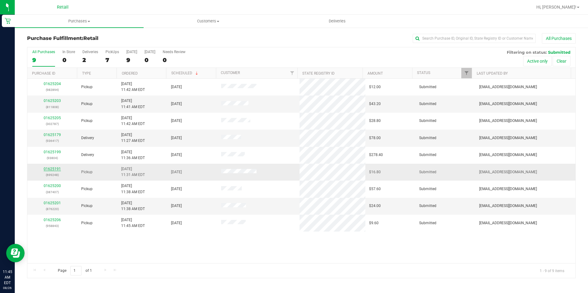
click at [48, 170] on link "01625191" at bounding box center [52, 169] width 17 height 4
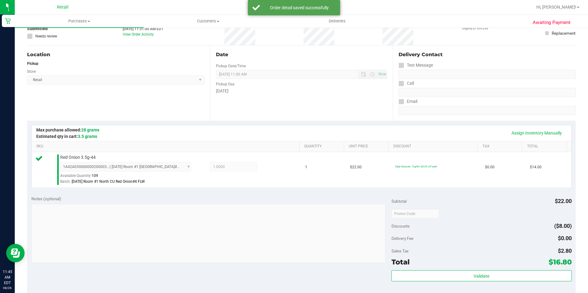
scroll to position [123, 0]
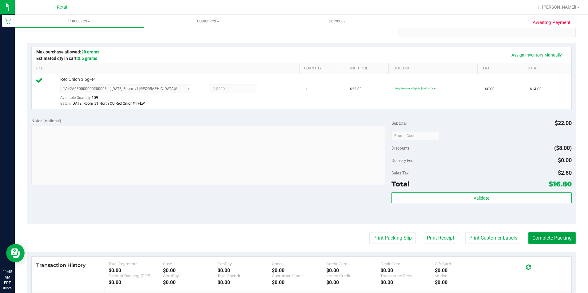
click at [554, 238] on button "Complete Packing" at bounding box center [551, 238] width 47 height 12
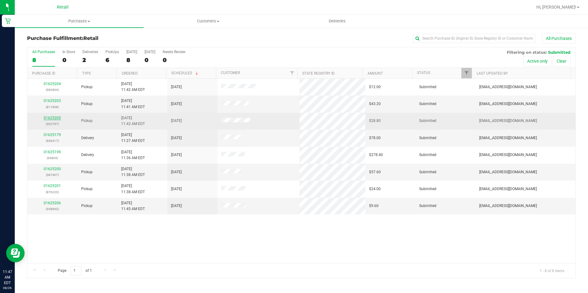
click at [57, 119] on link "01625205" at bounding box center [52, 118] width 17 height 4
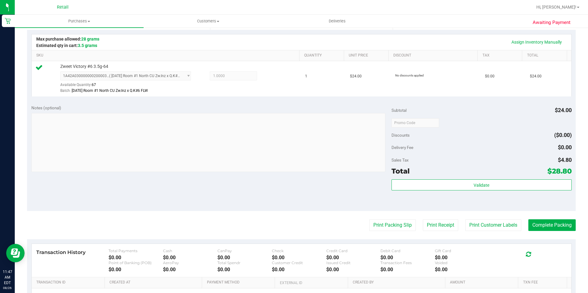
scroll to position [154, 0]
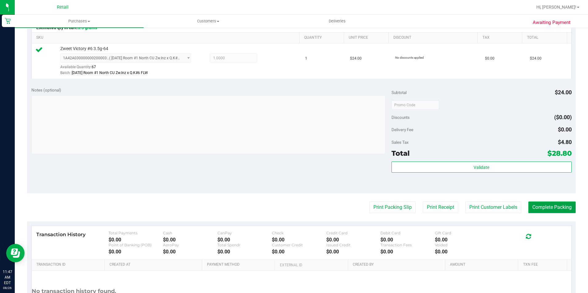
click at [533, 204] on button "Complete Packing" at bounding box center [551, 208] width 47 height 12
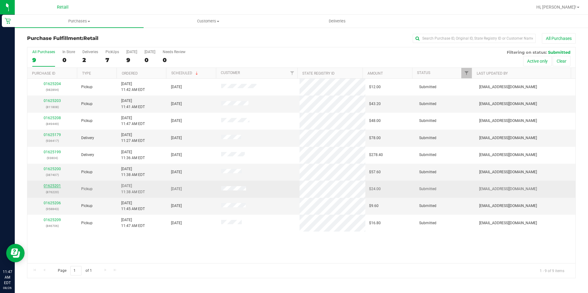
click at [53, 186] on link "01625201" at bounding box center [52, 186] width 17 height 4
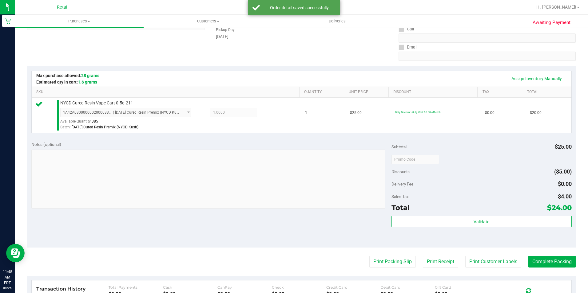
scroll to position [123, 0]
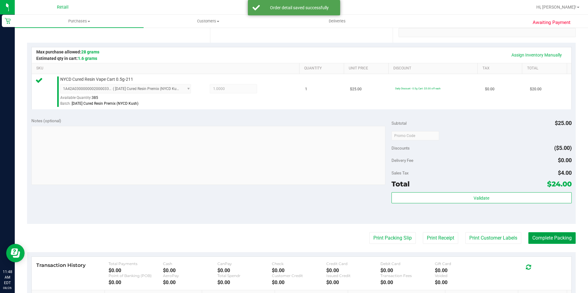
click at [543, 242] on button "Complete Packing" at bounding box center [551, 238] width 47 height 12
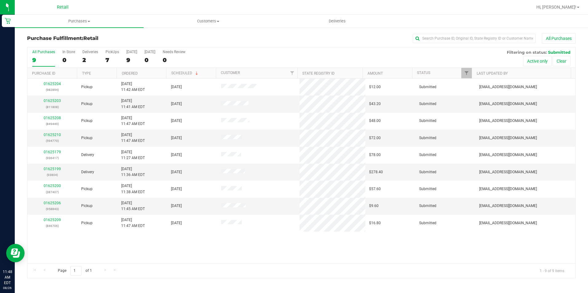
click at [267, 34] on div "All Purchases" at bounding box center [393, 38] width 366 height 10
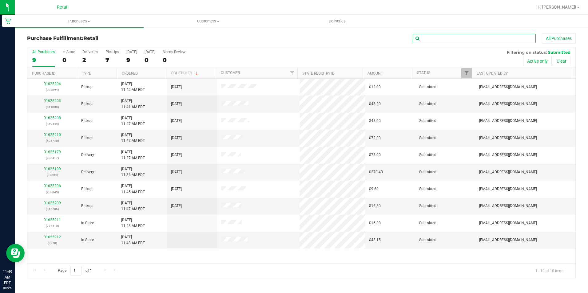
click at [486, 37] on input "text" at bounding box center [474, 38] width 123 height 9
type input "4770"
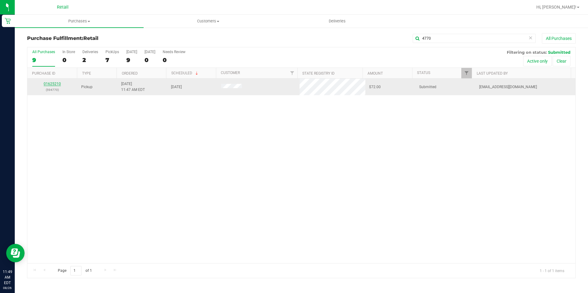
click at [57, 84] on link "01625210" at bounding box center [52, 84] width 17 height 4
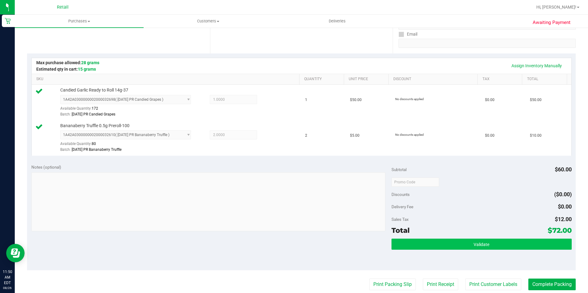
scroll to position [123, 0]
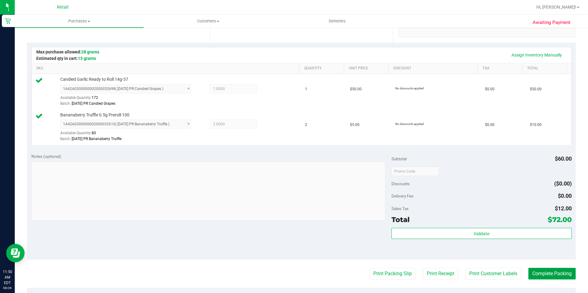
click at [563, 272] on button "Complete Packing" at bounding box center [551, 274] width 47 height 12
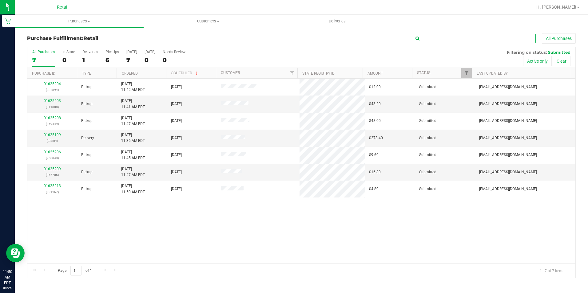
click at [499, 35] on input "text" at bounding box center [474, 38] width 123 height 9
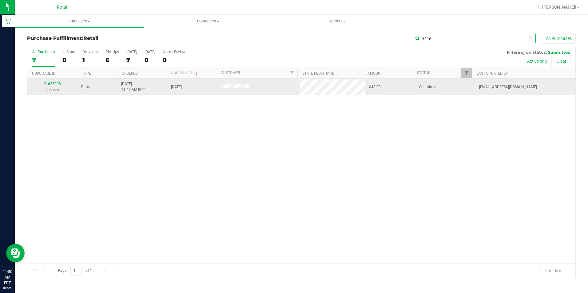
type input "9449"
click at [53, 84] on link "01625208" at bounding box center [52, 84] width 17 height 4
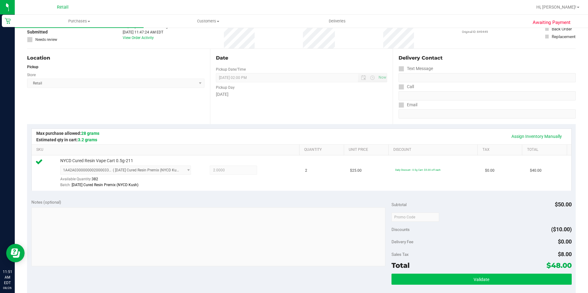
scroll to position [92, 0]
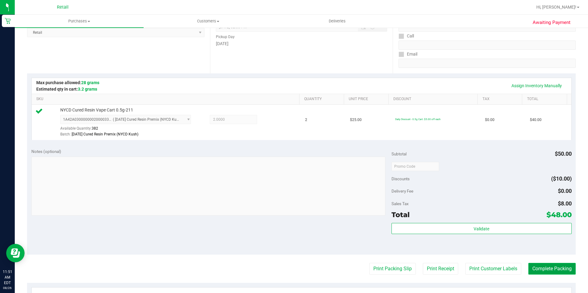
click at [547, 271] on button "Complete Packing" at bounding box center [551, 269] width 47 height 12
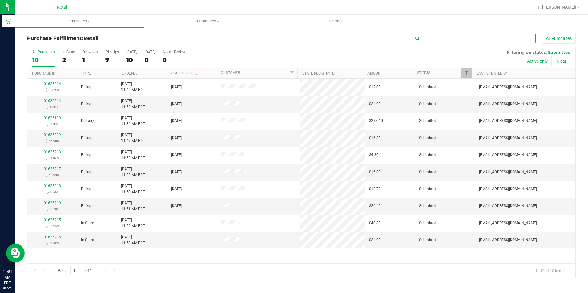
click at [463, 38] on input "text" at bounding box center [474, 38] width 123 height 9
type input "6706"
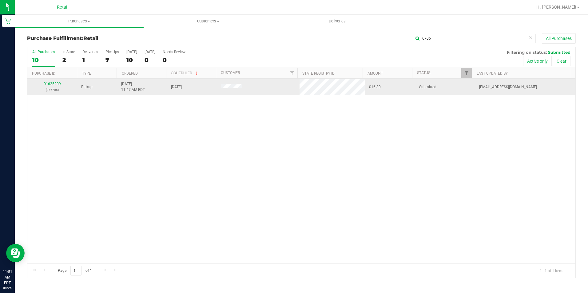
click at [50, 87] on p "(846706)" at bounding box center [52, 90] width 43 height 6
click at [52, 83] on link "01625209" at bounding box center [52, 84] width 17 height 4
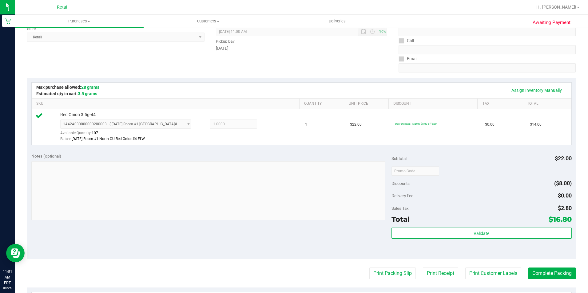
scroll to position [123, 0]
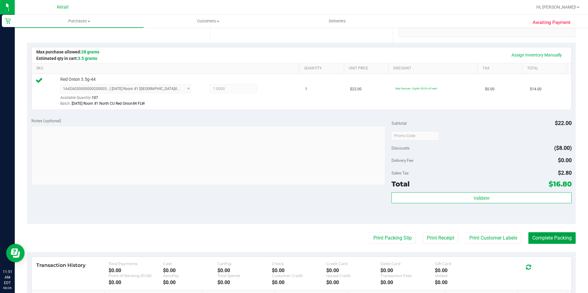
click at [539, 239] on button "Complete Packing" at bounding box center [551, 238] width 47 height 12
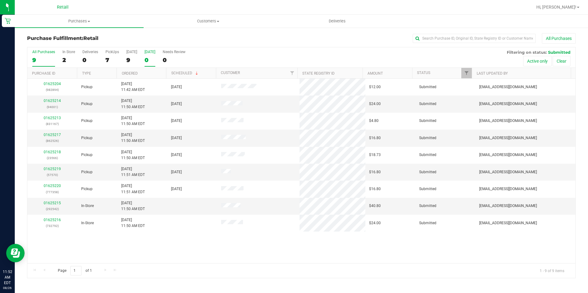
click at [145, 60] on div "0" at bounding box center [150, 60] width 11 height 7
click at [0, 0] on input "[DATE] 0" at bounding box center [0, 0] width 0 height 0
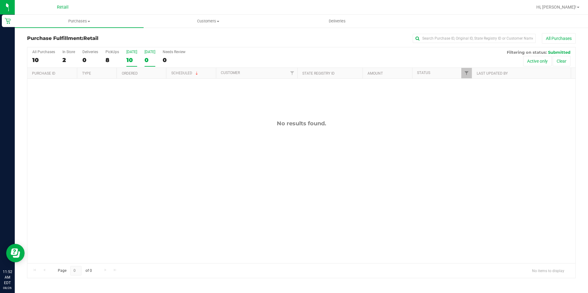
click at [128, 60] on div "10" at bounding box center [131, 60] width 11 height 7
click at [0, 0] on input "[DATE] 10" at bounding box center [0, 0] width 0 height 0
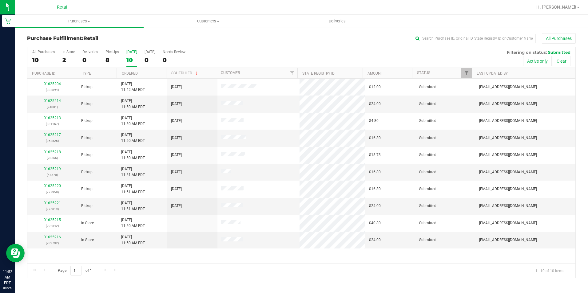
click at [27, 60] on div "All Purchases 10 In Store 2 Deliveries 0 PickUps 8 Today 10 Tomorrow 0 Needs Re…" at bounding box center [301, 57] width 548 height 21
click at [36, 59] on div "10" at bounding box center [43, 60] width 23 height 7
click at [0, 0] on input "All Purchases 10" at bounding box center [0, 0] width 0 height 0
click at [299, 44] on div "Purchase Fulfillment: Retail All Purchases" at bounding box center [301, 40] width 549 height 14
click at [465, 40] on input "text" at bounding box center [474, 38] width 123 height 9
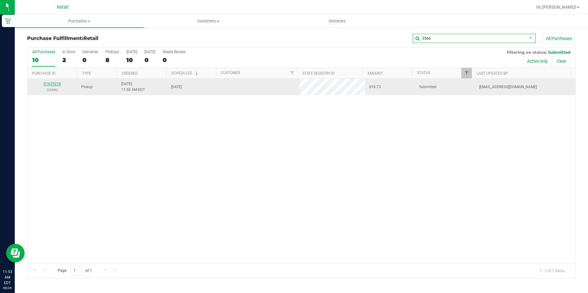
type input "3566"
click at [56, 83] on link "01625218" at bounding box center [52, 84] width 17 height 4
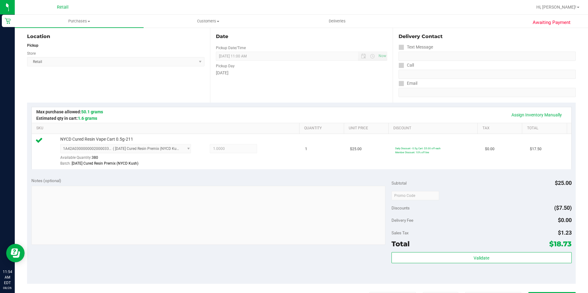
scroll to position [123, 0]
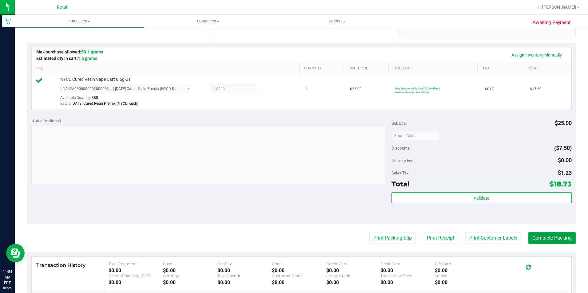
click at [546, 235] on button "Complete Packing" at bounding box center [551, 238] width 47 height 12
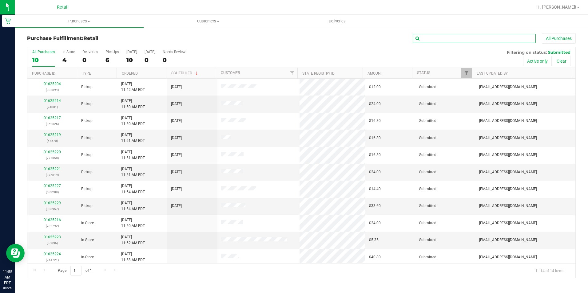
click at [435, 41] on input "text" at bounding box center [474, 38] width 123 height 9
type input "/"
type input "001"
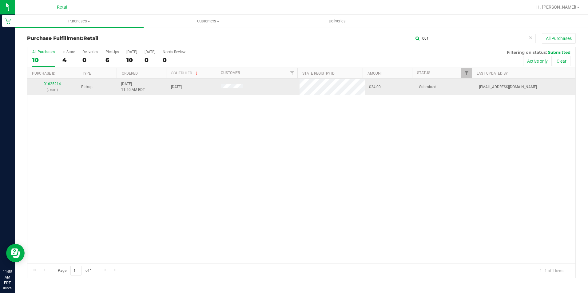
click at [59, 83] on link "01625214" at bounding box center [52, 84] width 17 height 4
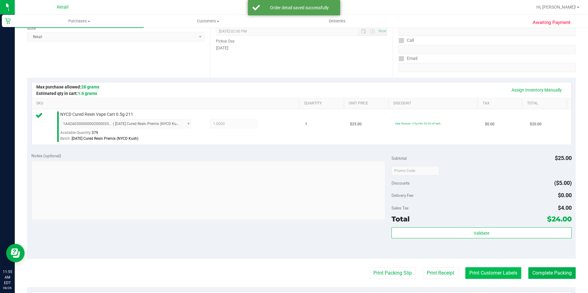
scroll to position [123, 0]
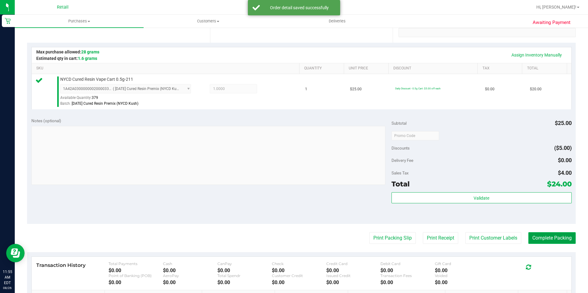
click at [547, 242] on button "Complete Packing" at bounding box center [551, 238] width 47 height 12
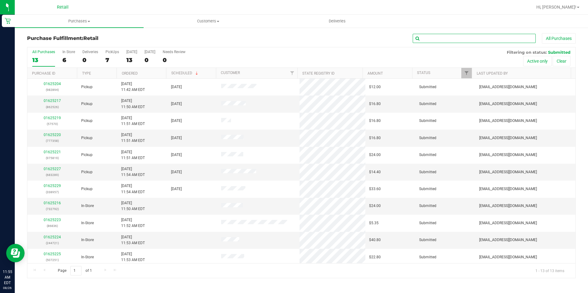
click at [459, 37] on input "text" at bounding box center [474, 38] width 123 height 9
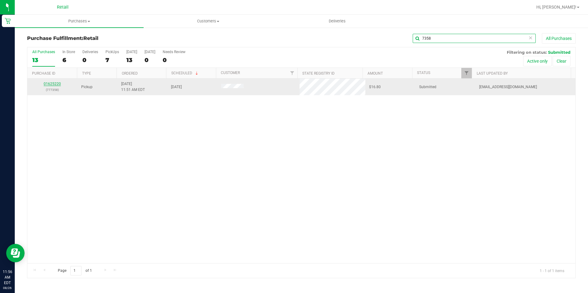
type input "7358"
click at [50, 85] on link "01625220" at bounding box center [52, 84] width 17 height 4
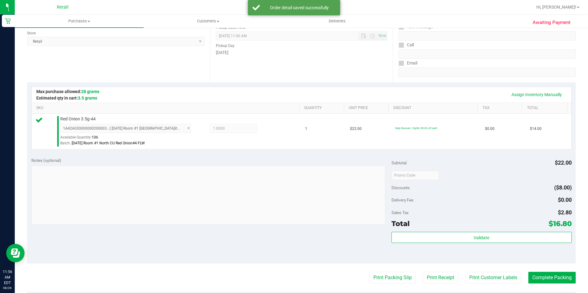
scroll to position [92, 0]
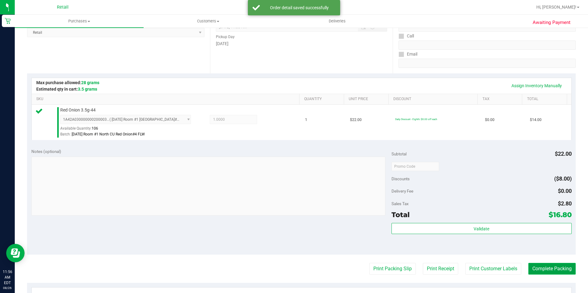
click at [562, 269] on button "Complete Packing" at bounding box center [551, 269] width 47 height 12
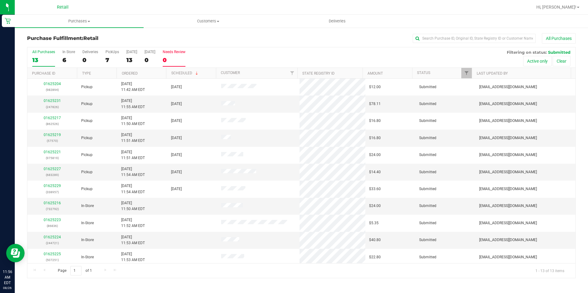
click at [169, 58] on div "0" at bounding box center [174, 60] width 23 height 7
click at [0, 0] on input "Needs Review 0" at bounding box center [0, 0] width 0 height 0
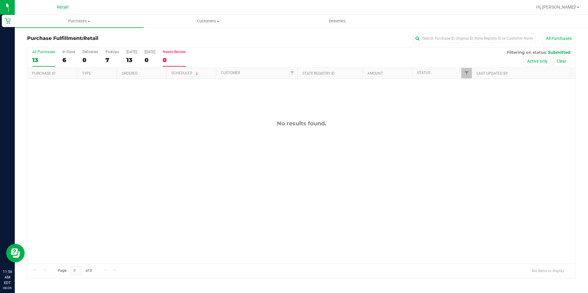
click at [33, 61] on div "13" at bounding box center [43, 60] width 23 height 7
click at [0, 0] on input "All Purchases 13" at bounding box center [0, 0] width 0 height 0
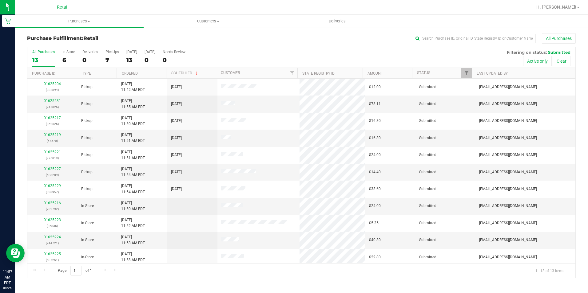
click at [440, 33] on div "Purchase Fulfillment: Retail All Purchases All Purchases 13 In Store 6 Deliveri…" at bounding box center [301, 156] width 573 height 258
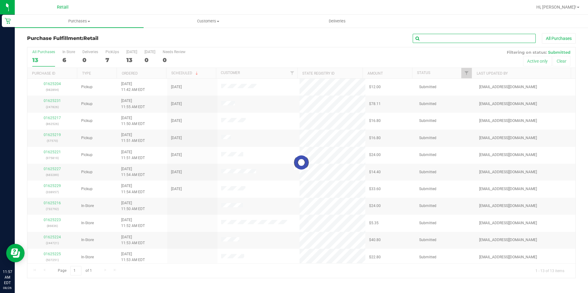
click at [444, 39] on input "text" at bounding box center [474, 38] width 123 height 9
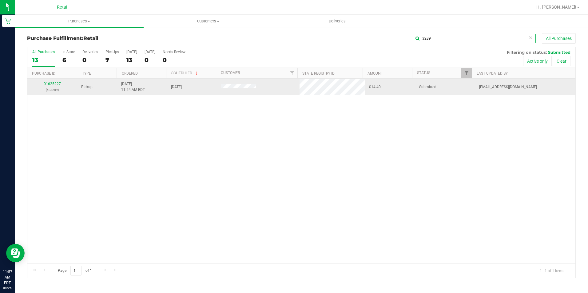
type input "3289"
click at [55, 83] on link "01625227" at bounding box center [52, 84] width 17 height 4
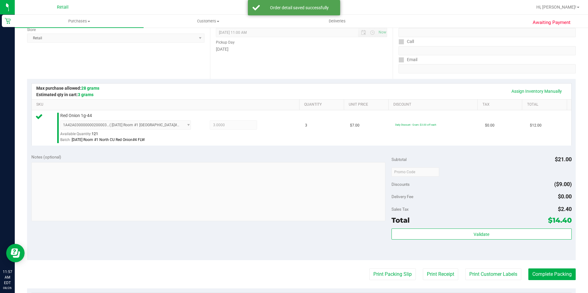
scroll to position [92, 0]
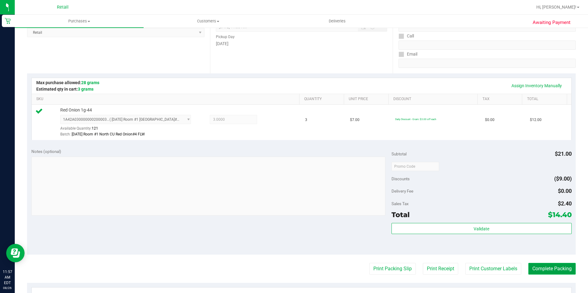
click at [560, 272] on button "Complete Packing" at bounding box center [551, 269] width 47 height 12
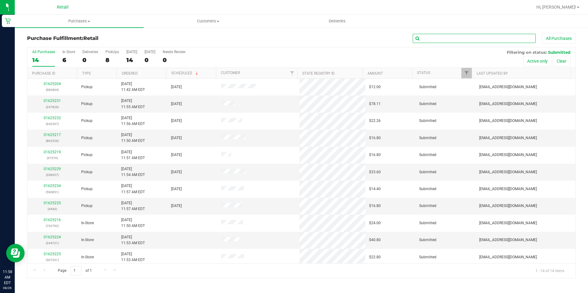
click at [499, 40] on input "text" at bounding box center [474, 38] width 123 height 9
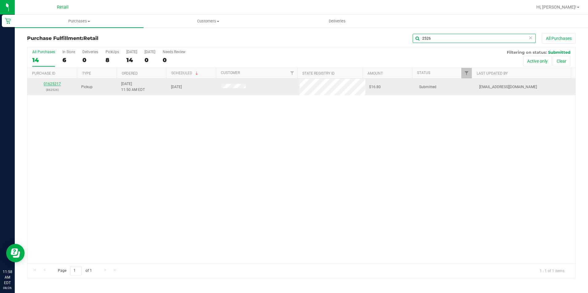
type input "2526"
click at [53, 84] on link "01625217" at bounding box center [52, 84] width 17 height 4
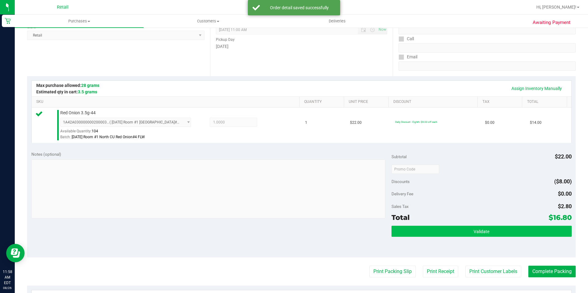
scroll to position [92, 0]
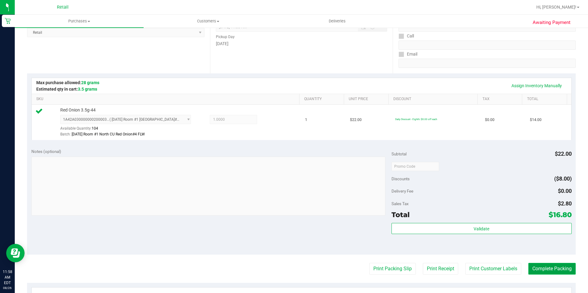
click at [539, 268] on button "Complete Packing" at bounding box center [551, 269] width 47 height 12
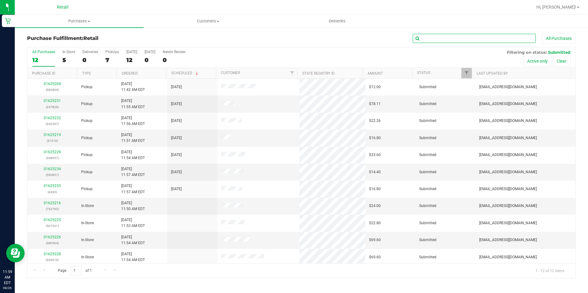
click at [474, 41] on input "text" at bounding box center [474, 38] width 123 height 9
type input "0851"
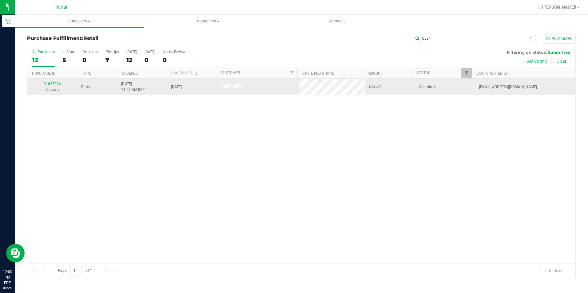
click at [50, 85] on link "01625234" at bounding box center [52, 84] width 17 height 4
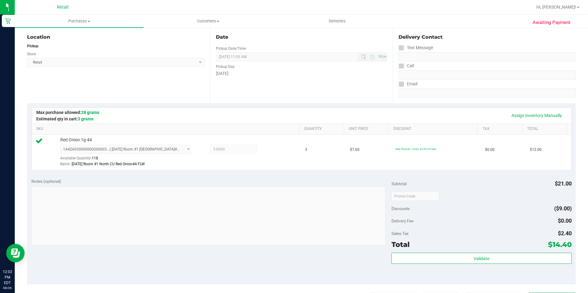
scroll to position [92, 0]
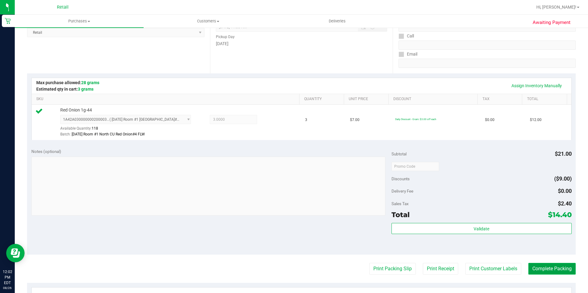
click at [555, 272] on button "Complete Packing" at bounding box center [551, 269] width 47 height 12
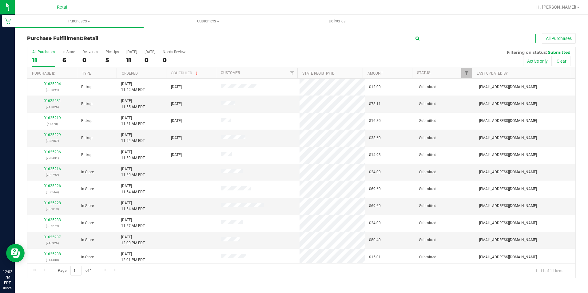
click at [461, 41] on input "text" at bounding box center [474, 38] width 123 height 9
type input "7826"
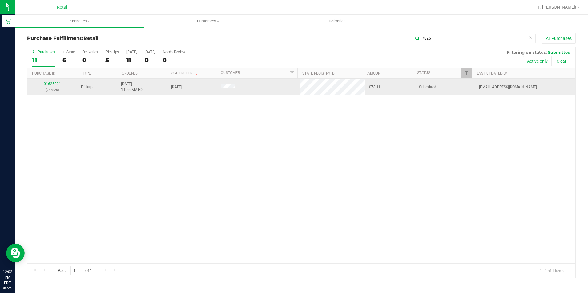
click at [48, 85] on link "01625231" at bounding box center [52, 84] width 17 height 4
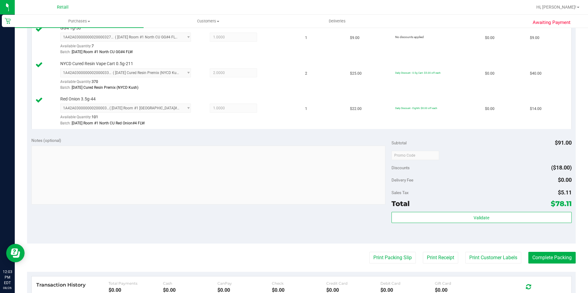
scroll to position [215, 0]
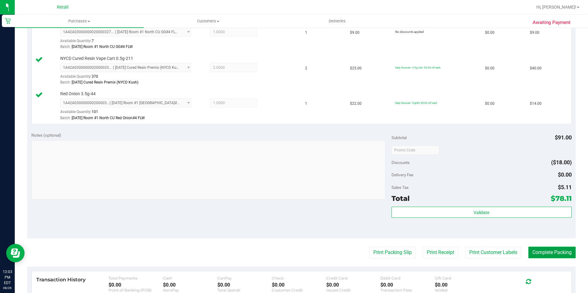
click at [554, 255] on button "Complete Packing" at bounding box center [551, 253] width 47 height 12
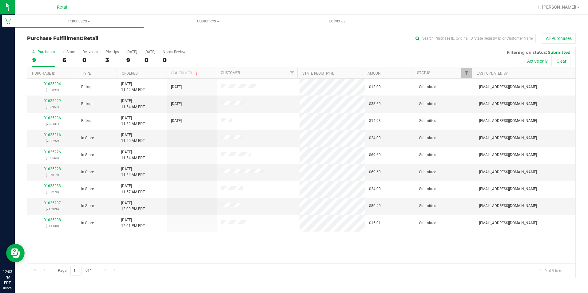
click at [256, 39] on div "All Purchases" at bounding box center [393, 38] width 366 height 10
click at [483, 40] on input "text" at bounding box center [474, 38] width 123 height 9
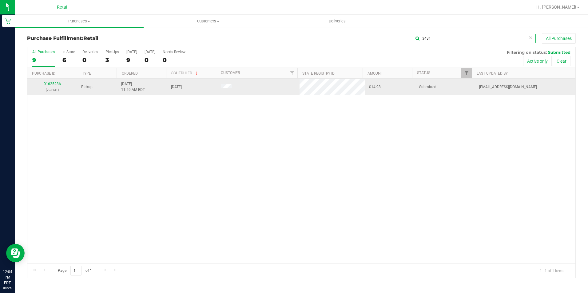
type input "3431"
click at [49, 83] on link "01625236" at bounding box center [52, 84] width 17 height 4
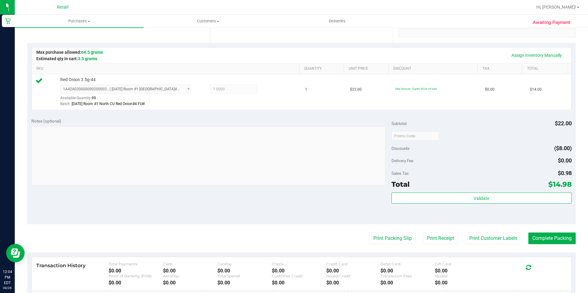
scroll to position [123, 0]
click at [546, 239] on button "Complete Packing" at bounding box center [551, 238] width 47 height 12
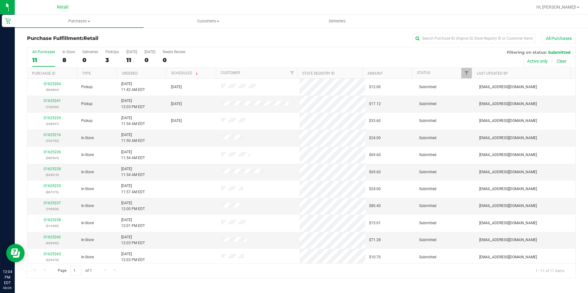
click at [327, 38] on div "All Purchases" at bounding box center [393, 38] width 366 height 10
click at [172, 57] on div "0" at bounding box center [174, 60] width 23 height 7
click at [0, 0] on input "Needs Review 0" at bounding box center [0, 0] width 0 height 0
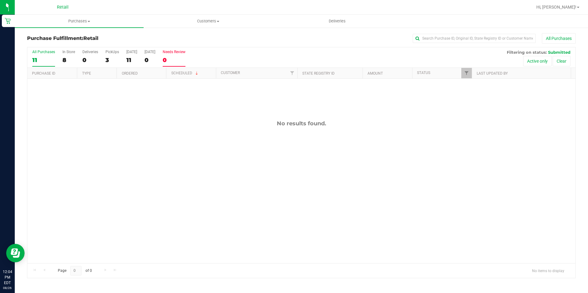
click at [40, 60] on div "11" at bounding box center [43, 60] width 23 height 7
click at [0, 0] on input "All Purchases 11" at bounding box center [0, 0] width 0 height 0
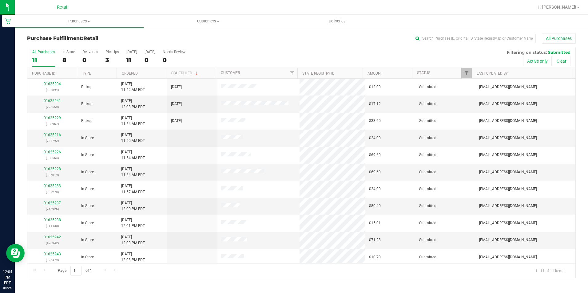
click at [177, 40] on h3 "Purchase Fulfillment: Retail" at bounding box center [118, 39] width 183 height 6
click at [172, 59] on div "0" at bounding box center [174, 60] width 23 height 7
click at [0, 0] on input "Needs Review 0" at bounding box center [0, 0] width 0 height 0
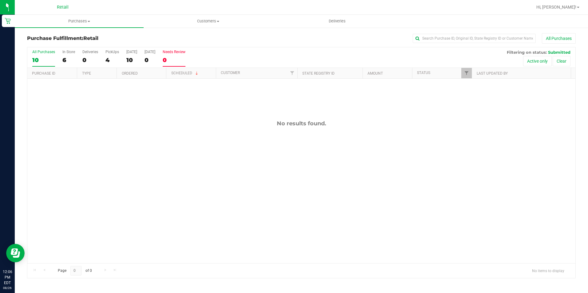
click at [33, 60] on div "10" at bounding box center [43, 60] width 23 height 7
click at [0, 0] on input "All Purchases 10" at bounding box center [0, 0] width 0 height 0
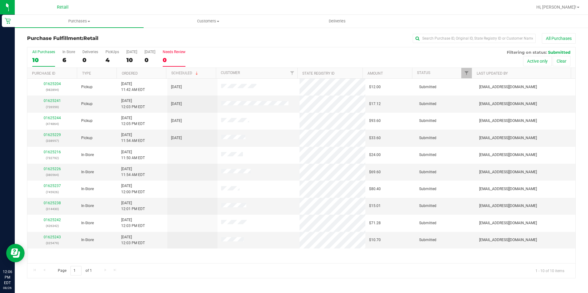
click at [171, 53] on div "Needs Review" at bounding box center [174, 52] width 23 height 4
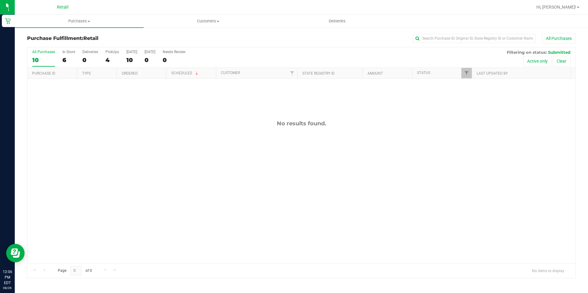
click at [36, 62] on div "10" at bounding box center [43, 60] width 23 height 7
click at [0, 0] on input "All Purchases 10" at bounding box center [0, 0] width 0 height 0
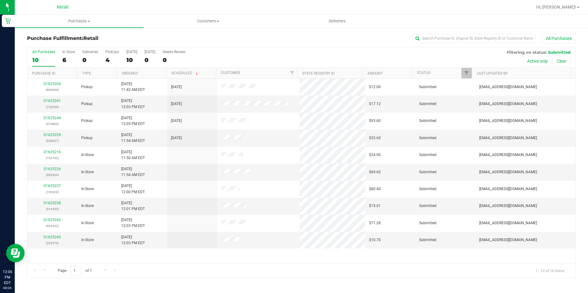
click at [285, 31] on div "Purchase Fulfillment: Retail All Purchases All Purchases 10 In Store 6 Deliveri…" at bounding box center [301, 156] width 573 height 258
click at [316, 48] on div "All Purchases 10 In Store 6 Deliveries 0 PickUps 4 Today 10 Tomorrow 0 Needs Re…" at bounding box center [301, 49] width 548 height 5
click at [472, 32] on div "Purchase Fulfillment: Retail All Purchases All Purchases 10 In Store 6 Deliveri…" at bounding box center [301, 156] width 573 height 258
click at [471, 38] on input "text" at bounding box center [474, 38] width 123 height 9
type input "6559"
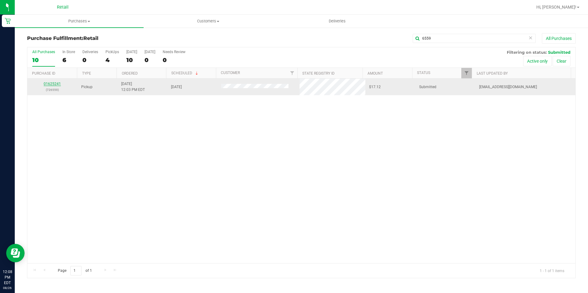
click at [57, 83] on link "01625241" at bounding box center [52, 84] width 17 height 4
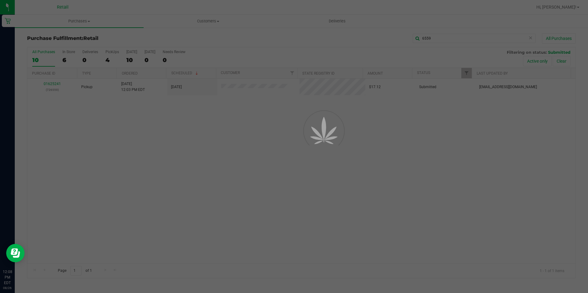
click at [167, 150] on div at bounding box center [294, 146] width 588 height 293
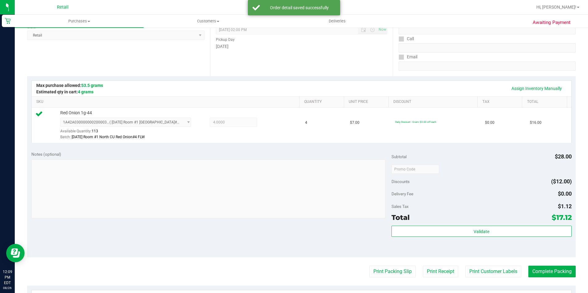
scroll to position [92, 0]
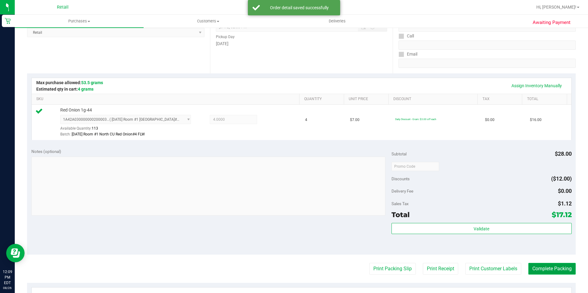
click at [549, 264] on button "Complete Packing" at bounding box center [551, 269] width 47 height 12
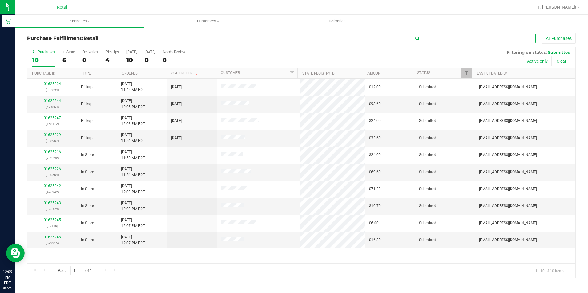
click at [483, 36] on input "text" at bounding box center [474, 38] width 123 height 9
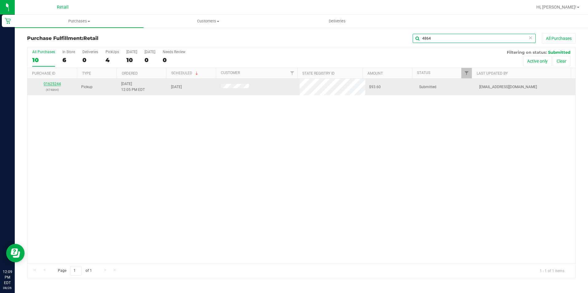
type input "4864"
click at [55, 83] on link "01625244" at bounding box center [52, 84] width 17 height 4
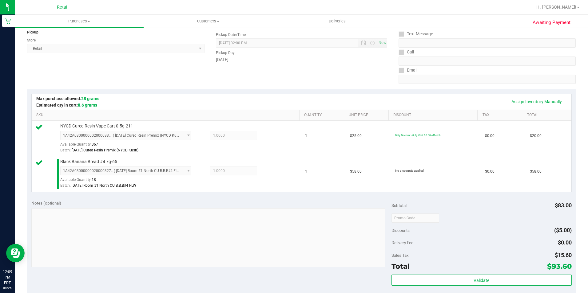
scroll to position [154, 0]
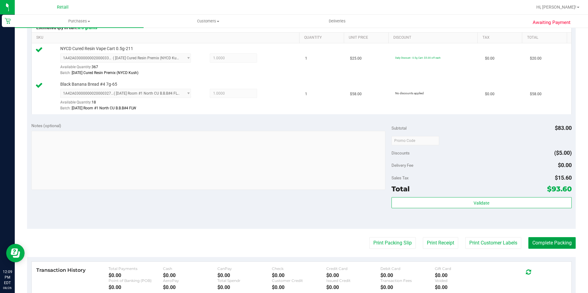
click at [533, 243] on button "Complete Packing" at bounding box center [551, 243] width 47 height 12
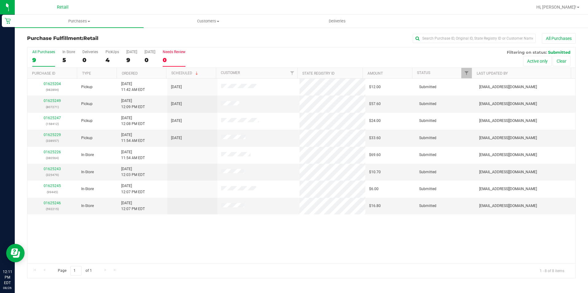
click at [172, 62] on div "0" at bounding box center [174, 60] width 23 height 7
click at [0, 0] on input "Needs Review 0" at bounding box center [0, 0] width 0 height 0
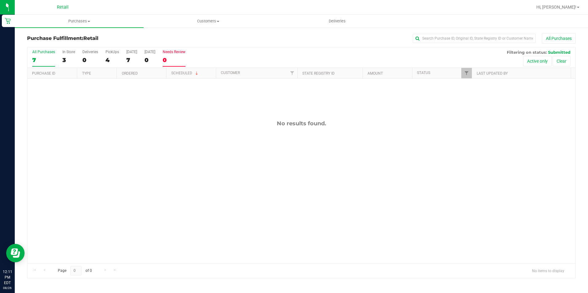
click at [33, 59] on div "7" at bounding box center [43, 60] width 23 height 7
click at [0, 0] on input "All Purchases 7" at bounding box center [0, 0] width 0 height 0
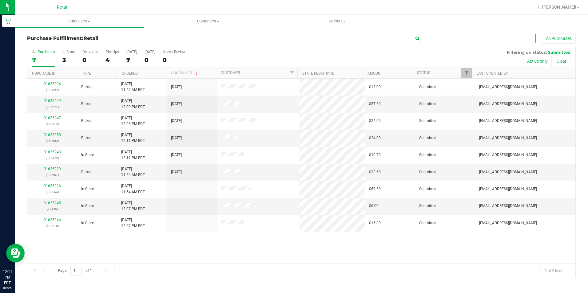
click at [493, 37] on input "text" at bounding box center [474, 38] width 123 height 9
type input "7271"
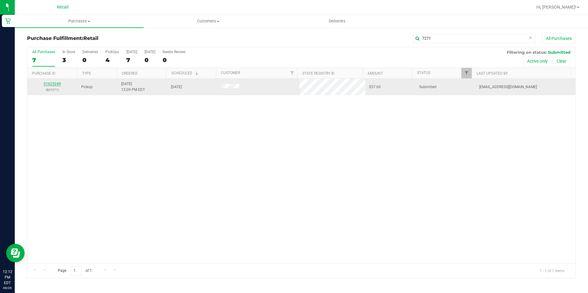
click at [55, 84] on link "01625249" at bounding box center [52, 84] width 17 height 4
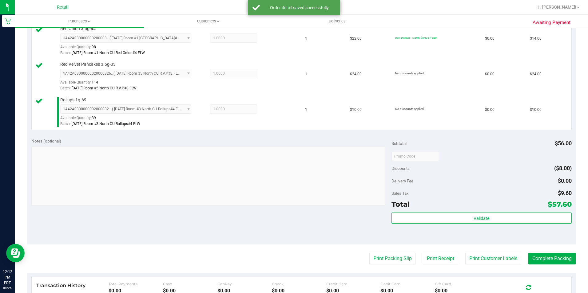
scroll to position [185, 0]
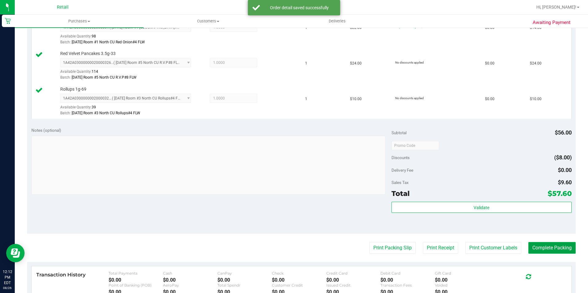
click at [552, 244] on button "Complete Packing" at bounding box center [551, 248] width 47 height 12
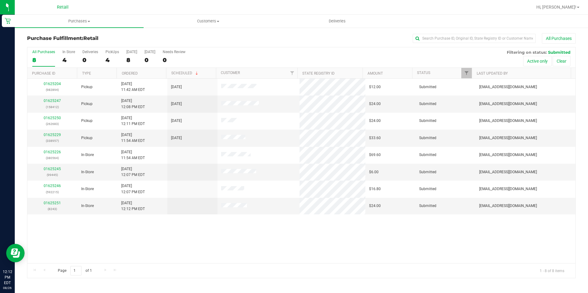
click at [241, 35] on div "All Purchases" at bounding box center [393, 38] width 366 height 10
click at [180, 58] on div "0" at bounding box center [174, 60] width 23 height 7
click at [0, 0] on input "Needs Review 0" at bounding box center [0, 0] width 0 height 0
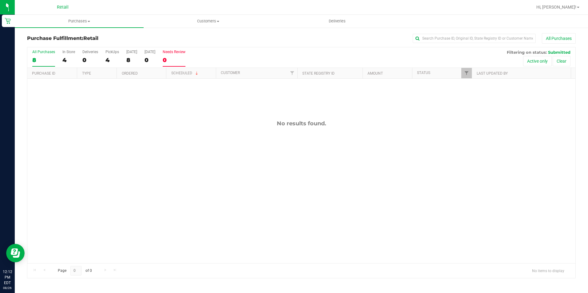
click at [52, 61] on div "8" at bounding box center [43, 60] width 23 height 7
click at [0, 0] on input "All Purchases 8" at bounding box center [0, 0] width 0 height 0
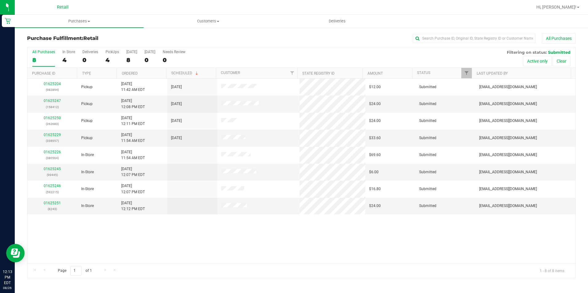
click at [252, 34] on div "All Purchases" at bounding box center [393, 38] width 366 height 10
click at [173, 58] on div "0" at bounding box center [174, 60] width 23 height 7
click at [0, 0] on input "Needs Review 0" at bounding box center [0, 0] width 0 height 0
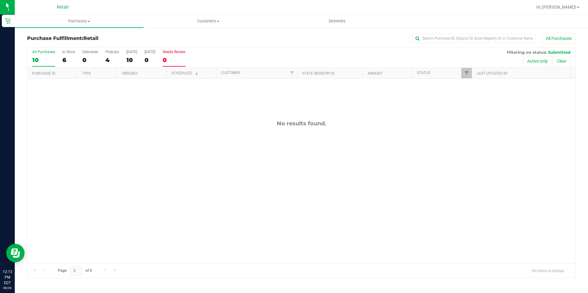
click at [42, 58] on div "10" at bounding box center [43, 60] width 23 height 7
click at [0, 0] on input "All Purchases 10" at bounding box center [0, 0] width 0 height 0
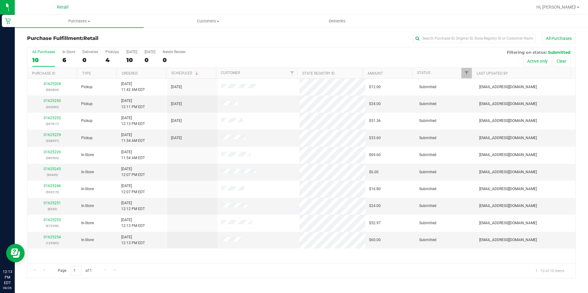
click at [156, 35] on div "Purchase Fulfillment: Retail All Purchases" at bounding box center [301, 40] width 549 height 14
click at [287, 9] on div at bounding box center [321, 7] width 422 height 12
click at [169, 54] on label "Needs Review 0" at bounding box center [174, 58] width 23 height 17
click at [0, 0] on input "Needs Review 0" at bounding box center [0, 0] width 0 height 0
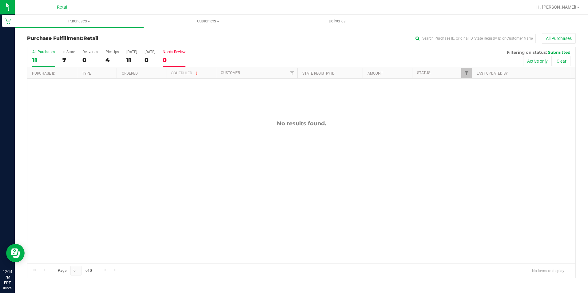
click at [45, 65] on label "All Purchases 11" at bounding box center [43, 58] width 23 height 17
click at [0, 0] on input "All Purchases 11" at bounding box center [0, 0] width 0 height 0
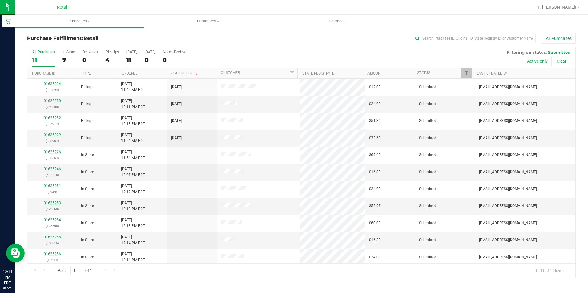
click at [173, 36] on h3 "Purchase Fulfillment: Retail" at bounding box center [118, 39] width 183 height 6
click at [487, 34] on input "text" at bounding box center [474, 38] width 123 height 9
type input "2683"
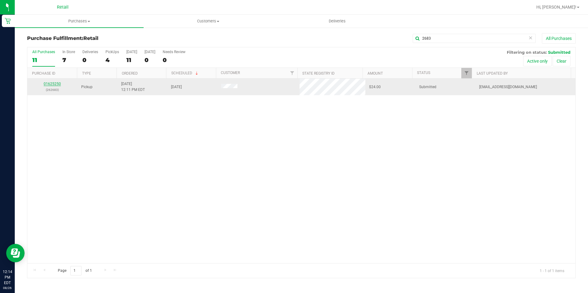
click at [55, 84] on link "01625250" at bounding box center [52, 84] width 17 height 4
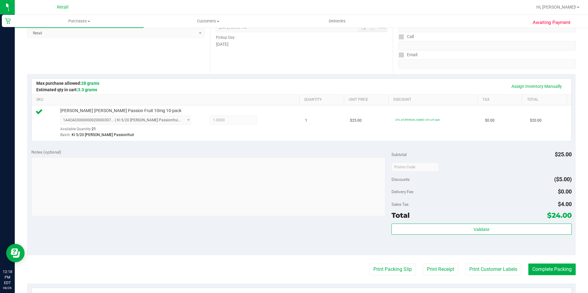
scroll to position [92, 0]
click at [554, 270] on button "Complete Packing" at bounding box center [551, 269] width 47 height 12
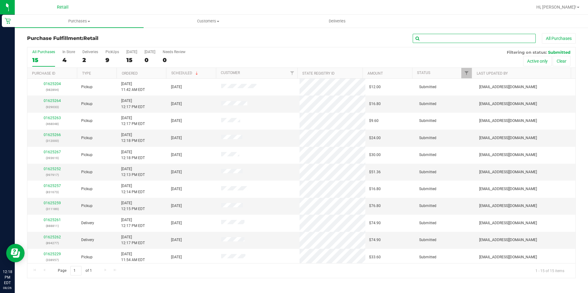
click at [415, 40] on input "text" at bounding box center [474, 38] width 123 height 9
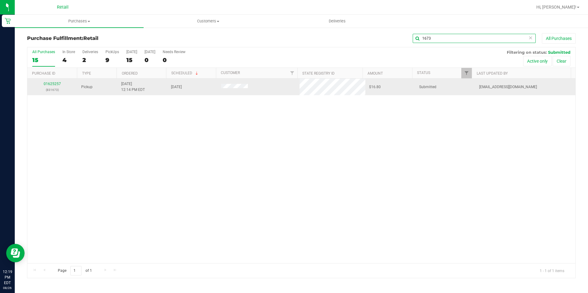
type input "1673"
click at [54, 79] on td "01625257 (831673)" at bounding box center [52, 87] width 50 height 17
click at [58, 81] on div "01625257 (831673)" at bounding box center [52, 87] width 43 height 12
click at [58, 82] on link "01625257" at bounding box center [52, 84] width 17 height 4
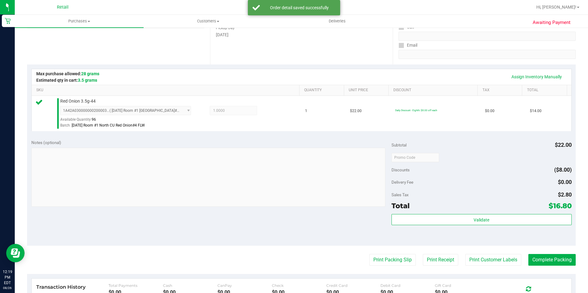
scroll to position [123, 0]
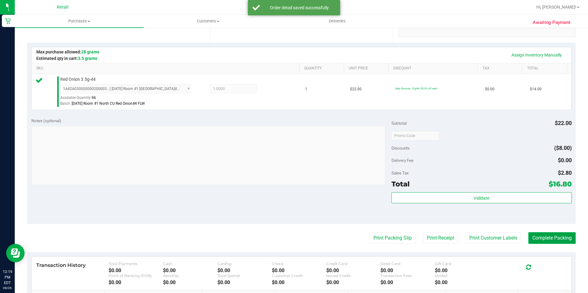
click at [544, 236] on button "Complete Packing" at bounding box center [551, 238] width 47 height 12
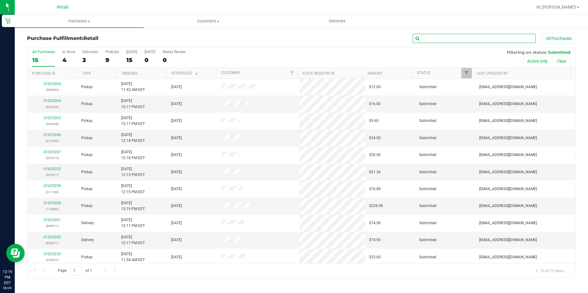
click at [441, 40] on input "text" at bounding box center [474, 38] width 123 height 9
type input "7917"
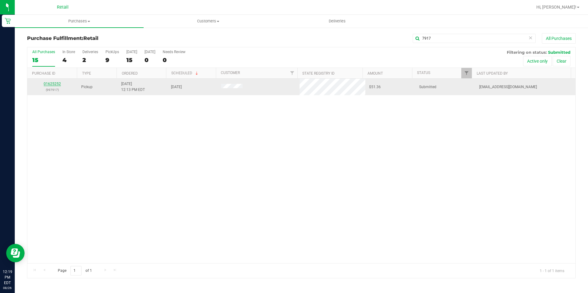
click at [59, 85] on link "01625252" at bounding box center [52, 84] width 17 height 4
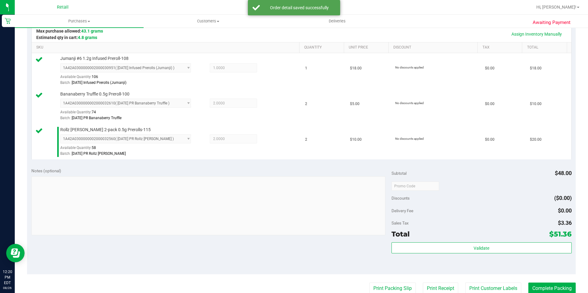
scroll to position [154, 0]
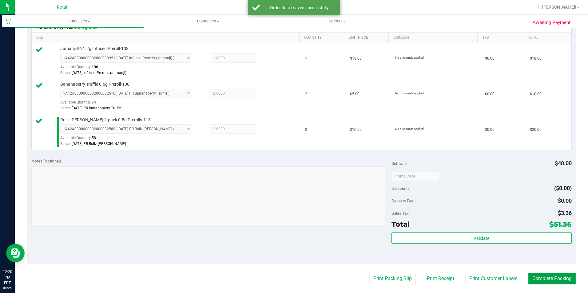
click at [562, 278] on button "Complete Packing" at bounding box center [551, 279] width 47 height 12
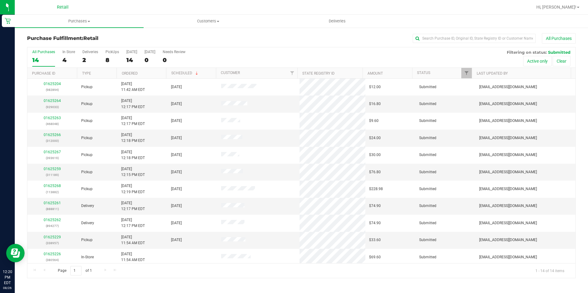
click at [141, 59] on div "All Purchases 14 In Store 4 Deliveries 2 PickUps 8 Today 14 Tomorrow 0 Needs Re…" at bounding box center [301, 57] width 548 height 21
click at [145, 59] on div "0" at bounding box center [150, 60] width 11 height 7
click at [0, 0] on input "[DATE] 0" at bounding box center [0, 0] width 0 height 0
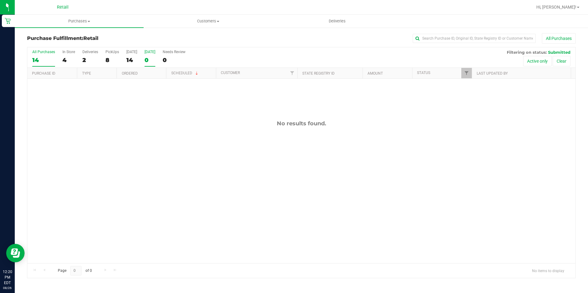
click at [38, 60] on div "14" at bounding box center [43, 60] width 23 height 7
click at [0, 0] on input "All Purchases 14" at bounding box center [0, 0] width 0 height 0
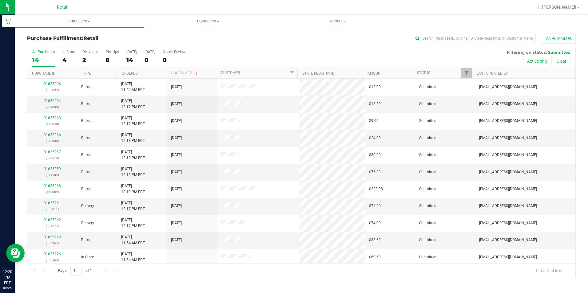
click at [242, 42] on div "All Purchases" at bounding box center [393, 38] width 366 height 10
click at [449, 34] on input "text" at bounding box center [474, 38] width 123 height 9
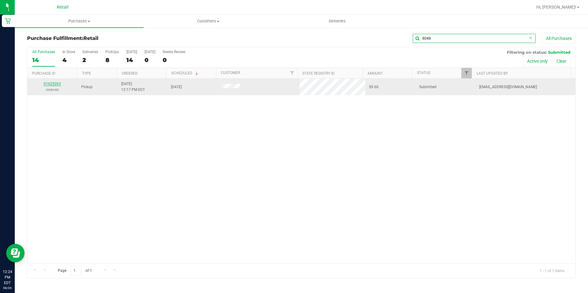
type input "8048"
click at [53, 83] on link "01625263" at bounding box center [52, 84] width 17 height 4
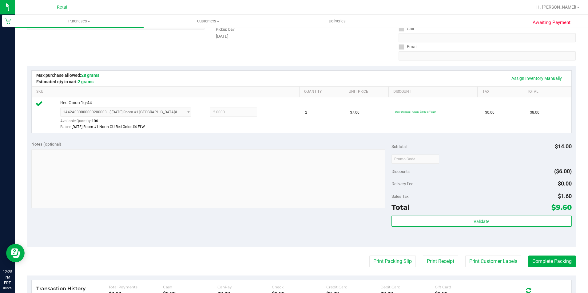
scroll to position [123, 0]
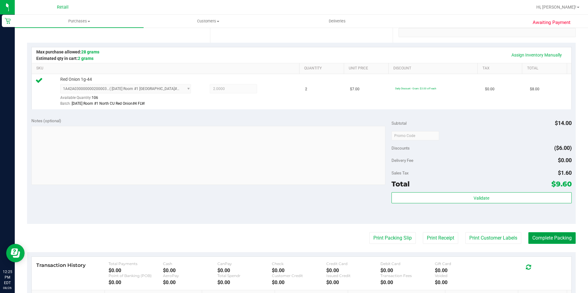
click at [555, 236] on button "Complete Packing" at bounding box center [551, 238] width 47 height 12
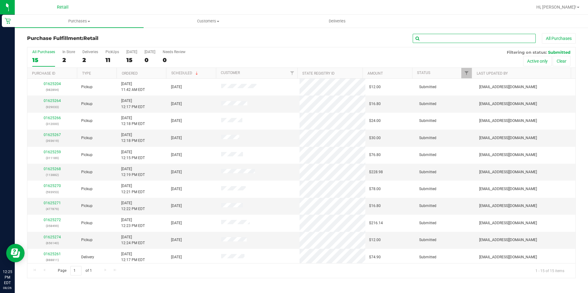
click at [457, 37] on input "text" at bounding box center [474, 38] width 123 height 9
type input "1189"
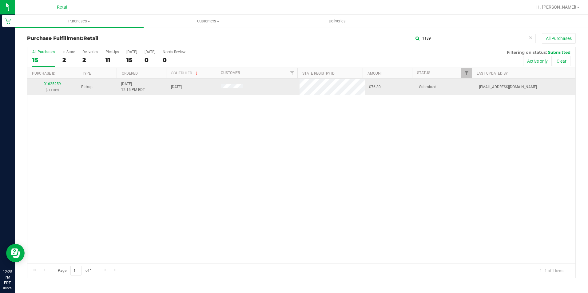
click at [54, 84] on link "01625259" at bounding box center [52, 84] width 17 height 4
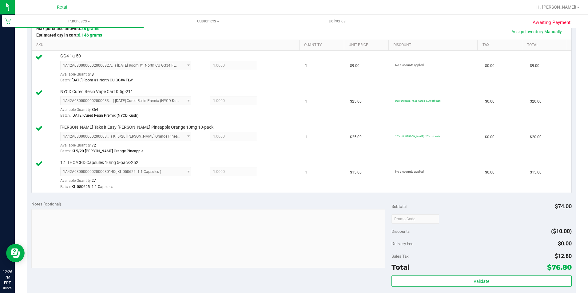
scroll to position [185, 0]
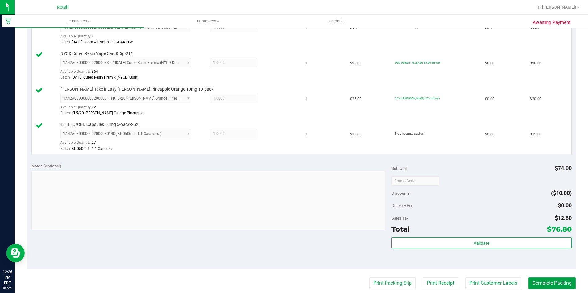
click at [564, 281] on button "Complete Packing" at bounding box center [551, 284] width 47 height 12
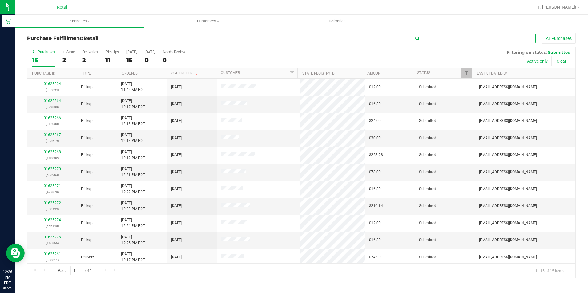
click at [449, 38] on input "text" at bounding box center [474, 38] width 123 height 9
type input "9033"
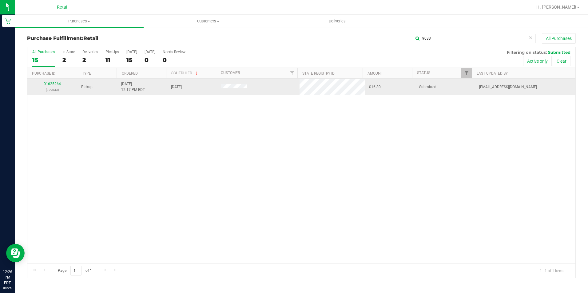
click at [49, 84] on link "01625264" at bounding box center [52, 84] width 17 height 4
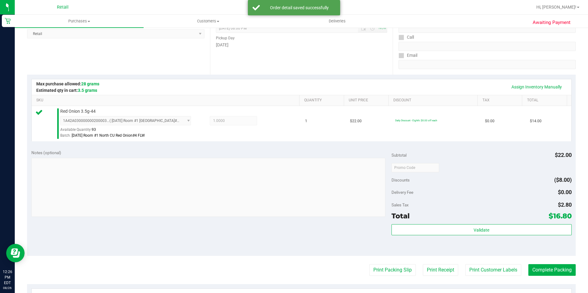
scroll to position [92, 0]
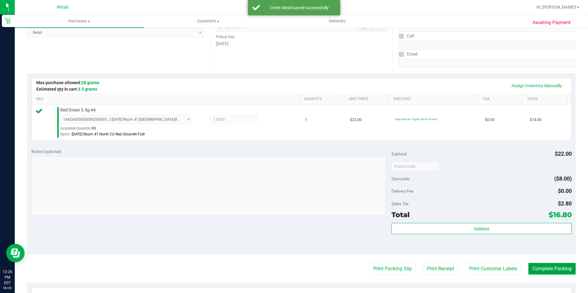
click at [560, 269] on button "Complete Packing" at bounding box center [551, 269] width 47 height 12
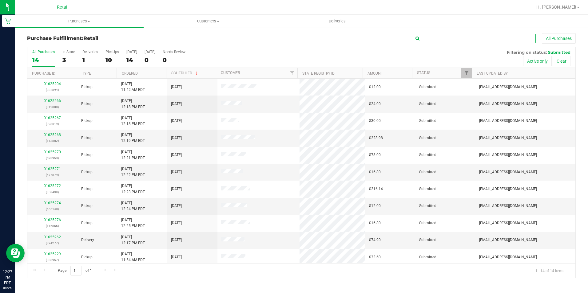
click at [463, 40] on input "text" at bounding box center [474, 38] width 123 height 9
type input "3953"
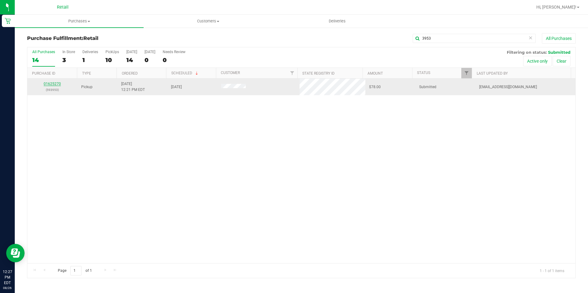
click at [52, 84] on link "01625270" at bounding box center [52, 84] width 17 height 4
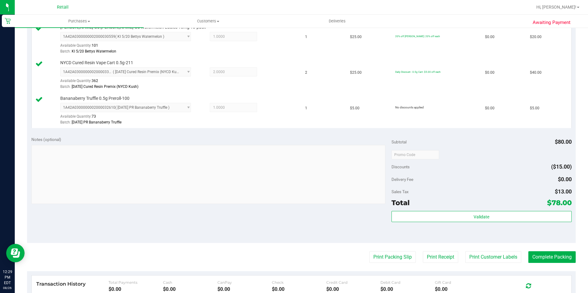
scroll to position [185, 0]
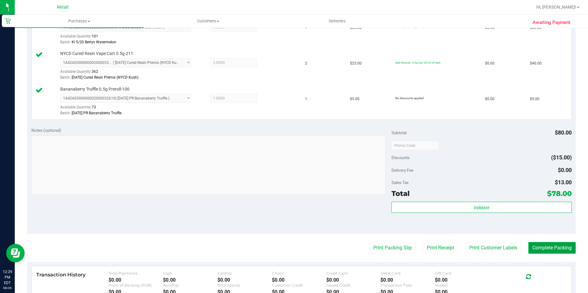
click at [553, 247] on button "Complete Packing" at bounding box center [551, 248] width 47 height 12
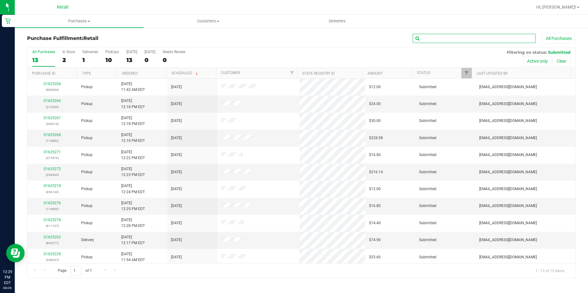
click at [470, 35] on input "text" at bounding box center [474, 38] width 123 height 9
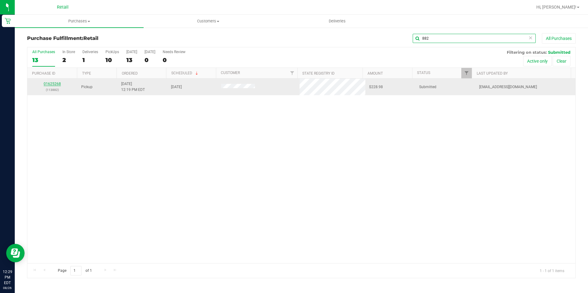
type input "882"
click at [48, 84] on link "01625268" at bounding box center [52, 84] width 17 height 4
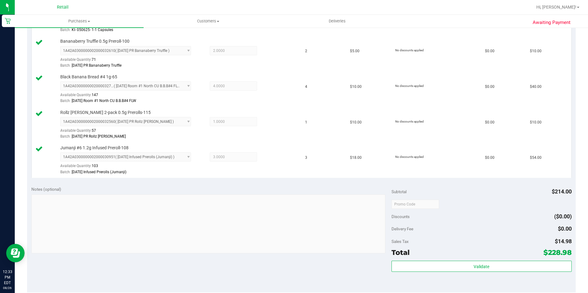
scroll to position [400, 0]
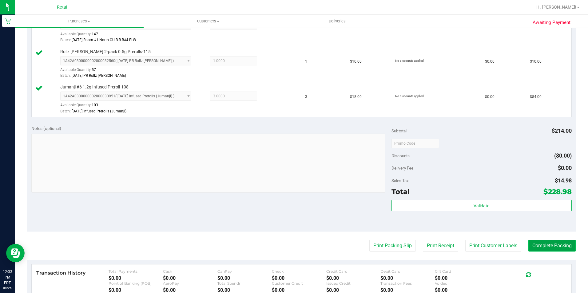
click at [551, 244] on button "Complete Packing" at bounding box center [551, 246] width 47 height 12
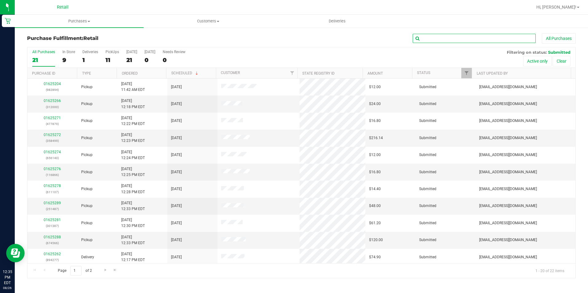
click at [484, 41] on input "text" at bounding box center [474, 38] width 123 height 9
type input "1107"
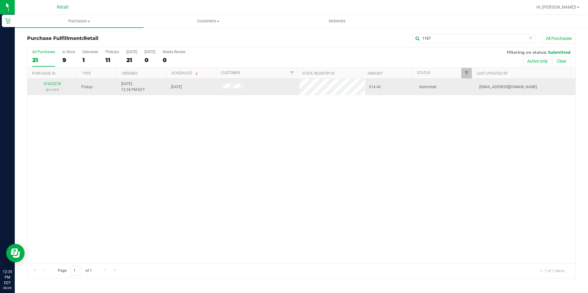
click at [57, 80] on td "01625278 (611107)" at bounding box center [52, 87] width 50 height 17
click at [59, 84] on link "01625278" at bounding box center [52, 84] width 17 height 4
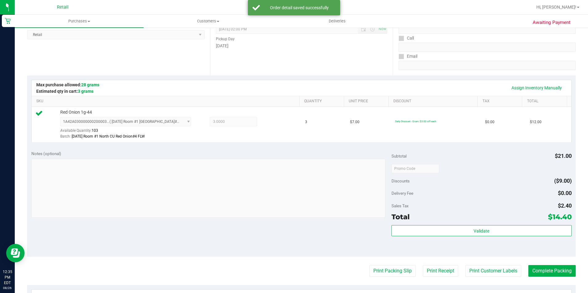
scroll to position [92, 0]
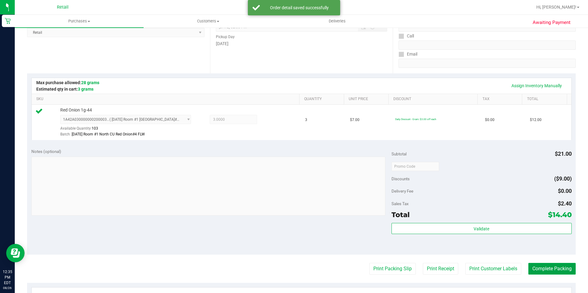
drag, startPoint x: 556, startPoint y: 269, endPoint x: 554, endPoint y: 249, distance: 20.4
click at [555, 270] on button "Complete Packing" at bounding box center [551, 269] width 47 height 12
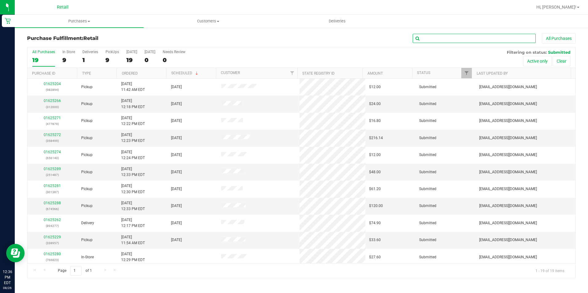
click at [436, 35] on input "text" at bounding box center [474, 38] width 123 height 9
type input "1387"
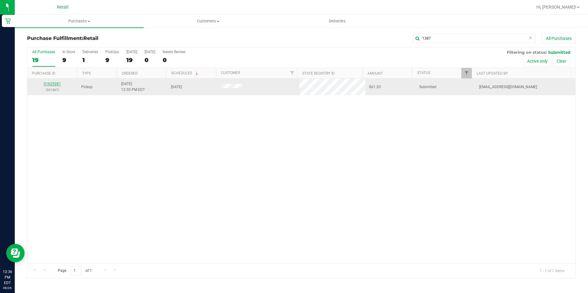
click at [52, 85] on link "01625281" at bounding box center [52, 84] width 17 height 4
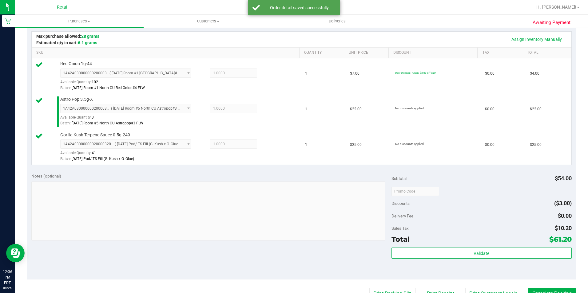
scroll to position [154, 0]
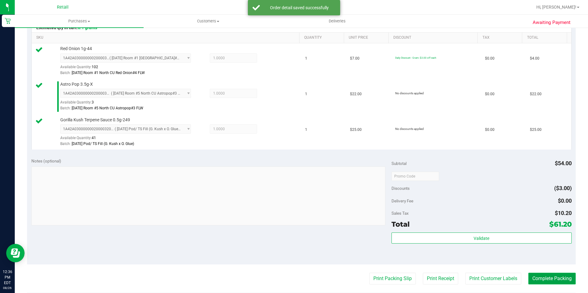
click at [544, 282] on button "Complete Packing" at bounding box center [551, 279] width 47 height 12
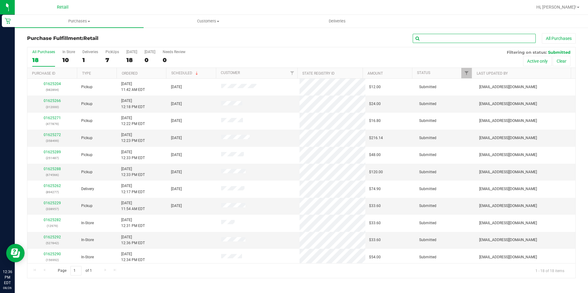
click at [452, 39] on input "text" at bounding box center [474, 38] width 123 height 9
type input "7879"
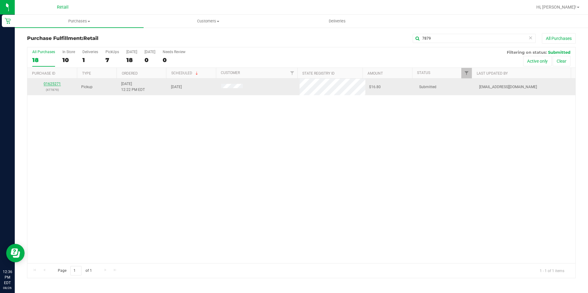
click at [55, 82] on link "01625271" at bounding box center [52, 84] width 17 height 4
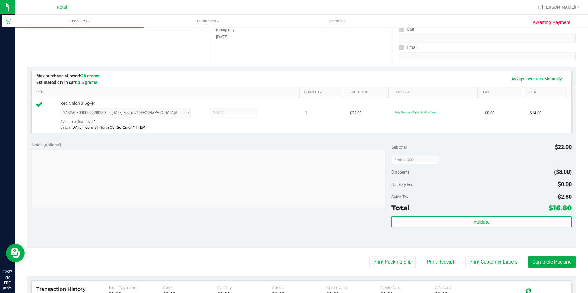
scroll to position [123, 0]
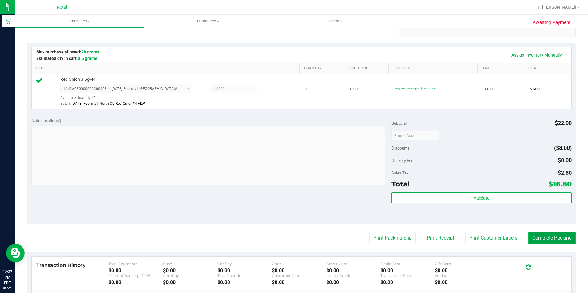
click at [542, 236] on button "Complete Packing" at bounding box center [551, 238] width 47 height 12
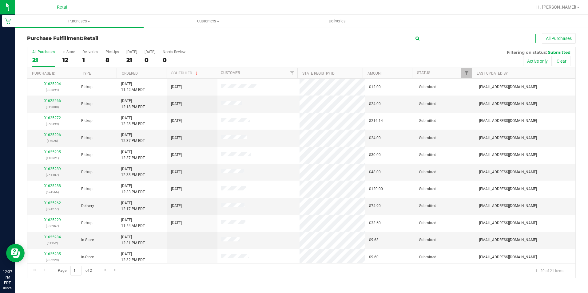
click at [481, 42] on input "text" at bounding box center [474, 38] width 123 height 9
type input "8499"
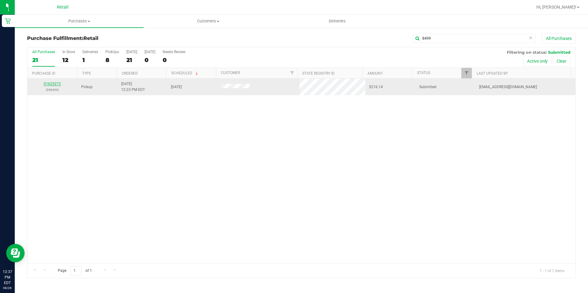
click at [50, 84] on link "01625272" at bounding box center [52, 84] width 17 height 4
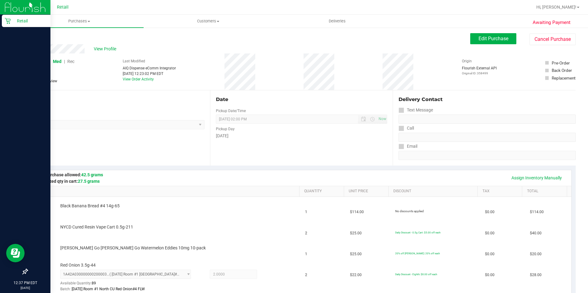
drag, startPoint x: 0, startPoint y: 70, endPoint x: 0, endPoint y: 79, distance: 8.3
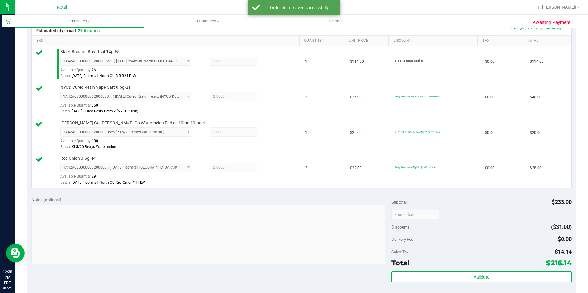
scroll to position [215, 0]
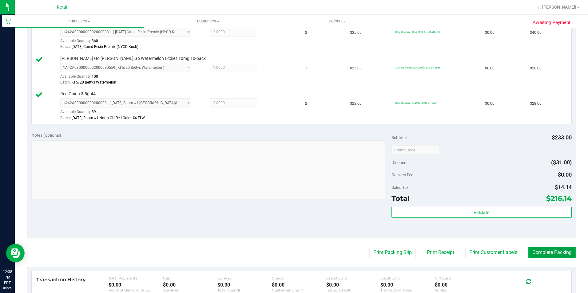
click at [569, 251] on button "Complete Packing" at bounding box center [551, 253] width 47 height 12
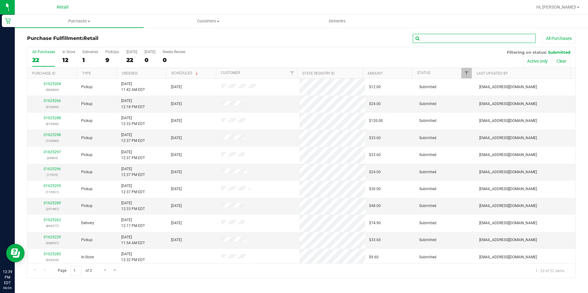
click at [445, 40] on input "text" at bounding box center [474, 38] width 123 height 9
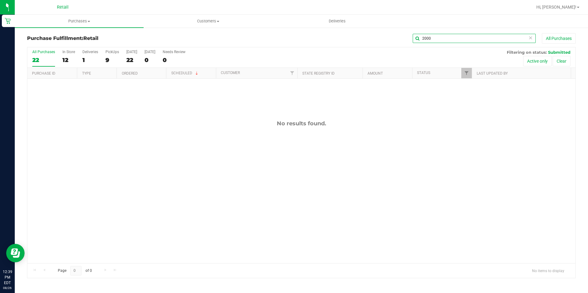
type input "2000"
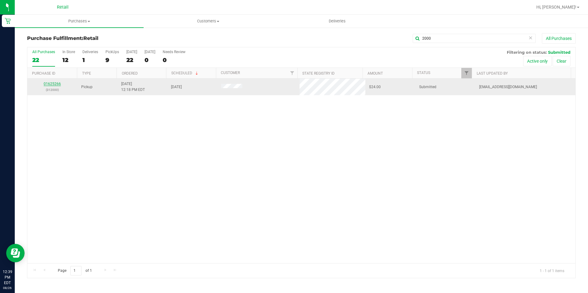
click at [53, 84] on link "01625266" at bounding box center [52, 84] width 17 height 4
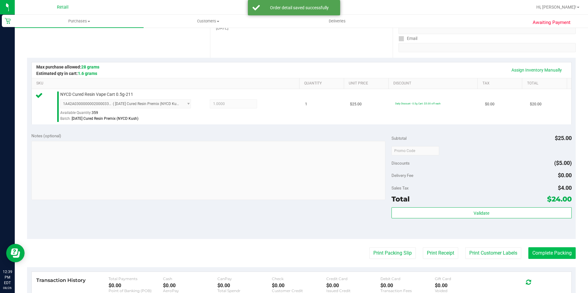
scroll to position [123, 0]
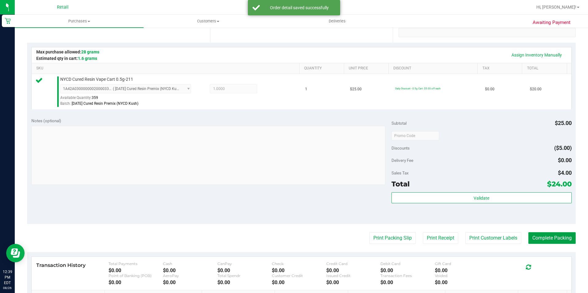
click at [546, 240] on button "Complete Packing" at bounding box center [551, 238] width 47 height 12
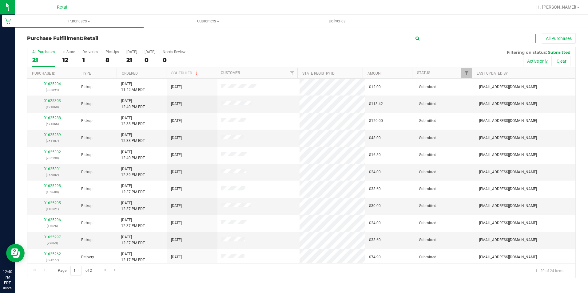
click at [510, 38] on input "text" at bounding box center [474, 38] width 123 height 9
type input "1A42A0300000002000033009"
drag, startPoint x: 509, startPoint y: 39, endPoint x: 358, endPoint y: 40, distance: 151.3
click at [358, 40] on div "1A42A0300000002000033009 All Purchases" at bounding box center [393, 38] width 366 height 10
type input "4566"
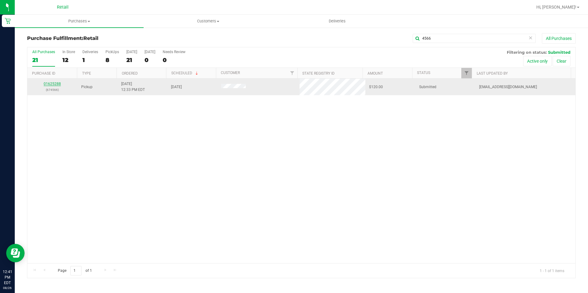
click at [56, 85] on link "01625288" at bounding box center [52, 84] width 17 height 4
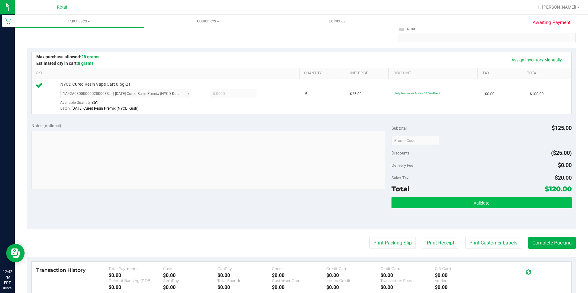
scroll to position [123, 0]
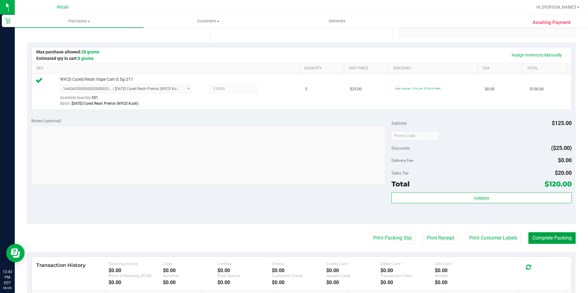
click at [545, 240] on button "Complete Packing" at bounding box center [551, 238] width 47 height 12
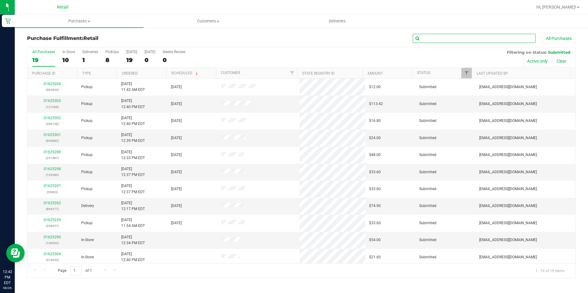
click at [478, 41] on input "text" at bounding box center [474, 38] width 123 height 9
type input "9863"
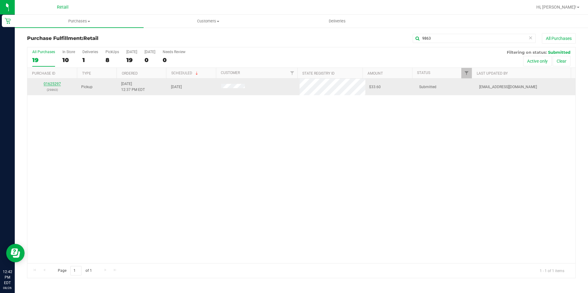
click at [48, 82] on link "01625297" at bounding box center [52, 84] width 17 height 4
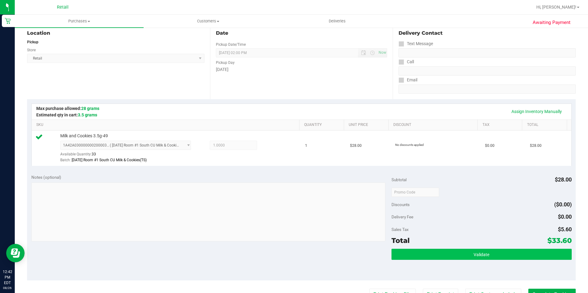
scroll to position [92, 0]
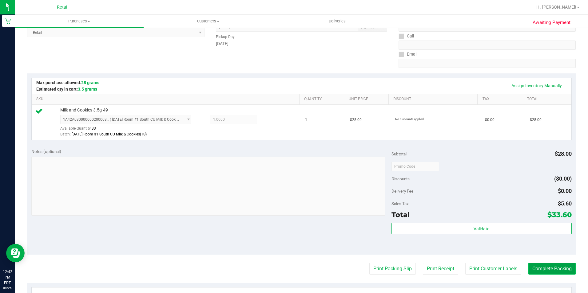
click at [564, 270] on button "Complete Packing" at bounding box center [551, 269] width 47 height 12
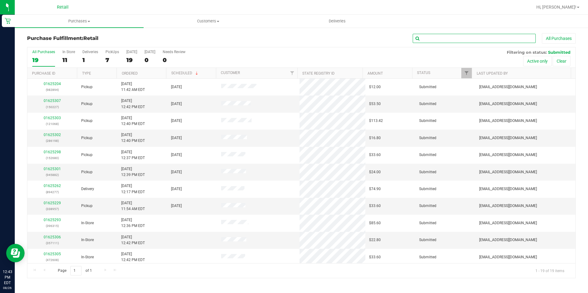
drag, startPoint x: 495, startPoint y: 39, endPoint x: 497, endPoint y: 30, distance: 8.5
click at [495, 38] on input "text" at bounding box center [474, 38] width 123 height 9
type input "2680"
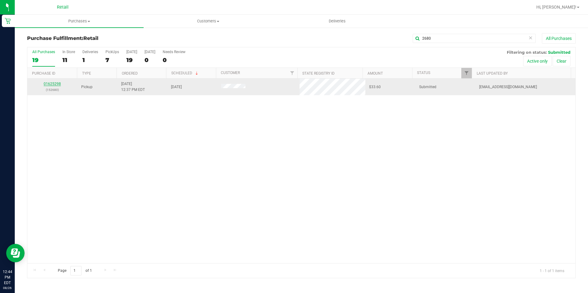
click at [50, 84] on link "01625298" at bounding box center [52, 84] width 17 height 4
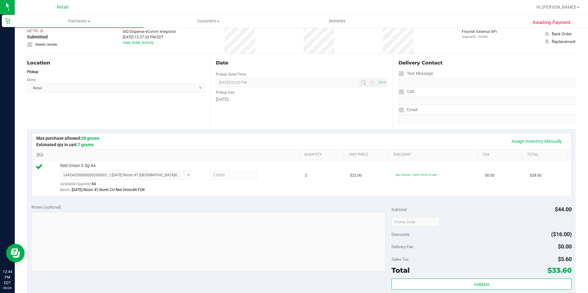
scroll to position [92, 0]
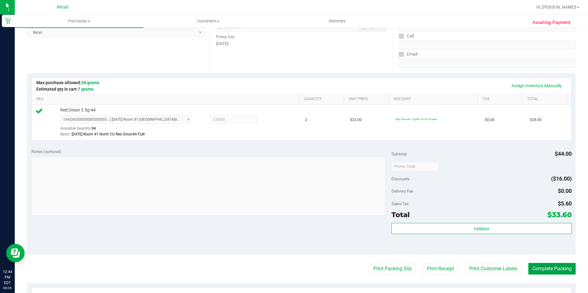
click at [557, 269] on button "Complete Packing" at bounding box center [551, 269] width 47 height 12
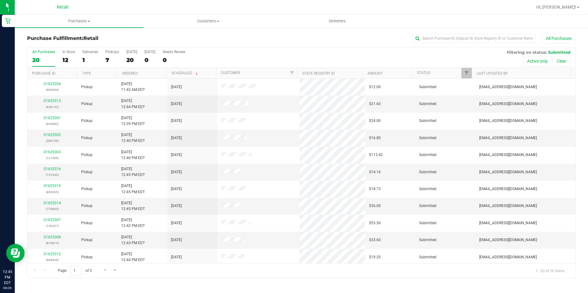
click at [435, 31] on div "Purchase Fulfillment: Retail All Purchases All Purchases 20 In Store 12 Deliver…" at bounding box center [301, 156] width 573 height 258
click at [437, 39] on input "text" at bounding box center [474, 38] width 123 height 9
type input "6198"
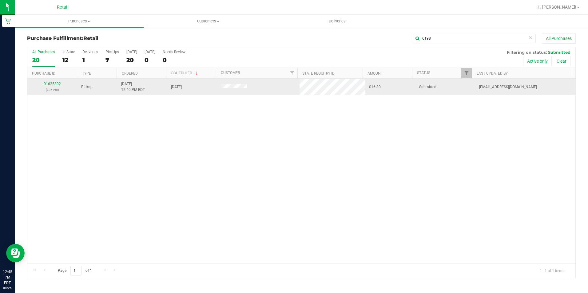
click at [53, 86] on div "01625302 (286198)" at bounding box center [52, 87] width 43 height 12
click at [54, 84] on link "01625302" at bounding box center [52, 84] width 17 height 4
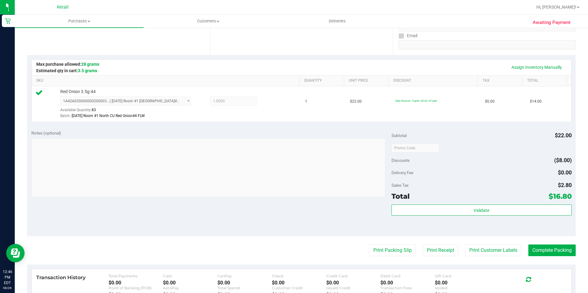
scroll to position [123, 0]
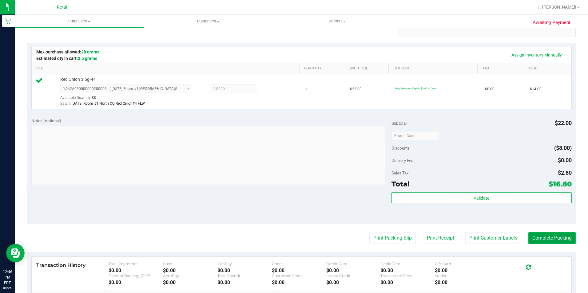
click at [541, 235] on button "Complete Packing" at bounding box center [551, 238] width 47 height 12
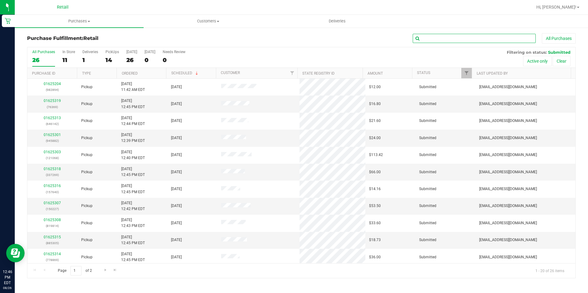
click at [499, 39] on input "text" at bounding box center [474, 38] width 123 height 9
type input "9814"
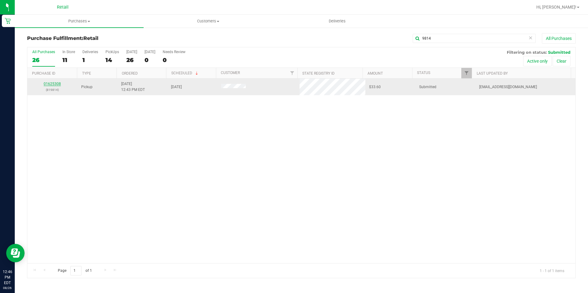
click at [54, 85] on link "01625308" at bounding box center [52, 84] width 17 height 4
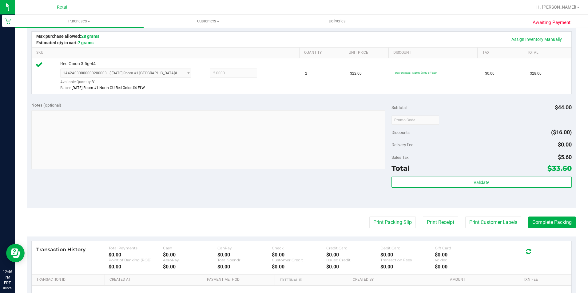
scroll to position [154, 0]
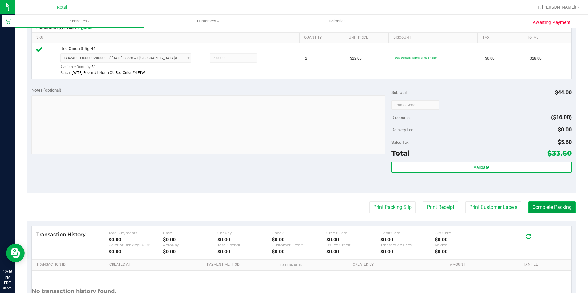
click at [541, 208] on button "Complete Packing" at bounding box center [551, 208] width 47 height 12
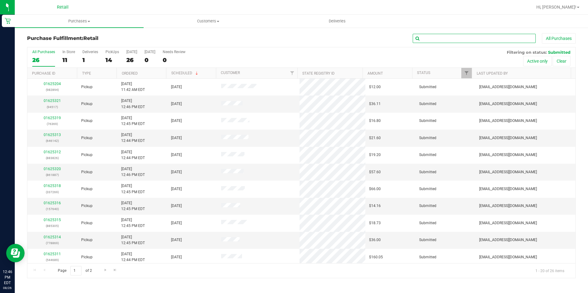
click at [484, 41] on input "text" at bounding box center [474, 38] width 123 height 9
type input "882"
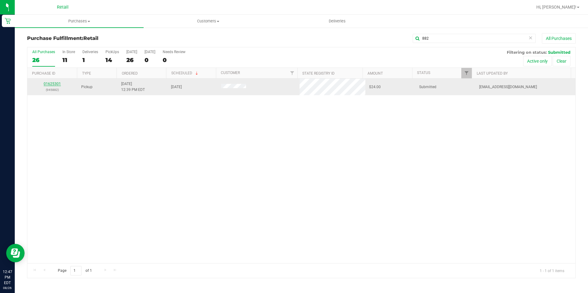
click at [51, 83] on link "01625301" at bounding box center [52, 84] width 17 height 4
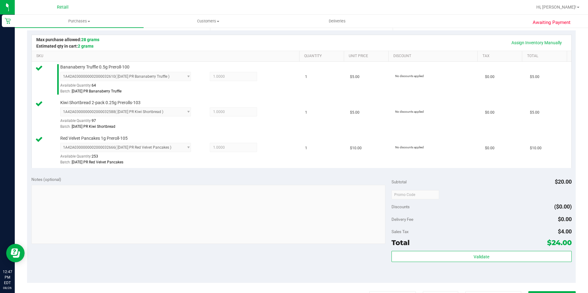
scroll to position [166, 0]
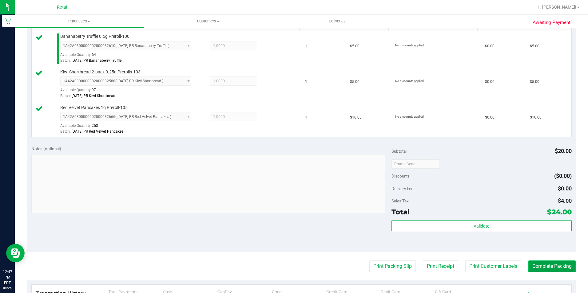
click at [547, 264] on button "Complete Packing" at bounding box center [551, 267] width 47 height 12
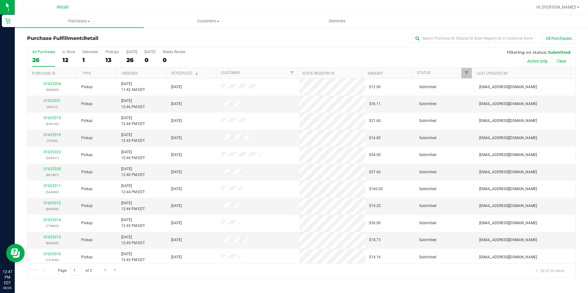
click at [290, 42] on div "All Purchases" at bounding box center [393, 38] width 366 height 10
click at [169, 55] on label "Needs Review 0" at bounding box center [174, 58] width 23 height 17
click at [0, 0] on input "Needs Review 0" at bounding box center [0, 0] width 0 height 0
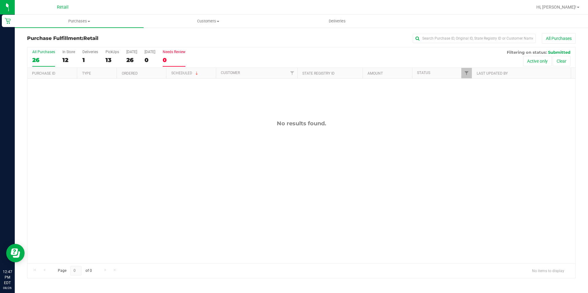
click at [38, 58] on div "26" at bounding box center [43, 60] width 23 height 7
click at [0, 0] on input "All Purchases 26" at bounding box center [0, 0] width 0 height 0
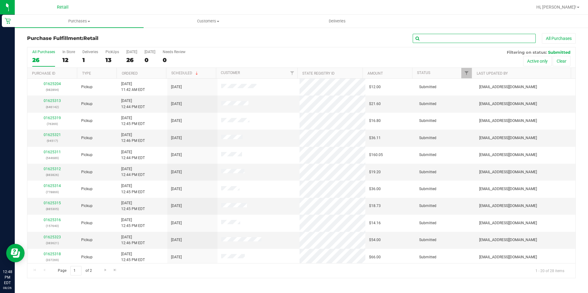
click at [489, 40] on input "text" at bounding box center [474, 38] width 123 height 9
type input "8869"
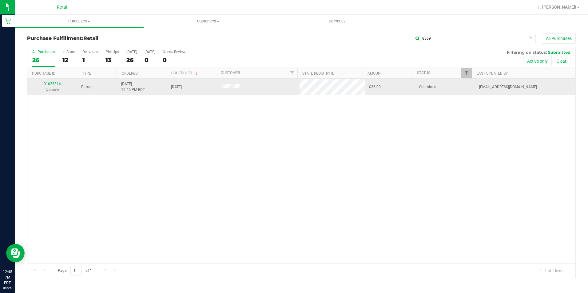
click at [52, 84] on link "01625314" at bounding box center [52, 84] width 17 height 4
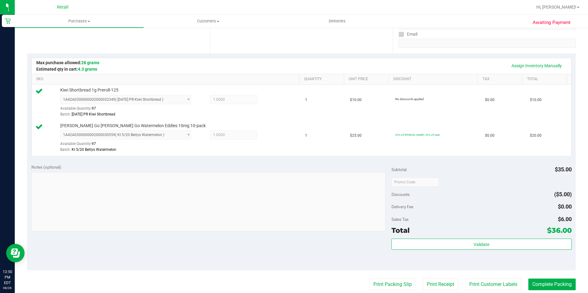
scroll to position [123, 0]
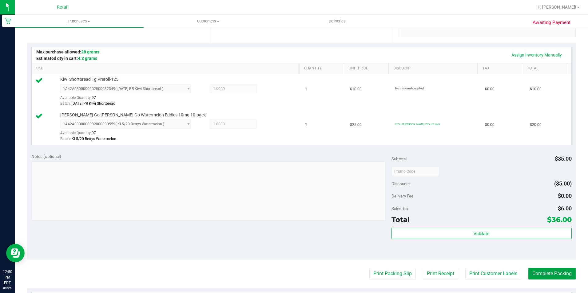
click at [561, 270] on button "Complete Packing" at bounding box center [551, 274] width 47 height 12
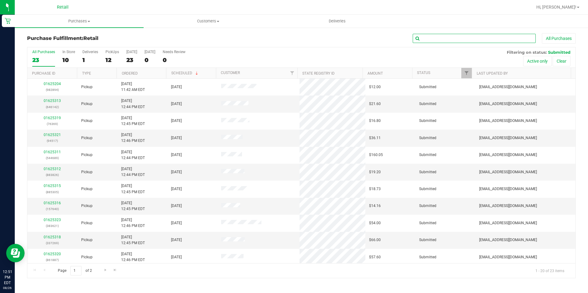
click at [439, 36] on input "text" at bounding box center [474, 38] width 123 height 9
type input "4517"
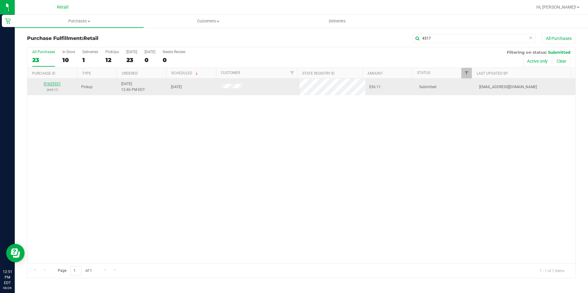
click at [49, 83] on link "01625321" at bounding box center [52, 84] width 17 height 4
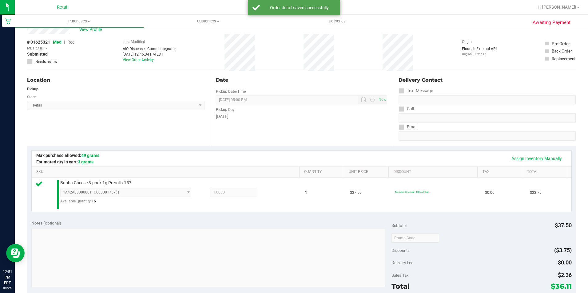
scroll to position [92, 0]
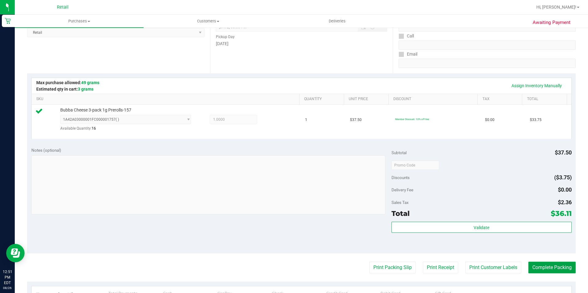
click at [552, 269] on button "Complete Packing" at bounding box center [551, 268] width 47 height 12
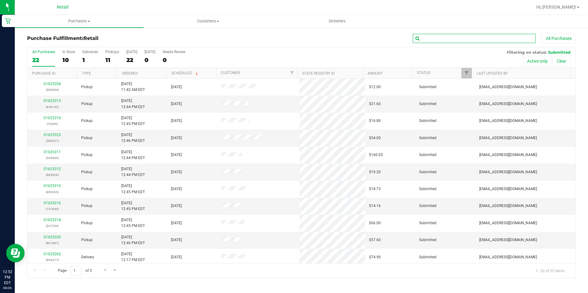
click at [469, 37] on input "text" at bounding box center [474, 38] width 123 height 9
type input "4689"
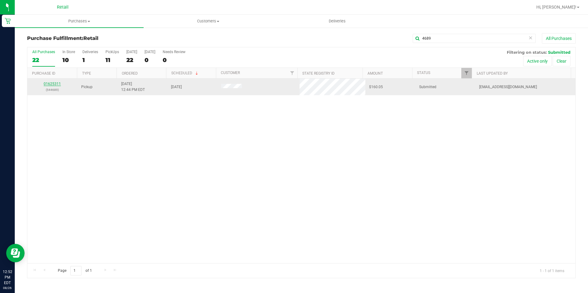
click at [51, 84] on link "01625311" at bounding box center [52, 84] width 17 height 4
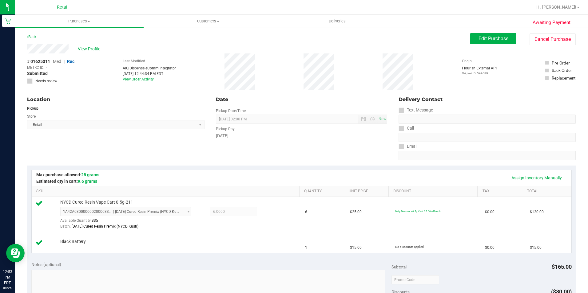
scroll to position [154, 0]
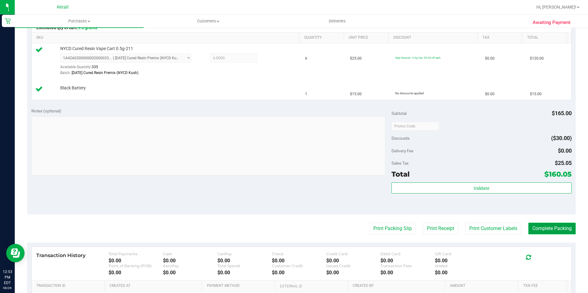
click at [534, 228] on button "Complete Packing" at bounding box center [551, 229] width 47 height 12
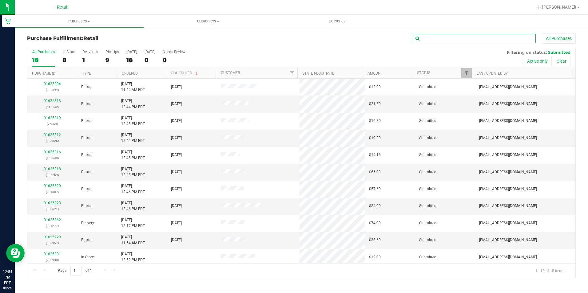
click at [442, 38] on input "text" at bounding box center [474, 38] width 123 height 9
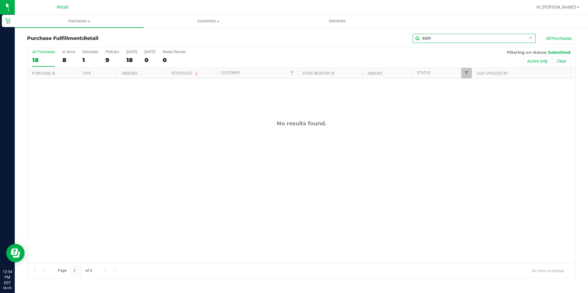
drag, startPoint x: 443, startPoint y: 38, endPoint x: 393, endPoint y: 47, distance: 50.6
click at [393, 47] on div "Purchase Fulfillment: Retail 4689 All Purchases All Purchases 18 In Store 8 Del…" at bounding box center [301, 155] width 549 height 245
type input "6"
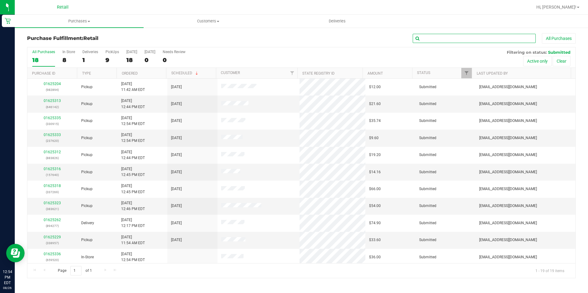
click at [461, 37] on input "text" at bounding box center [474, 38] width 123 height 9
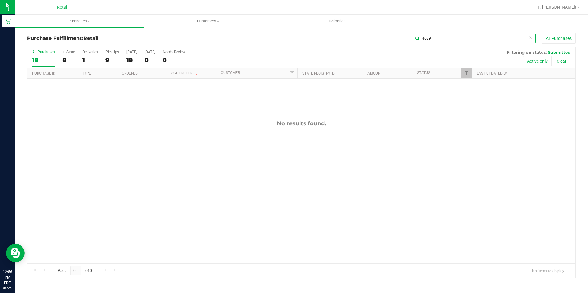
drag, startPoint x: 386, startPoint y: 34, endPoint x: 348, endPoint y: 33, distance: 38.4
click at [348, 33] on div "4689 All Purchases" at bounding box center [393, 38] width 366 height 10
type input "7269"
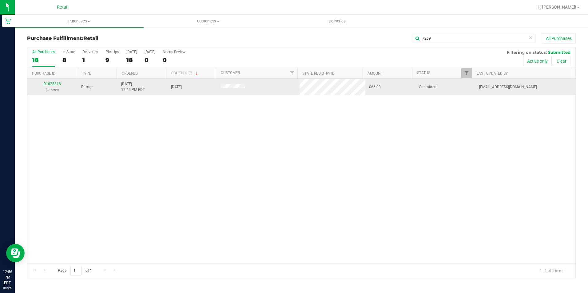
click at [57, 82] on link "01625318" at bounding box center [52, 84] width 17 height 4
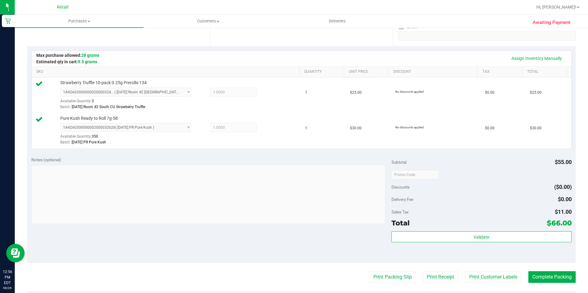
scroll to position [185, 0]
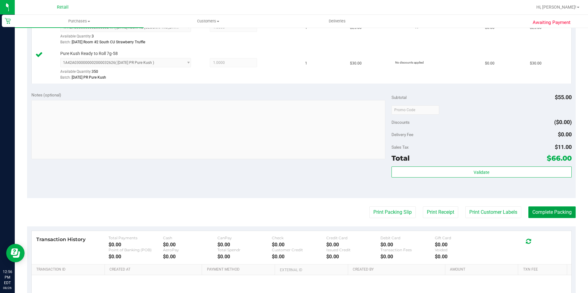
click at [563, 212] on button "Complete Packing" at bounding box center [551, 213] width 47 height 12
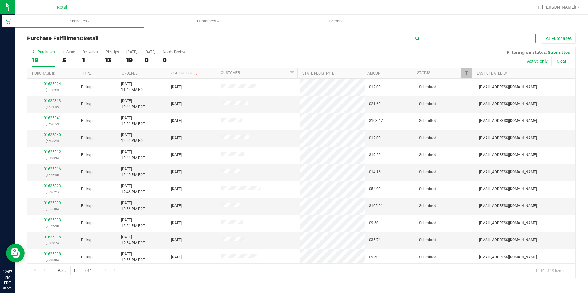
click at [455, 41] on input "text" at bounding box center [474, 38] width 123 height 9
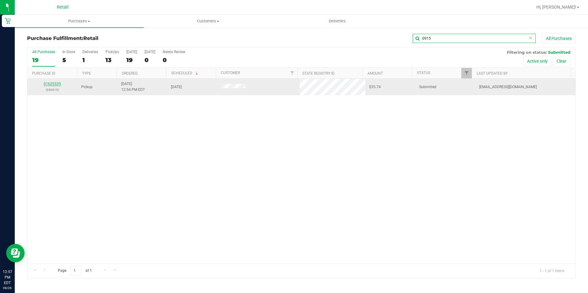
type input "0915"
click at [55, 84] on link "01625335" at bounding box center [52, 84] width 17 height 4
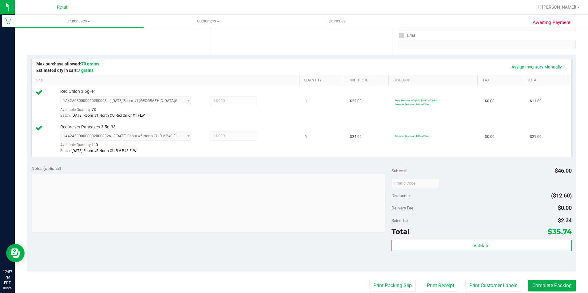
scroll to position [123, 0]
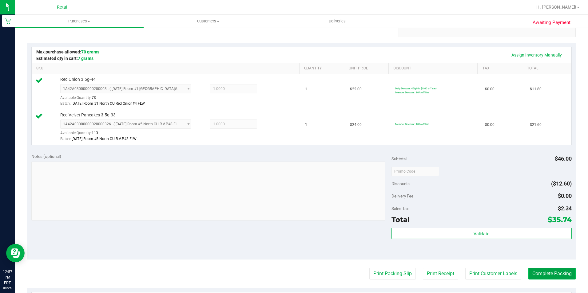
click at [553, 276] on button "Complete Packing" at bounding box center [551, 274] width 47 height 12
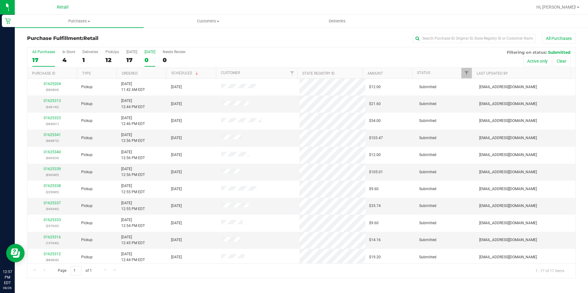
click at [155, 57] on div "0" at bounding box center [150, 60] width 11 height 7
click at [0, 0] on input "[DATE] 0" at bounding box center [0, 0] width 0 height 0
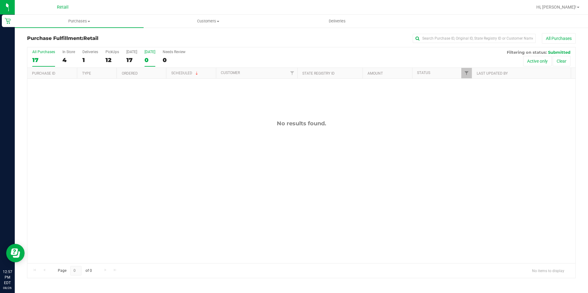
click at [45, 60] on div "17" at bounding box center [43, 60] width 23 height 7
click at [0, 0] on input "All Purchases 17" at bounding box center [0, 0] width 0 height 0
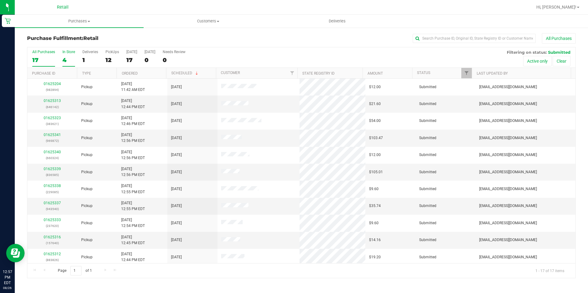
click at [66, 62] on div "4" at bounding box center [68, 60] width 13 height 7
click at [0, 0] on input "In Store 4" at bounding box center [0, 0] width 0 height 0
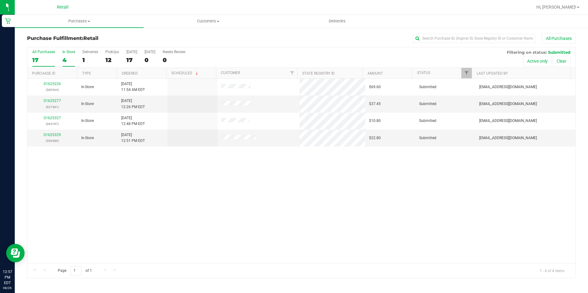
click at [40, 58] on div "17" at bounding box center [43, 60] width 23 height 7
click at [0, 0] on input "All Purchases 17" at bounding box center [0, 0] width 0 height 0
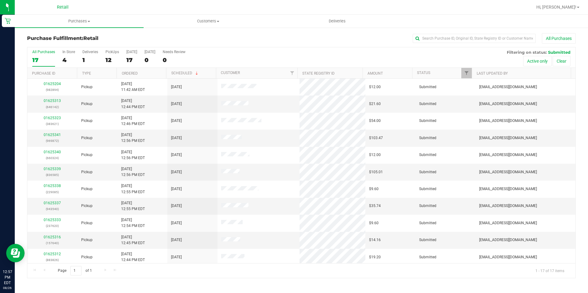
click at [206, 32] on div "Purchase Fulfillment: Retail All Purchases All Purchases 17 In Store 4 Deliveri…" at bounding box center [301, 156] width 573 height 258
click at [491, 38] on input "text" at bounding box center [474, 38] width 123 height 9
type input "312"
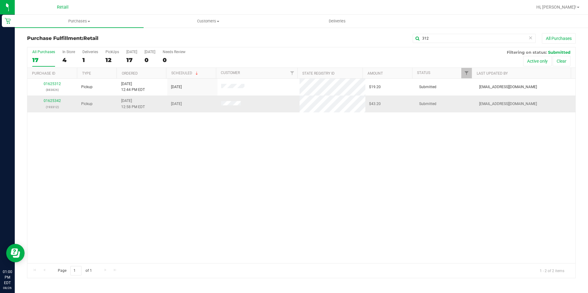
click at [46, 98] on div "01625342 (193312)" at bounding box center [52, 104] width 43 height 12
click at [48, 100] on link "01625342" at bounding box center [52, 101] width 17 height 4
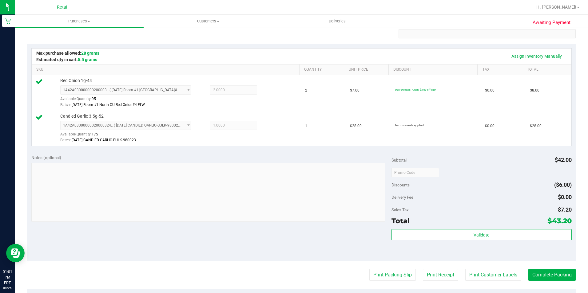
scroll to position [123, 0]
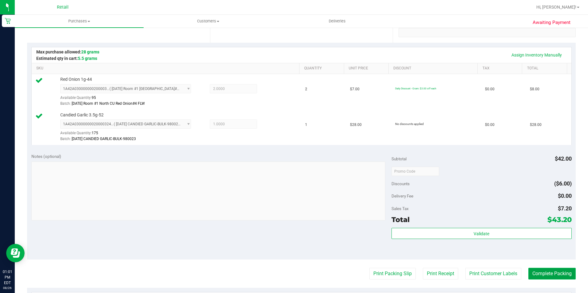
click at [568, 274] on button "Complete Packing" at bounding box center [551, 274] width 47 height 12
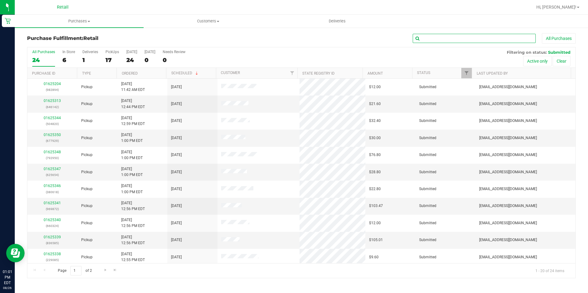
click at [469, 41] on input "text" at bounding box center [474, 38] width 123 height 9
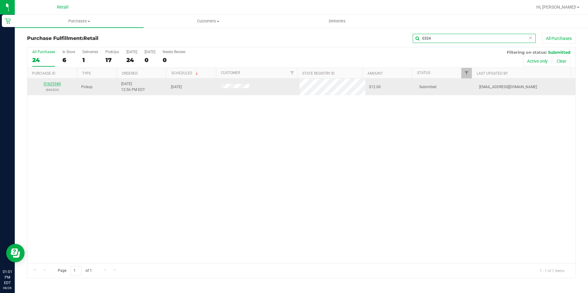
type input "0324"
click at [55, 83] on link "01625340" at bounding box center [52, 84] width 17 height 4
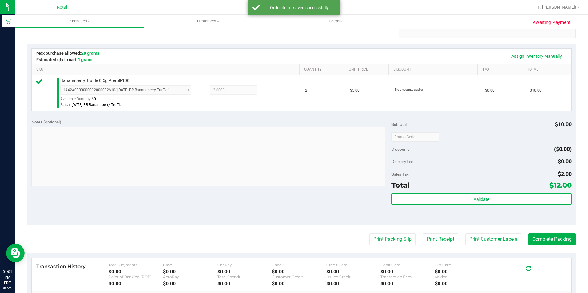
scroll to position [123, 0]
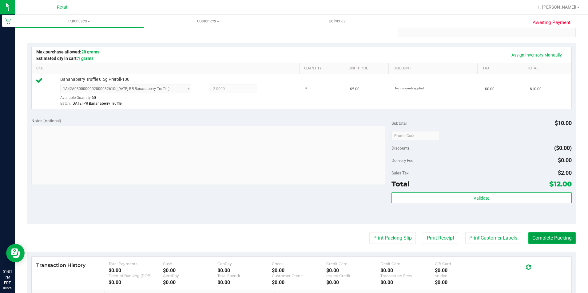
click at [535, 237] on button "Complete Packing" at bounding box center [551, 238] width 47 height 12
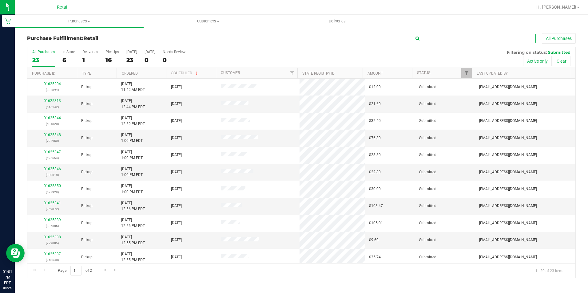
click at [483, 38] on input "text" at bounding box center [474, 38] width 123 height 9
type input "540"
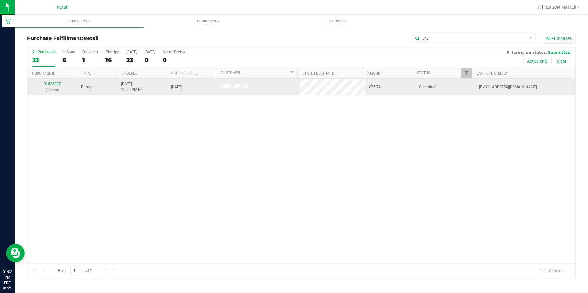
click at [55, 82] on link "01625337" at bounding box center [52, 84] width 17 height 4
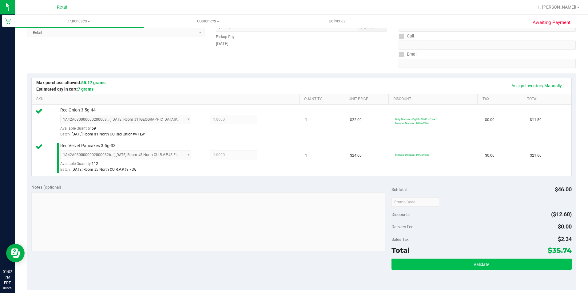
scroll to position [123, 0]
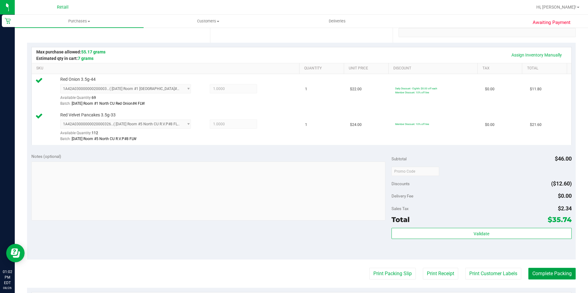
click at [549, 272] on button "Complete Packing" at bounding box center [551, 274] width 47 height 12
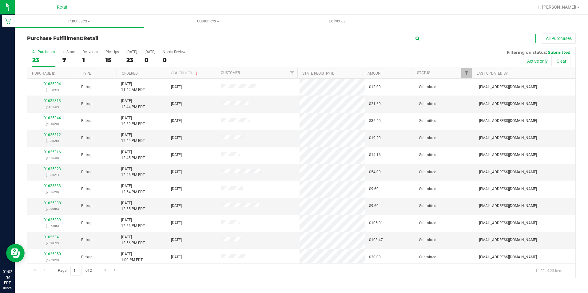
click at [487, 39] on input "text" at bounding box center [474, 38] width 123 height 9
type input "620"
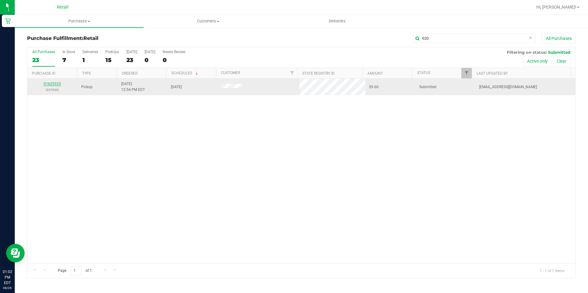
click at [55, 85] on link "01625333" at bounding box center [52, 84] width 17 height 4
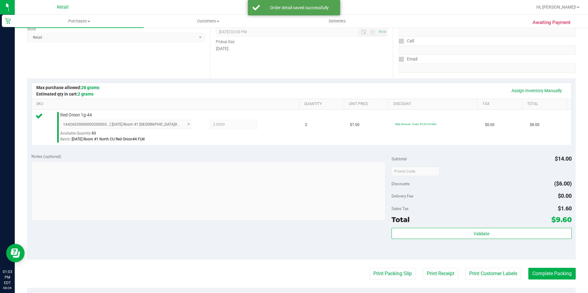
scroll to position [123, 0]
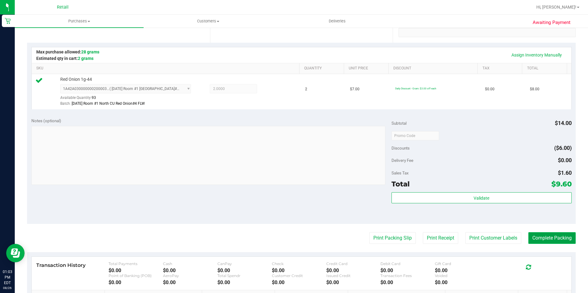
click at [532, 240] on button "Complete Packing" at bounding box center [551, 238] width 47 height 12
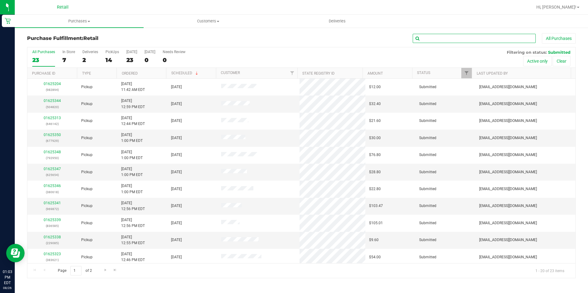
click at [480, 39] on input "text" at bounding box center [474, 38] width 123 height 9
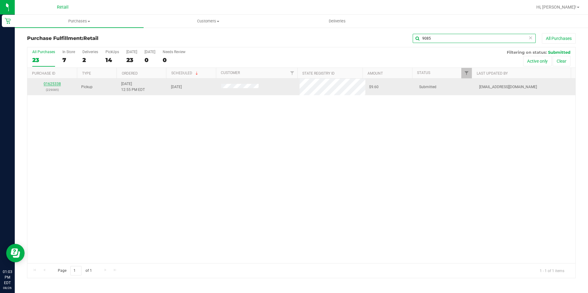
type input "9085"
click at [51, 85] on link "01625338" at bounding box center [52, 84] width 17 height 4
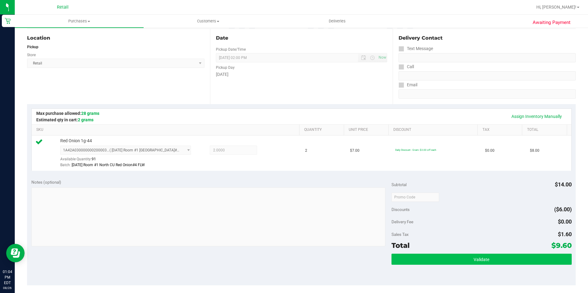
scroll to position [92, 0]
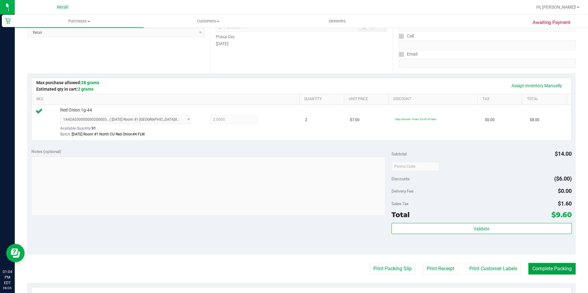
click at [538, 268] on button "Complete Packing" at bounding box center [551, 269] width 47 height 12
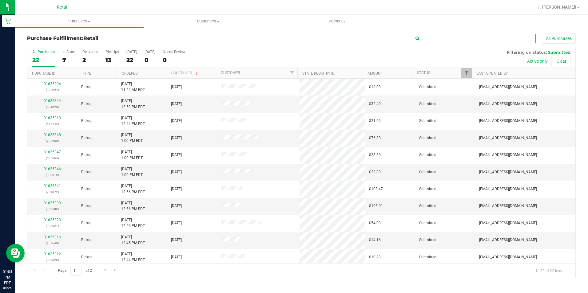
click at [488, 38] on input "text" at bounding box center [474, 38] width 123 height 9
type input "872"
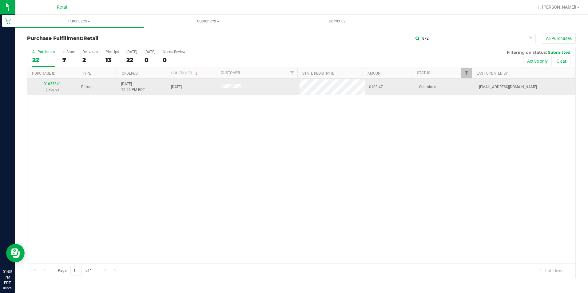
click at [53, 84] on link "01625341" at bounding box center [52, 84] width 17 height 4
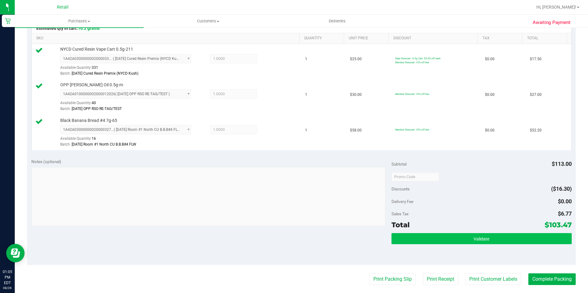
scroll to position [154, 0]
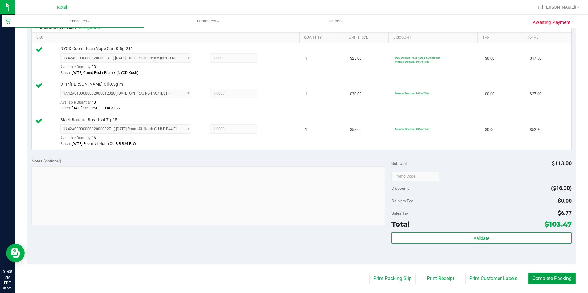
click at [548, 278] on button "Complete Packing" at bounding box center [551, 279] width 47 height 12
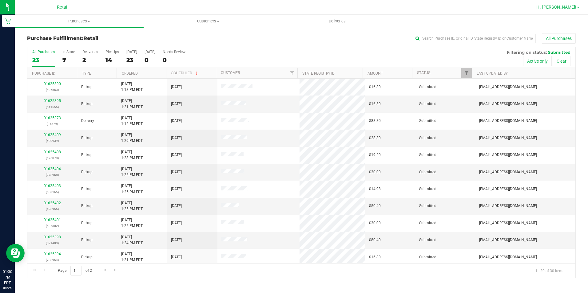
click at [570, 6] on span "Hi, [PERSON_NAME]!" at bounding box center [556, 7] width 40 height 5
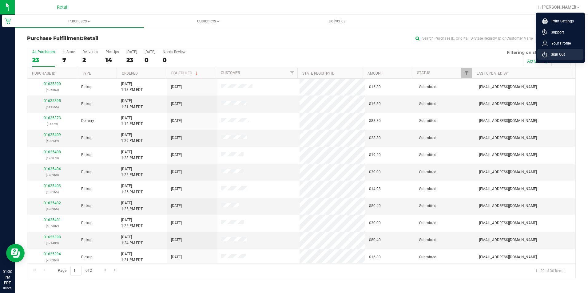
click at [561, 51] on li "Sign Out" at bounding box center [560, 54] width 46 height 11
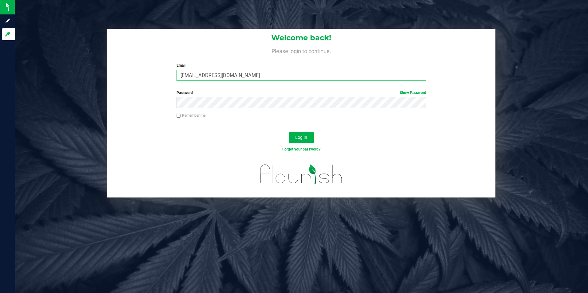
drag, startPoint x: 279, startPoint y: 81, endPoint x: 131, endPoint y: 73, distance: 147.8
click at [135, 72] on div "Welcome back! Please login to continue. Email abbynappa@yahoo.com Required Plea…" at bounding box center [301, 57] width 388 height 57
type input "yesenia.ozuna@icloud.com"
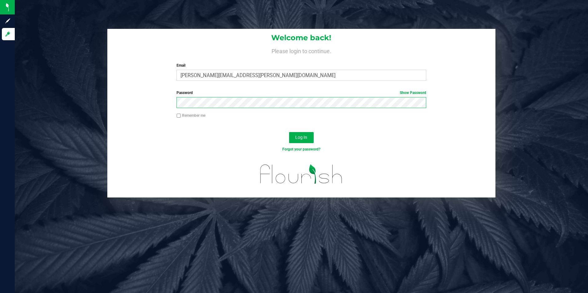
click at [289, 132] on button "Log In" at bounding box center [301, 137] width 25 height 11
